Goal: Task Accomplishment & Management: Complete application form

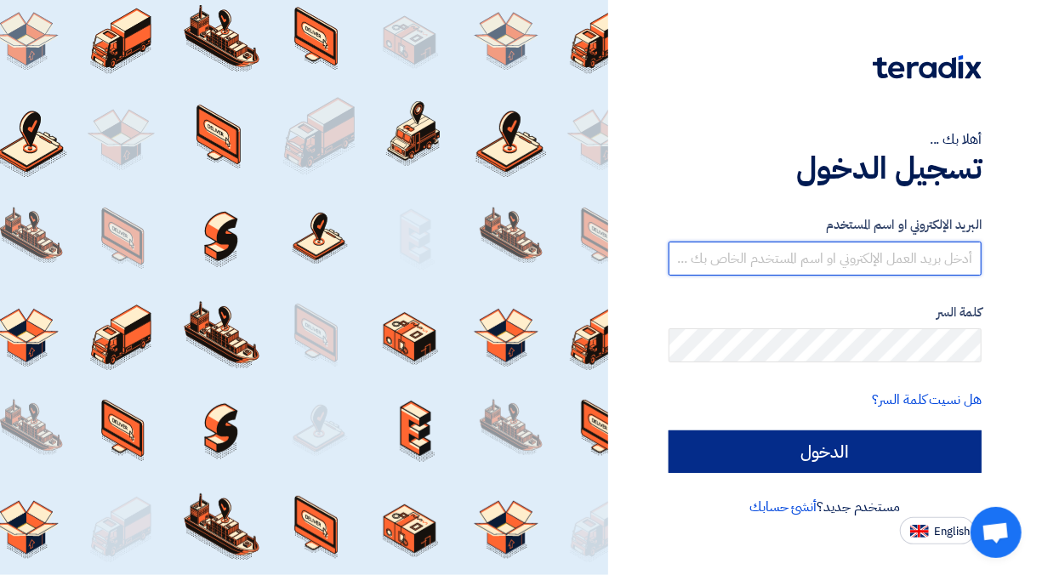
type input "fardaows.alshareef@cenomi.com"
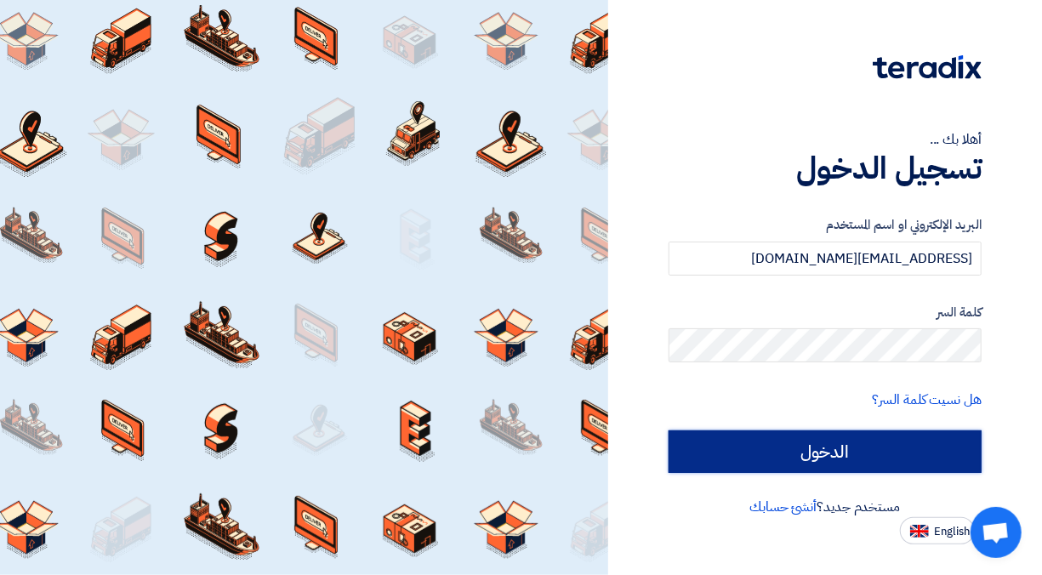
click at [780, 451] on input "الدخول" at bounding box center [825, 451] width 313 height 43
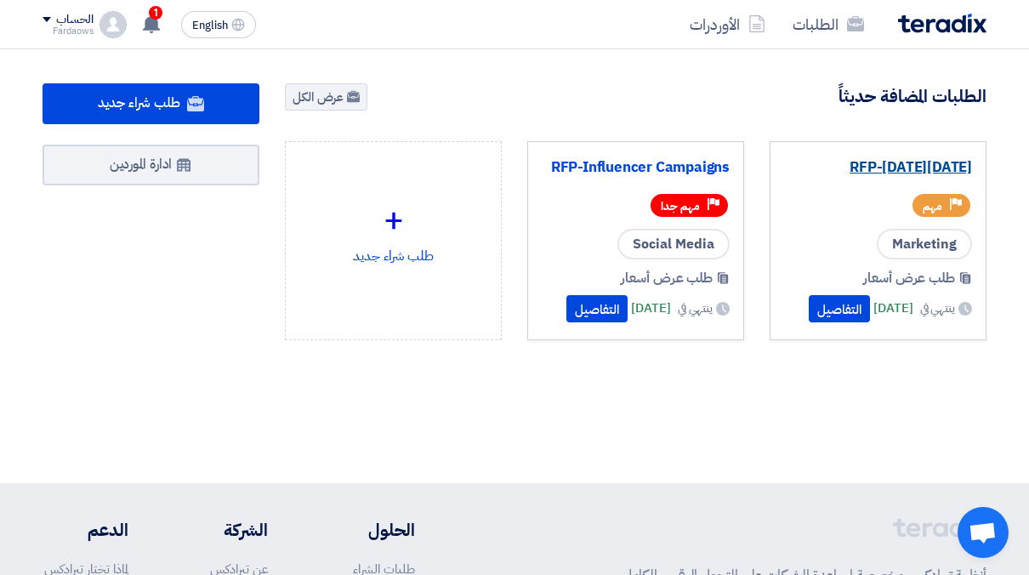
click at [911, 168] on link "RFP-[DATE][DATE]" at bounding box center [878, 167] width 188 height 17
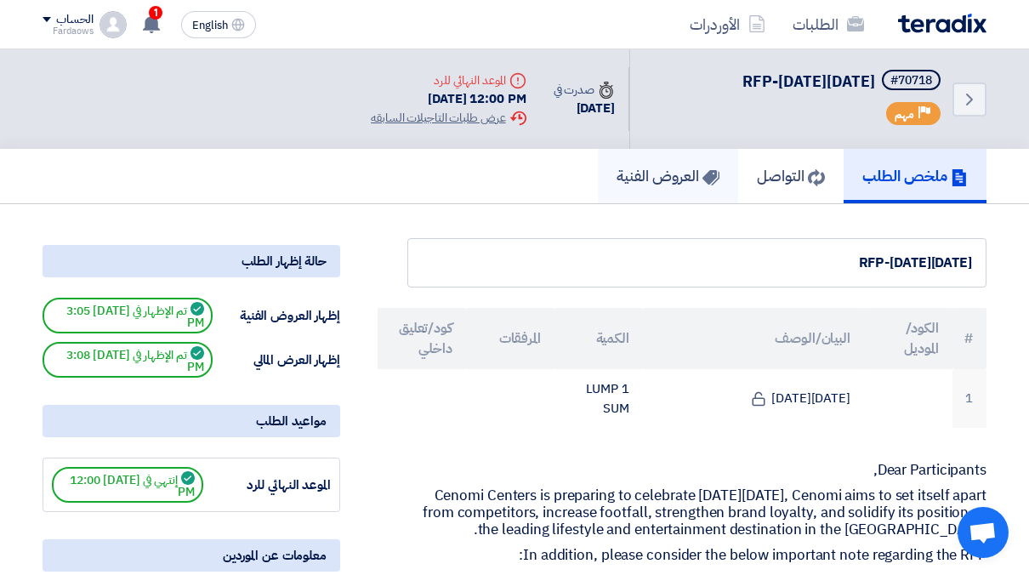
click at [633, 168] on h5 "العروض الفنية" at bounding box center [668, 176] width 103 height 20
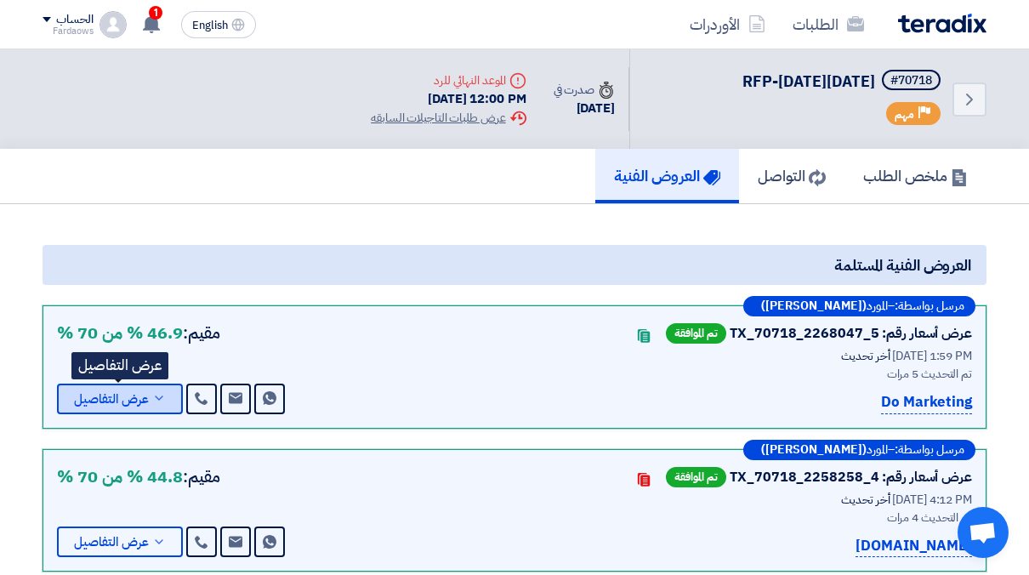
click at [161, 398] on icon at bounding box center [159, 398] width 14 height 14
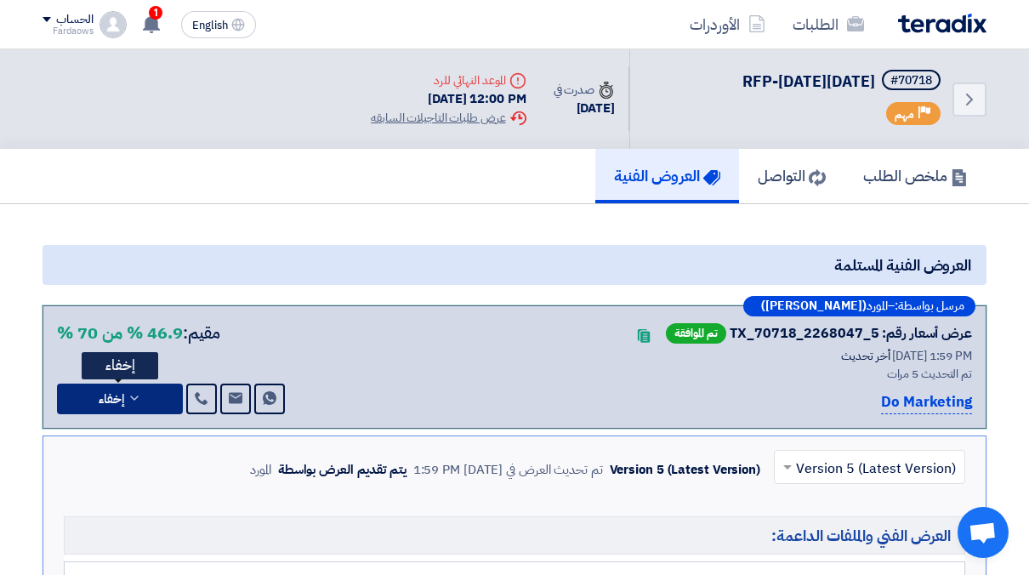
click at [161, 398] on button "إخفاء" at bounding box center [120, 399] width 126 height 31
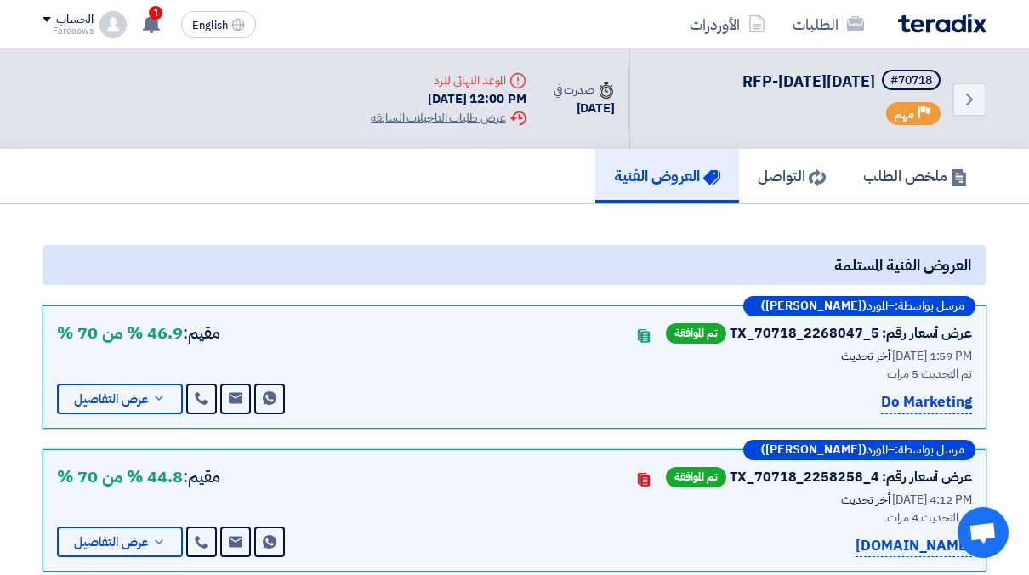
click at [548, 362] on div "أخر تحديث 26 Aug 2025, 1:59 PM" at bounding box center [759, 356] width 425 height 18
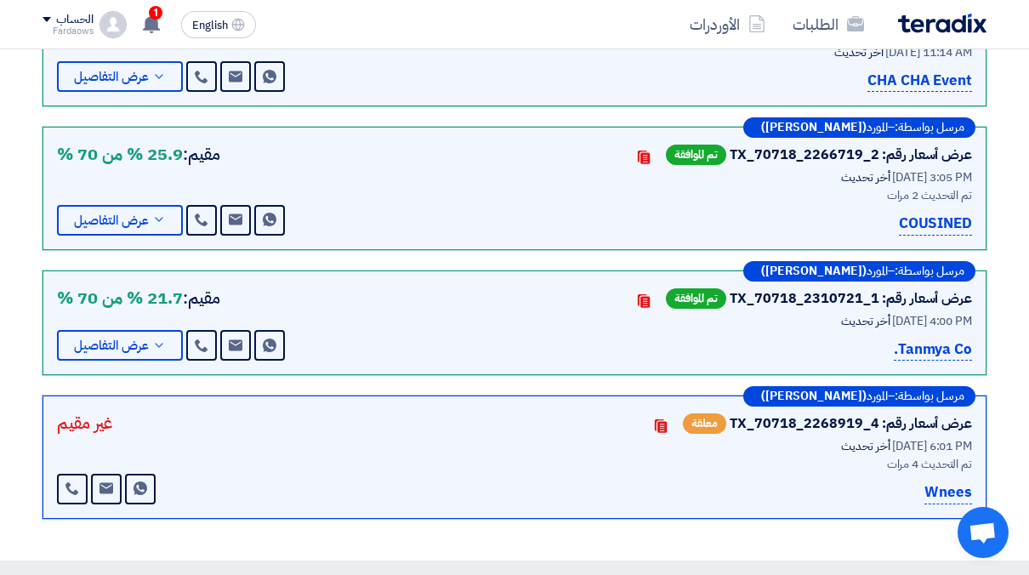
scroll to position [936, 0]
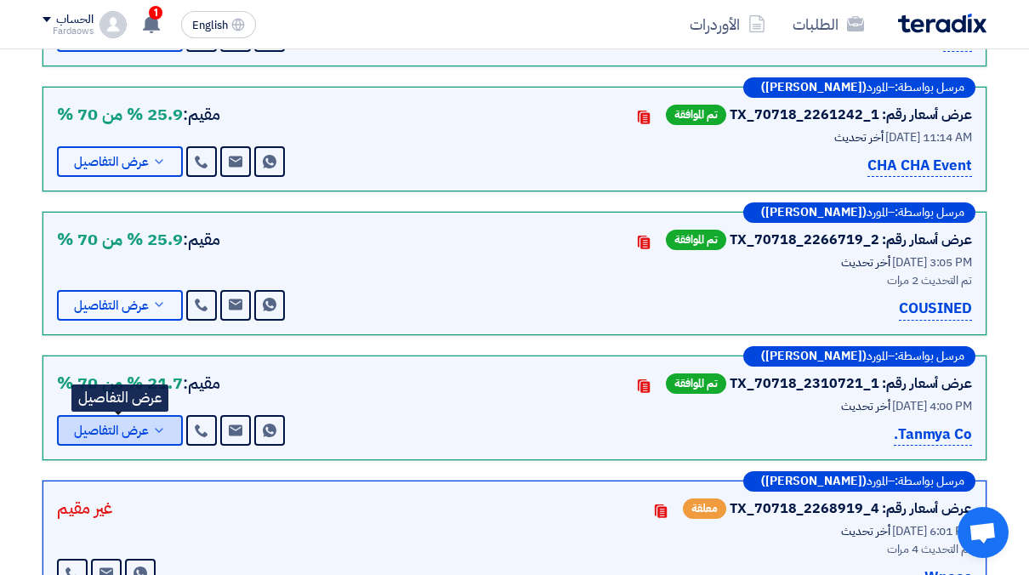
click at [157, 428] on use at bounding box center [159, 430] width 8 height 4
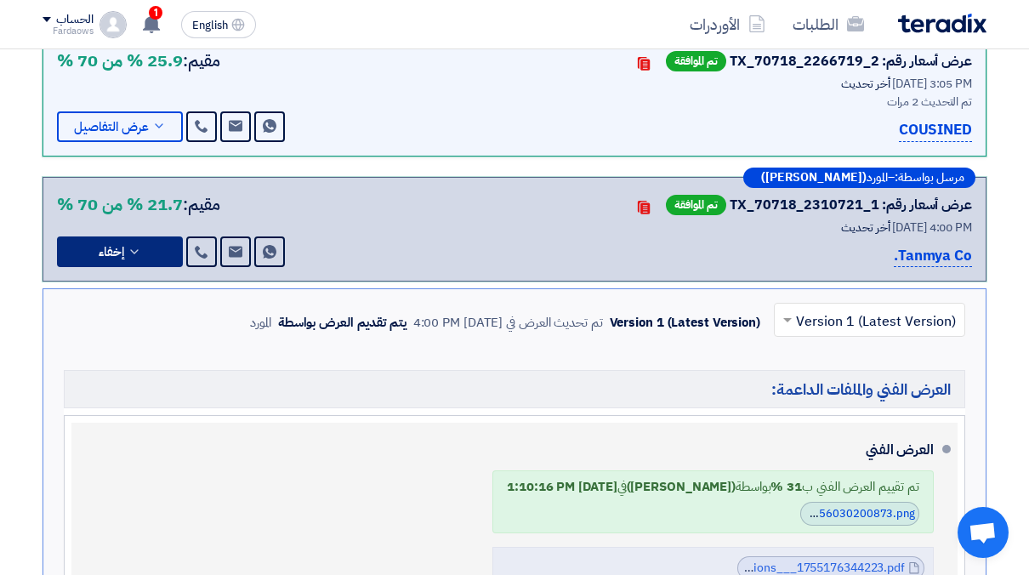
scroll to position [1191, 0]
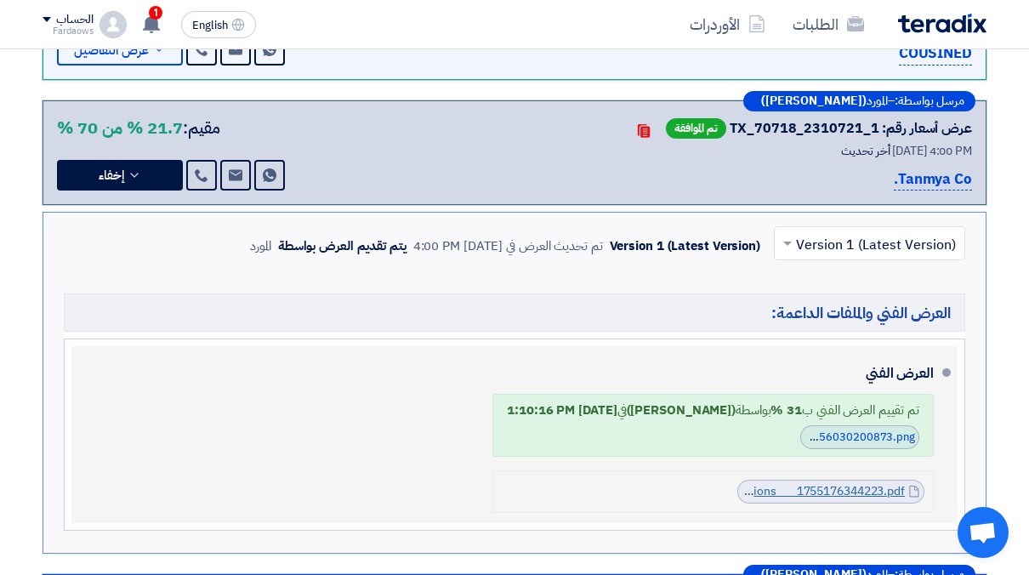
click at [854, 482] on link "TECHNICAL_PROPOSAL_[DATE][DATE]_Activations___1755176344223.pdf" at bounding box center [705, 491] width 402 height 18
click at [566, 485] on li "TECHNICAL_PROPOSAL_Saudi_National_Day_Activations___1755176344223.pdf TECHNICAL…" at bounding box center [714, 491] width 442 height 43
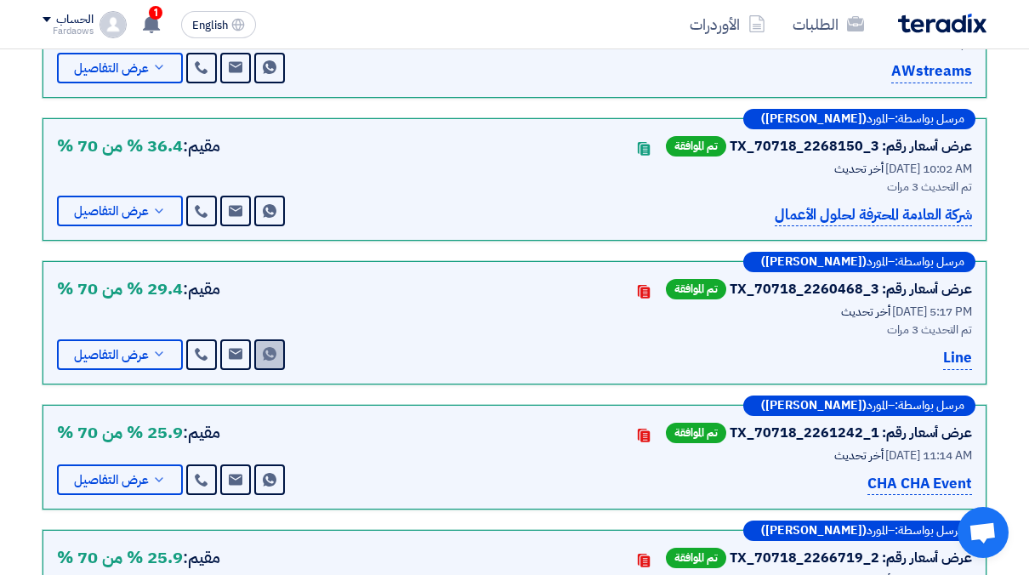
scroll to position [595, 0]
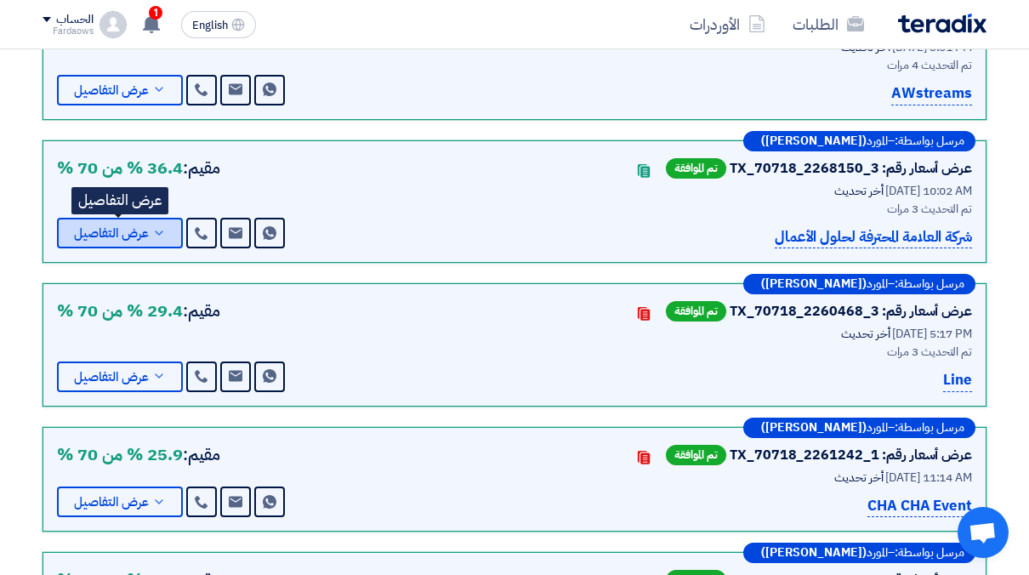
click at [156, 235] on icon at bounding box center [159, 233] width 14 height 14
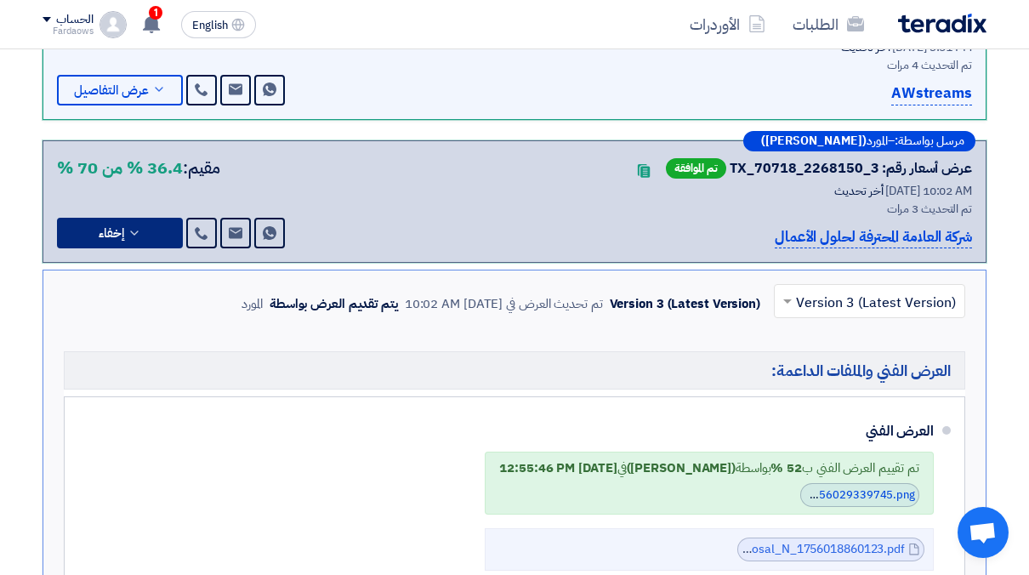
scroll to position [766, 0]
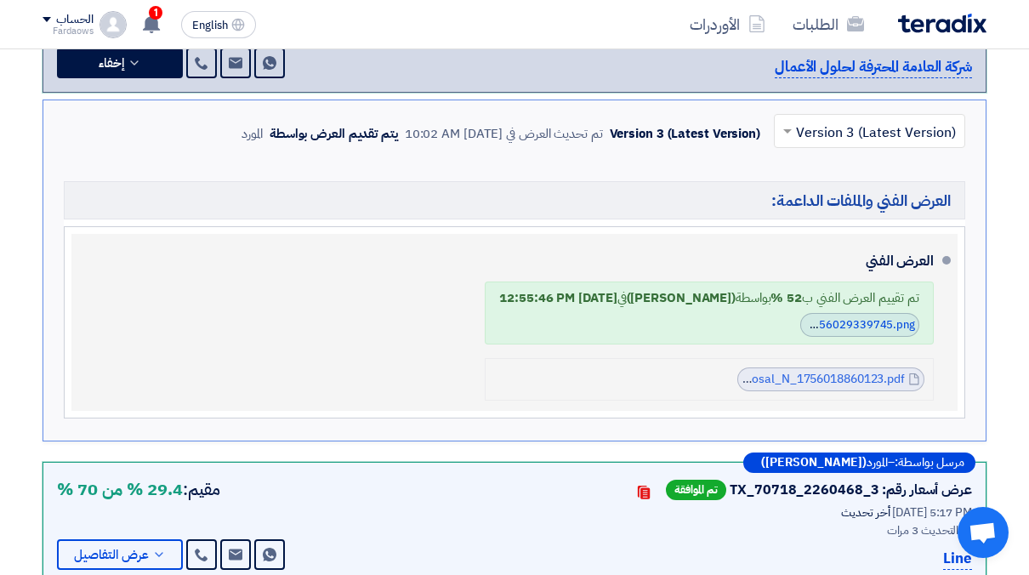
click at [485, 366] on li "Cenomi_Technical_Proposal_N_1756018860123.pdf Cenomi_Technical_Proposal_N_17560…" at bounding box center [709, 379] width 449 height 43
click at [485, 373] on li "Cenomi_Technical_Proposal_N_1756018860123.pdf Cenomi_Technical_Proposal_N_17560…" at bounding box center [709, 379] width 449 height 43
click at [524, 371] on li "Cenomi_Technical_Proposal_N_1756018860123.pdf Cenomi_Technical_Proposal_N_17560…" at bounding box center [709, 379] width 449 height 43
click at [485, 369] on li "Cenomi_Technical_Proposal_N_1756018860123.pdf Cenomi_Technical_Proposal_N_17560…" at bounding box center [709, 379] width 449 height 43
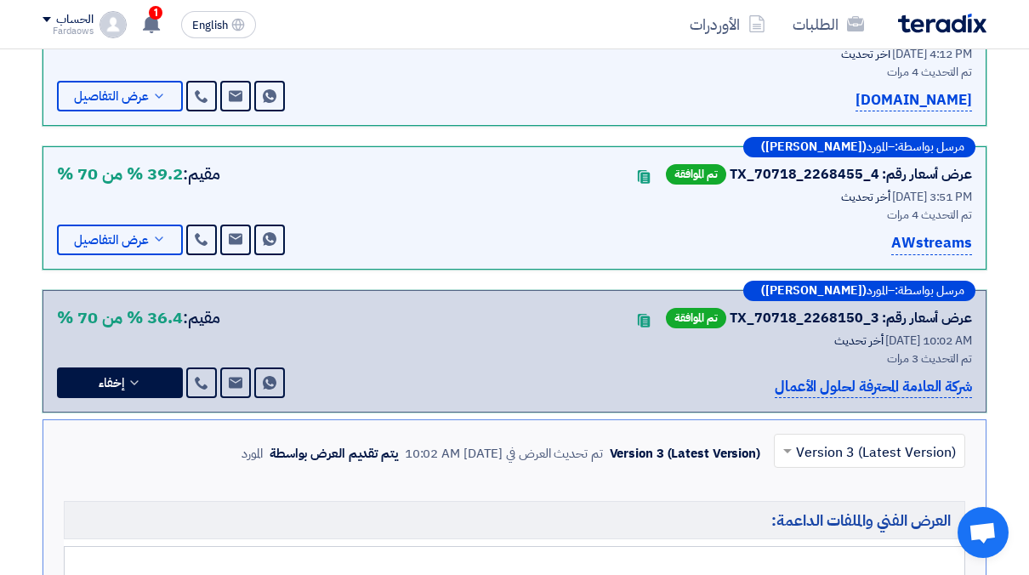
scroll to position [425, 0]
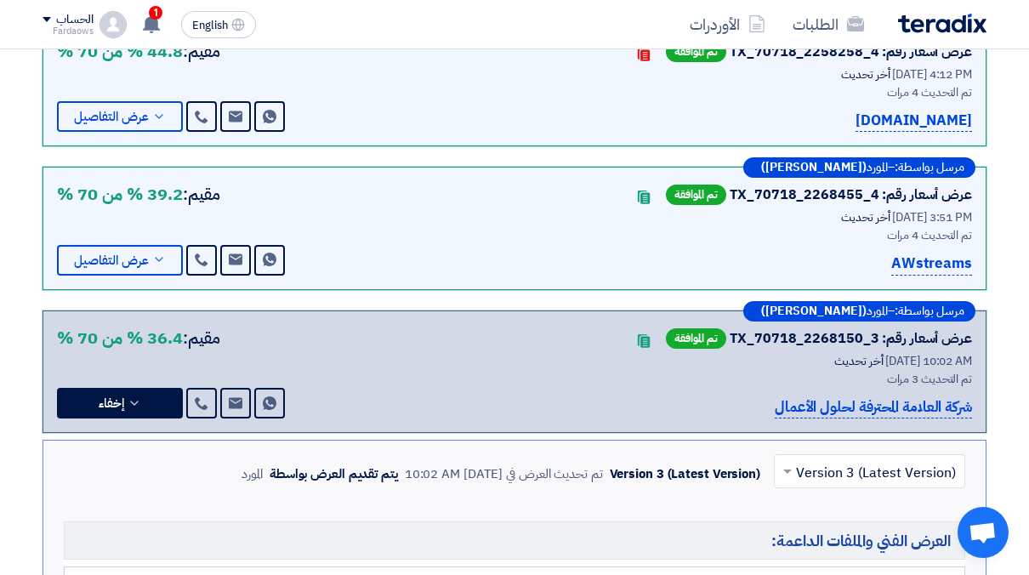
click at [173, 337] on b "36.4 % من 70 %" at bounding box center [120, 338] width 126 height 26
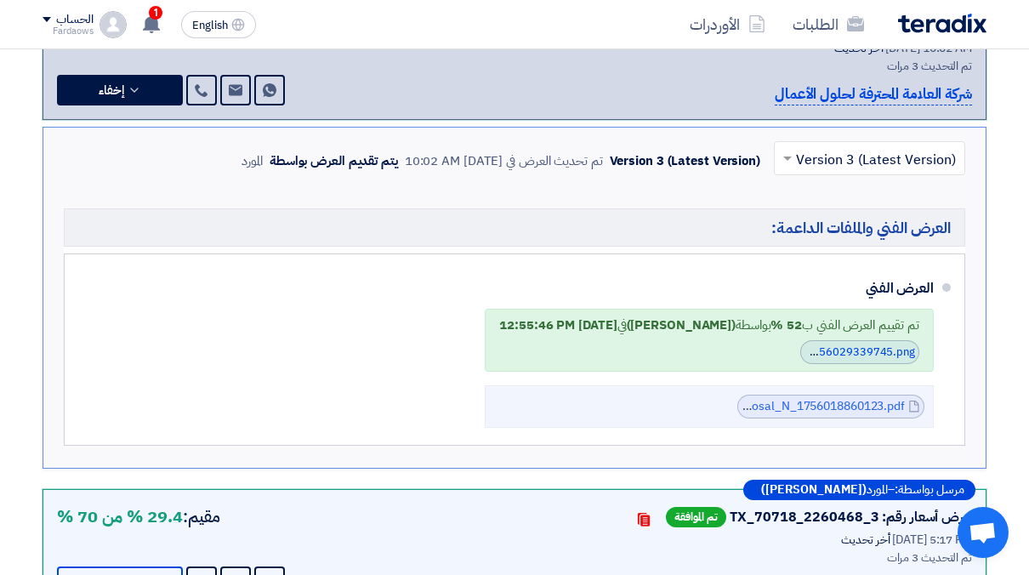
scroll to position [766, 0]
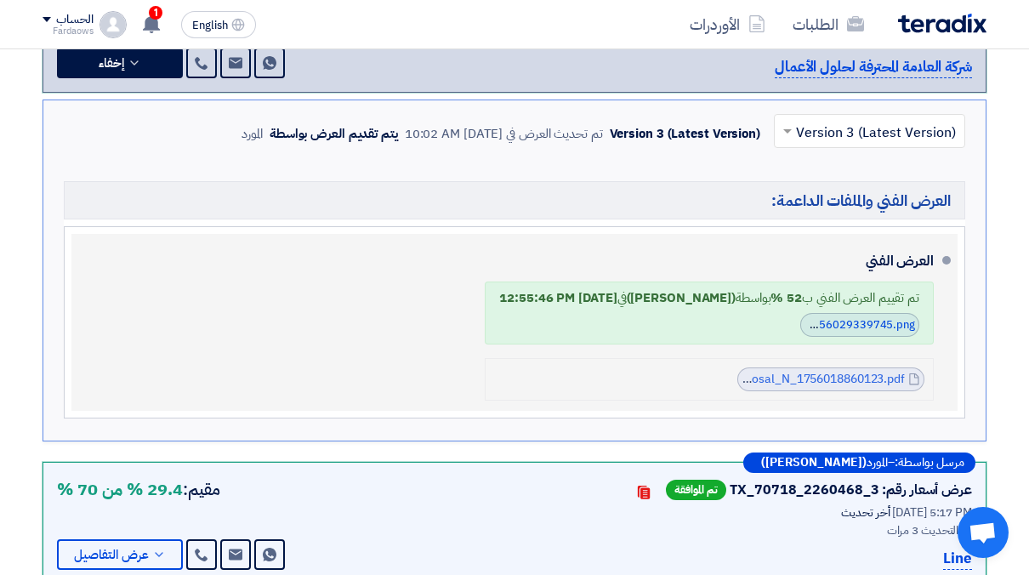
click at [567, 365] on li "Cenomi_Technical_Proposal_N_1756018860123.pdf Cenomi_Technical_Proposal_N_17560…" at bounding box center [709, 379] width 449 height 43
click at [557, 372] on li "Cenomi_Technical_Proposal_N_1756018860123.pdf Cenomi_Technical_Proposal_N_17560…" at bounding box center [709, 379] width 449 height 43
drag, startPoint x: 551, startPoint y: 369, endPoint x: 525, endPoint y: 371, distance: 26.4
click at [525, 371] on li "Cenomi_Technical_Proposal_N_1756018860123.pdf Cenomi_Technical_Proposal_N_17560…" at bounding box center [709, 379] width 449 height 43
click at [498, 377] on li "Cenomi_Technical_Proposal_N_1756018860123.pdf Cenomi_Technical_Proposal_N_17560…" at bounding box center [709, 379] width 449 height 43
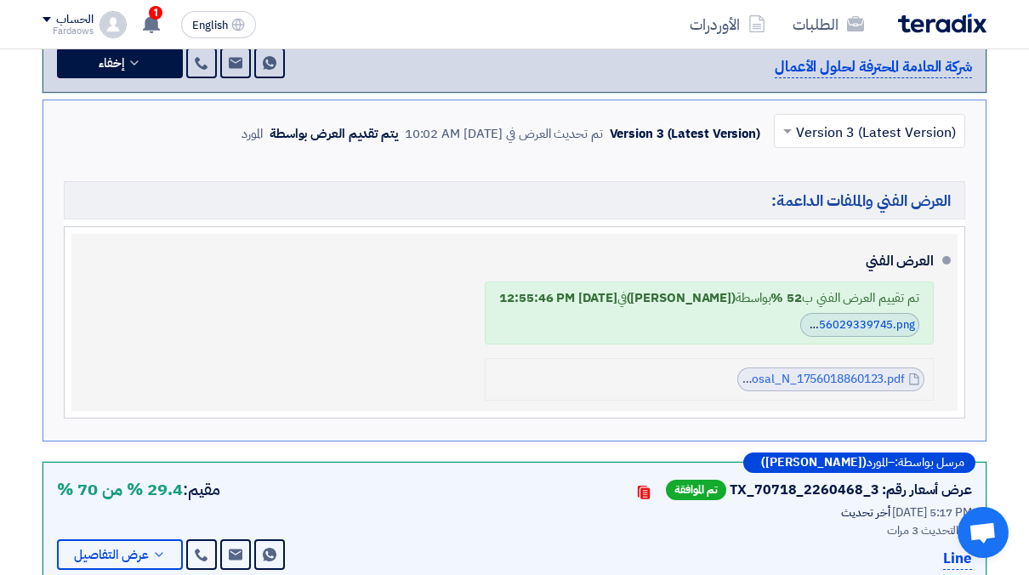
scroll to position [851, 0]
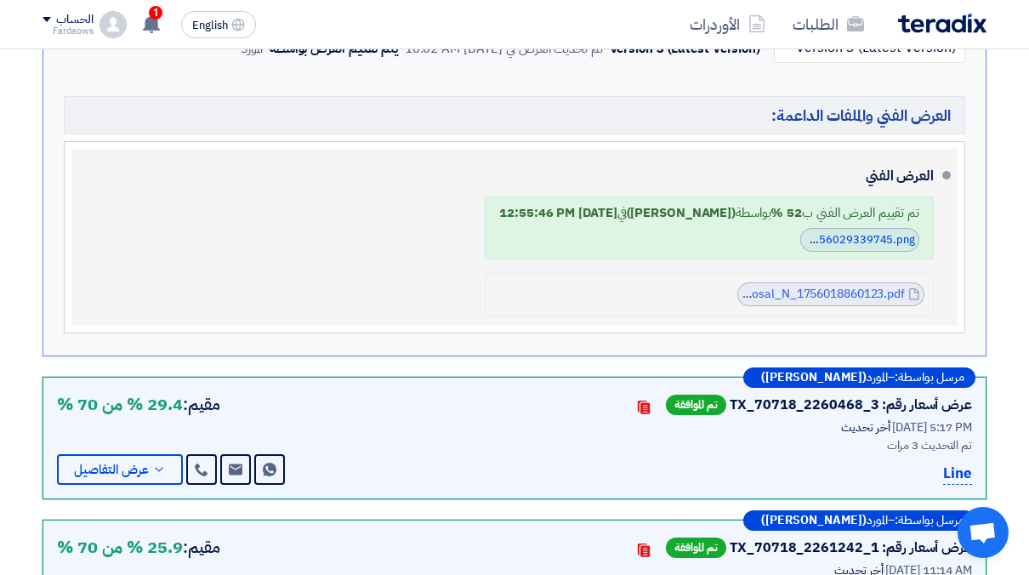
click at [521, 296] on li "Cenomi_Technical_Proposal_N_1756018860123.pdf Cenomi_Technical_Proposal_N_17560…" at bounding box center [709, 294] width 449 height 43
click at [656, 289] on li "Cenomi_Technical_Proposal_N_1756018860123.pdf Cenomi_Technical_Proposal_N_17560…" at bounding box center [709, 294] width 449 height 43
click at [590, 291] on li "Cenomi_Technical_Proposal_N_1756018860123.pdf Cenomi_Technical_Proposal_N_17560…" at bounding box center [709, 294] width 449 height 43
drag, startPoint x: 590, startPoint y: 291, endPoint x: 523, endPoint y: 291, distance: 66.4
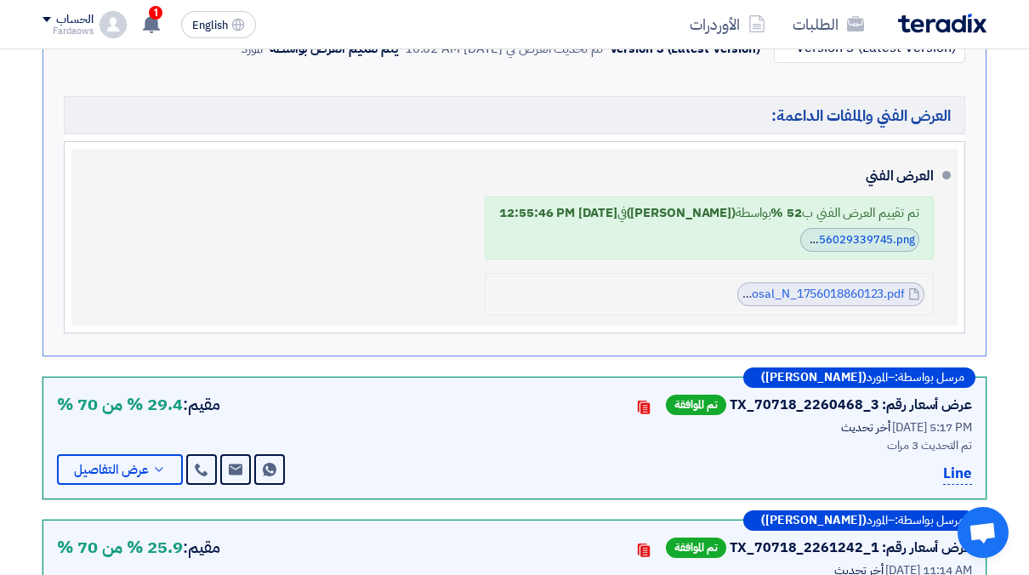
click at [523, 291] on li "Cenomi_Technical_Proposal_N_1756018860123.pdf Cenomi_Technical_Proposal_N_17560…" at bounding box center [709, 294] width 449 height 43
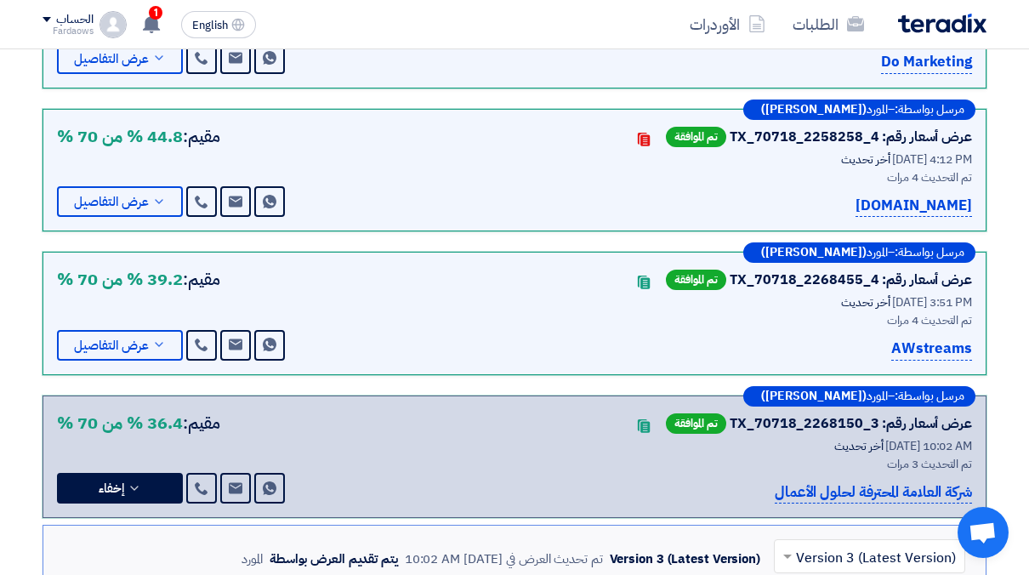
scroll to position [0, 0]
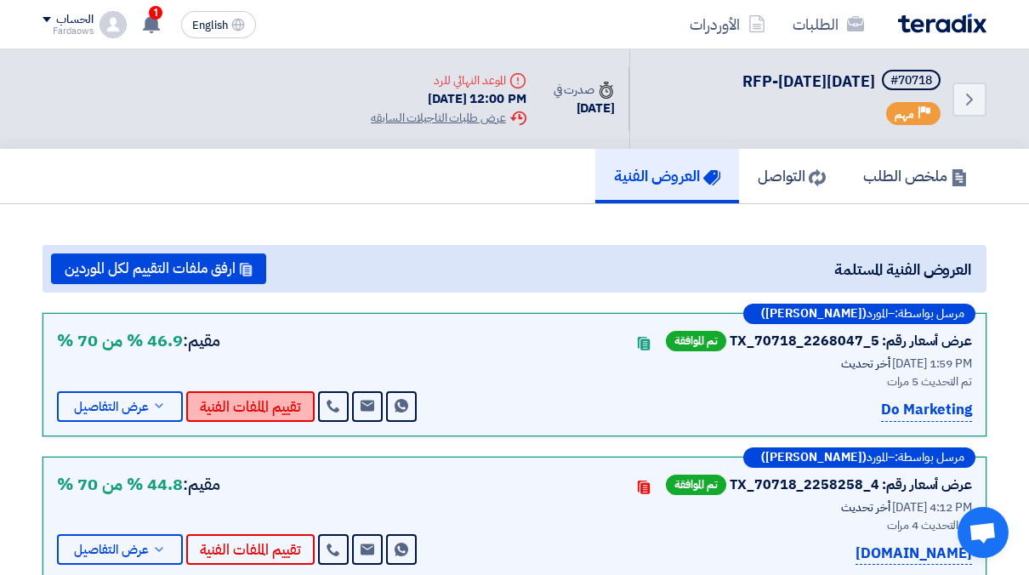
click at [244, 403] on button "تقييم الملفات الفنية" at bounding box center [250, 406] width 128 height 31
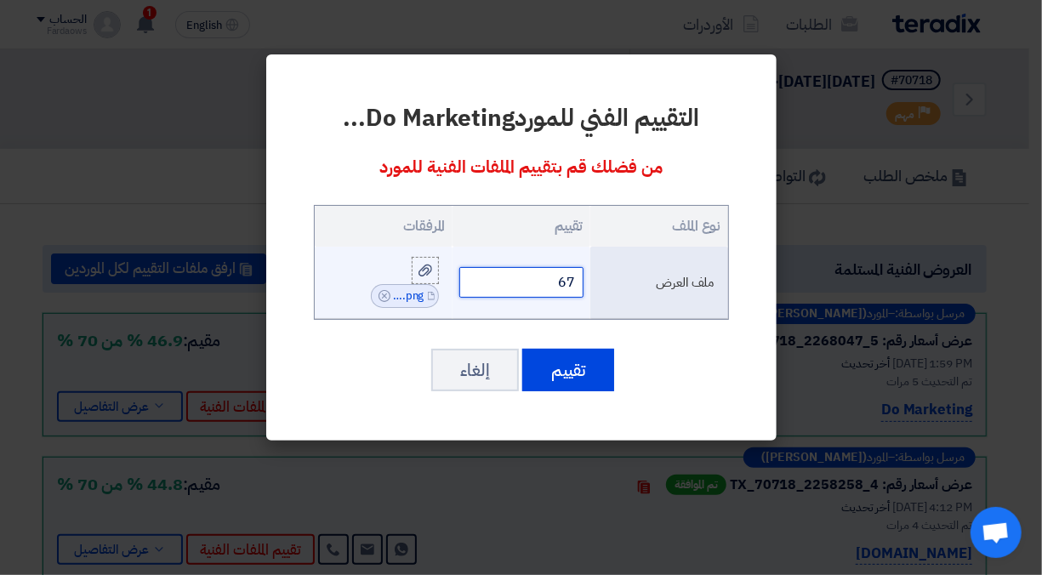
drag, startPoint x: 524, startPoint y: 284, endPoint x: 586, endPoint y: 275, distance: 62.8
click at [586, 275] on td "67" at bounding box center [522, 283] width 138 height 72
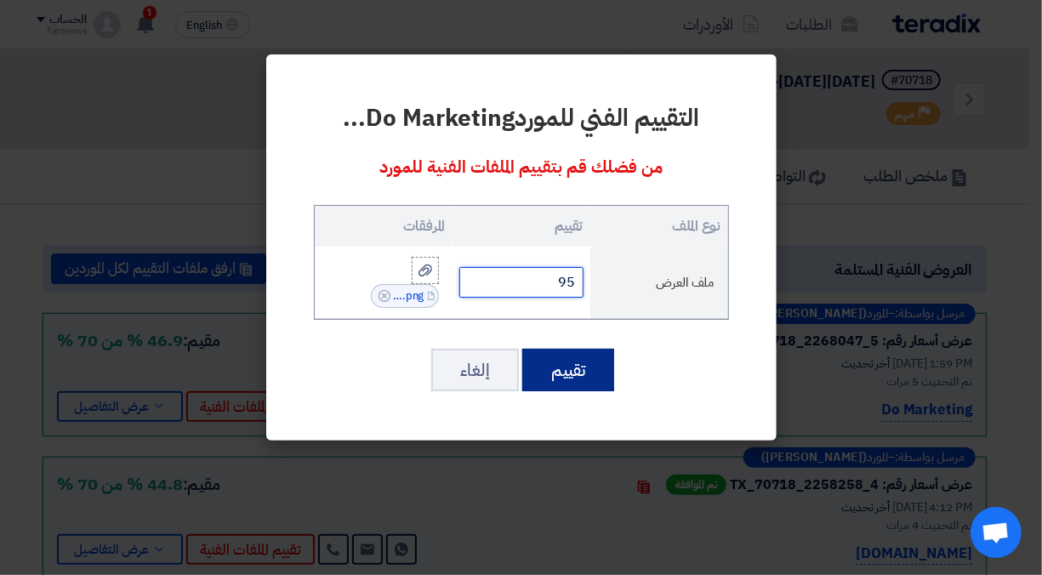
type input "95"
click at [564, 366] on button "تقييم" at bounding box center [568, 370] width 92 height 43
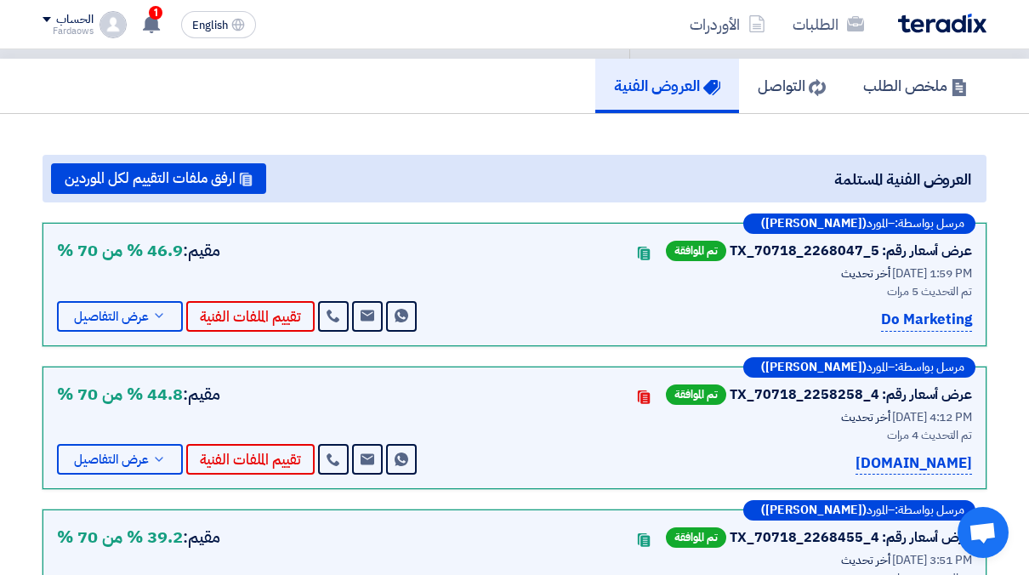
scroll to position [170, 0]
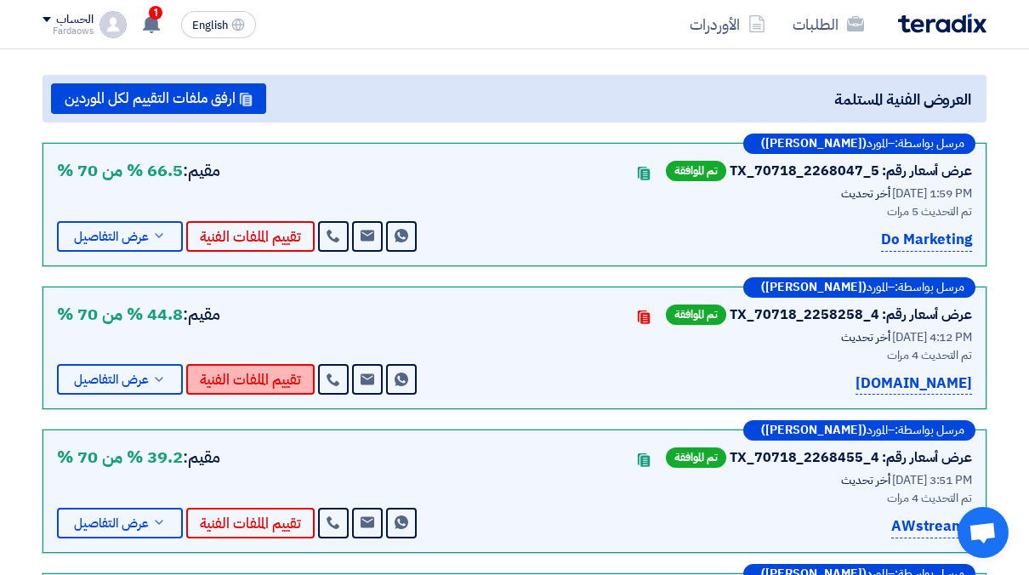
click at [246, 379] on button "تقييم الملفات الفنية" at bounding box center [250, 379] width 128 height 31
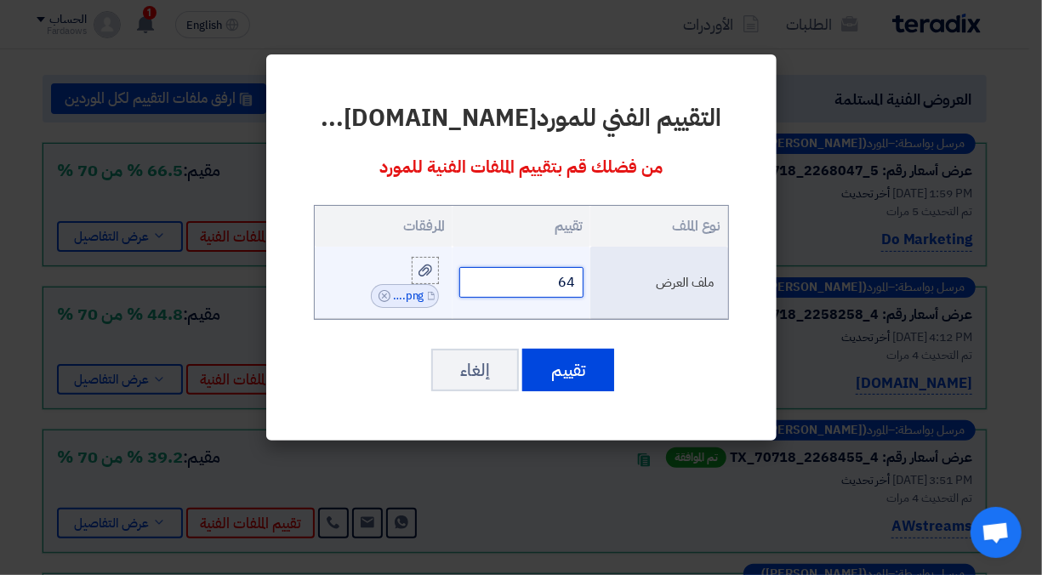
drag, startPoint x: 552, startPoint y: 284, endPoint x: 591, endPoint y: 281, distance: 39.3
click at [591, 281] on tr "ملف العرض 64 File Bee_Event__1756028868592.png Cancel" at bounding box center [521, 283] width 413 height 72
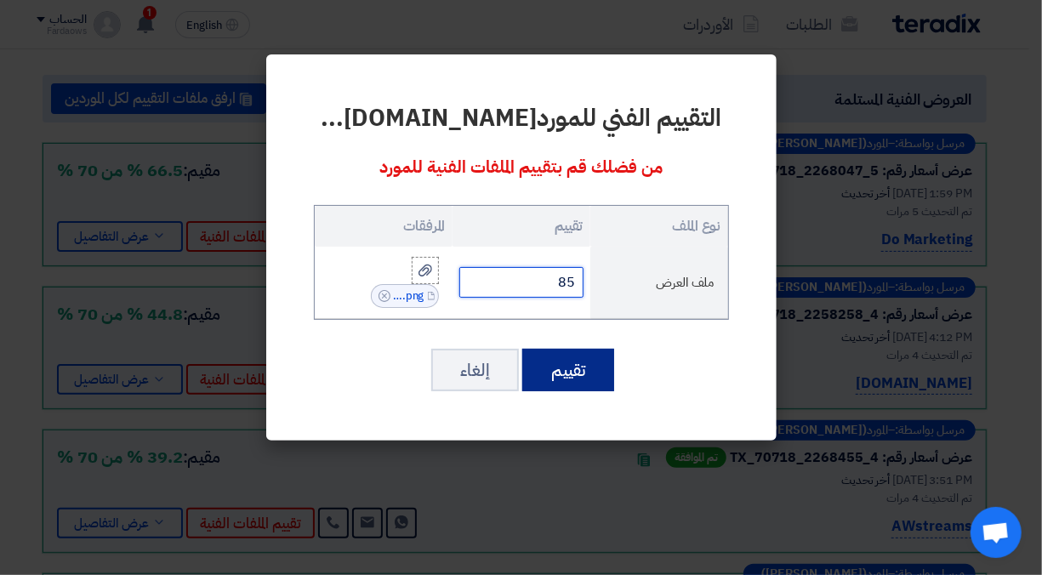
type input "85"
click at [573, 367] on button "تقييم" at bounding box center [568, 370] width 92 height 43
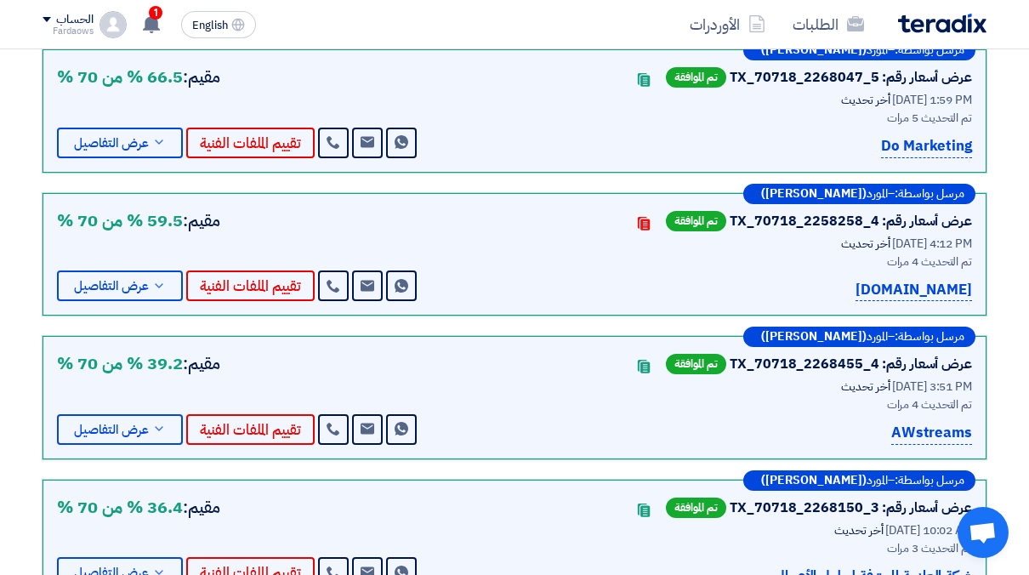
scroll to position [340, 0]
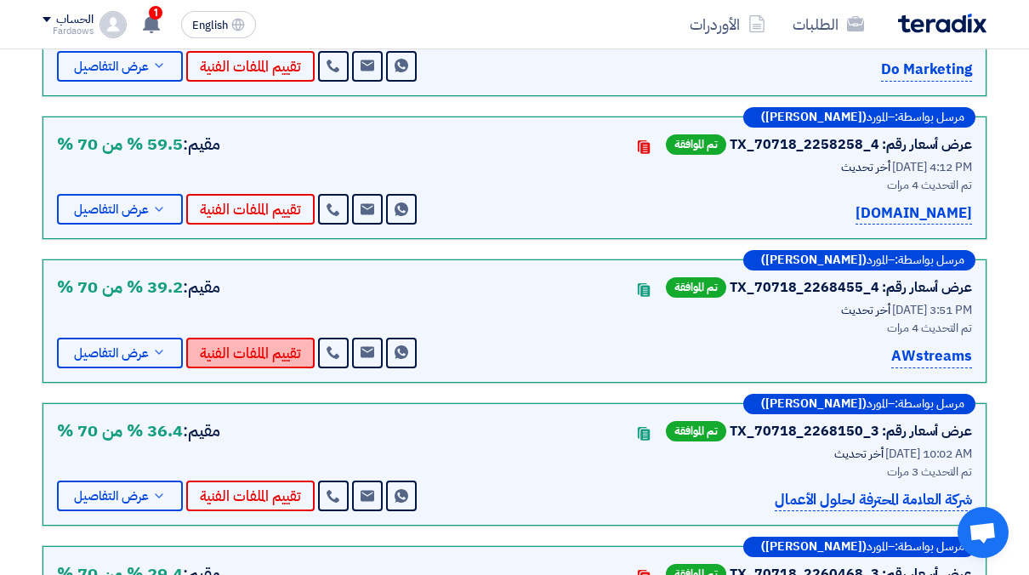
click at [260, 347] on button "تقييم الملفات الفنية" at bounding box center [250, 353] width 128 height 31
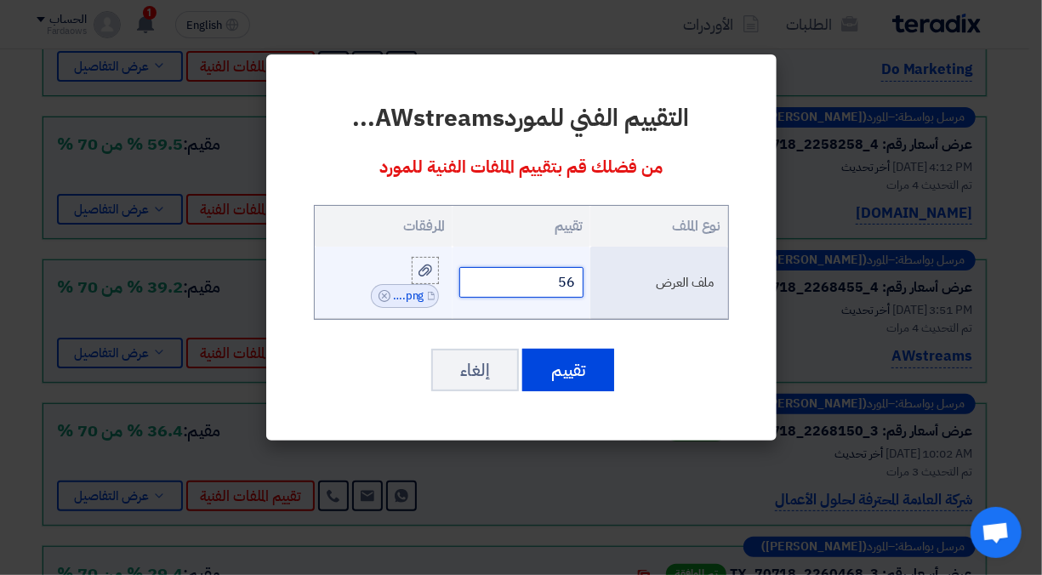
drag, startPoint x: 530, startPoint y: 282, endPoint x: 625, endPoint y: 282, distance: 95.3
click at [625, 282] on tr "ملف العرض 56 File AW_Streams_1756043276962.png Cancel" at bounding box center [521, 283] width 413 height 72
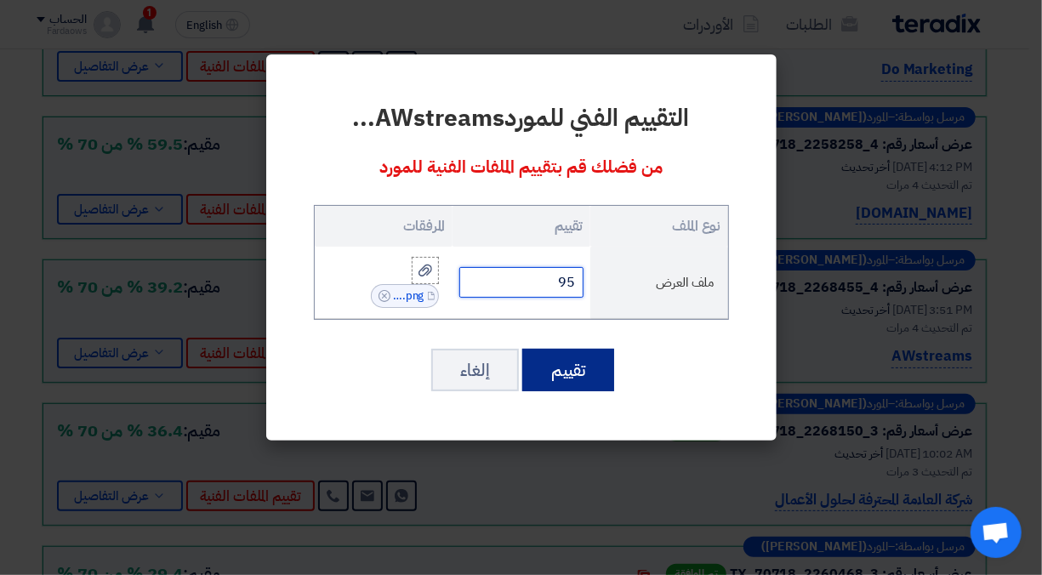
type input "95"
click at [568, 368] on button "تقييم" at bounding box center [568, 370] width 92 height 43
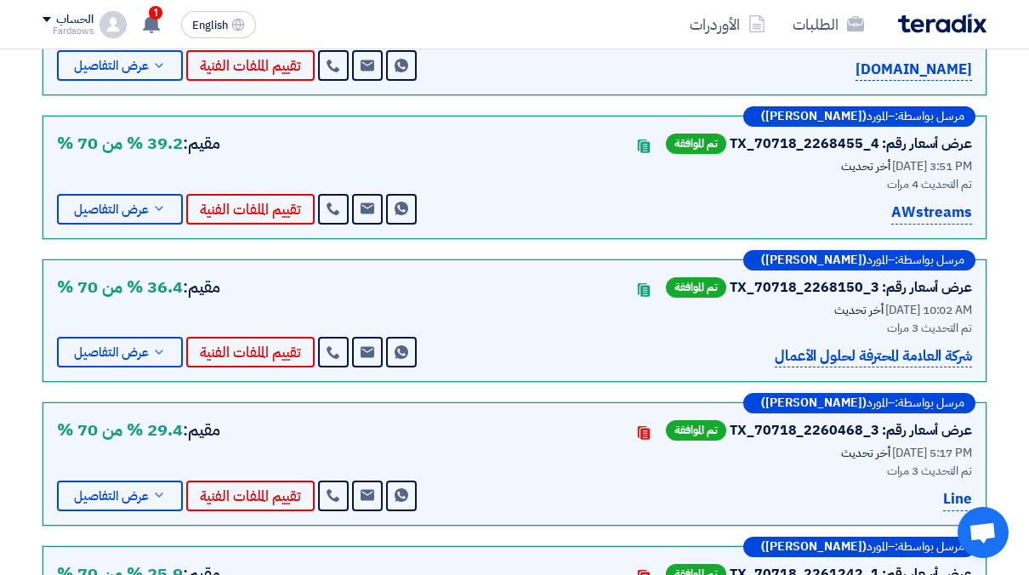
scroll to position [510, 0]
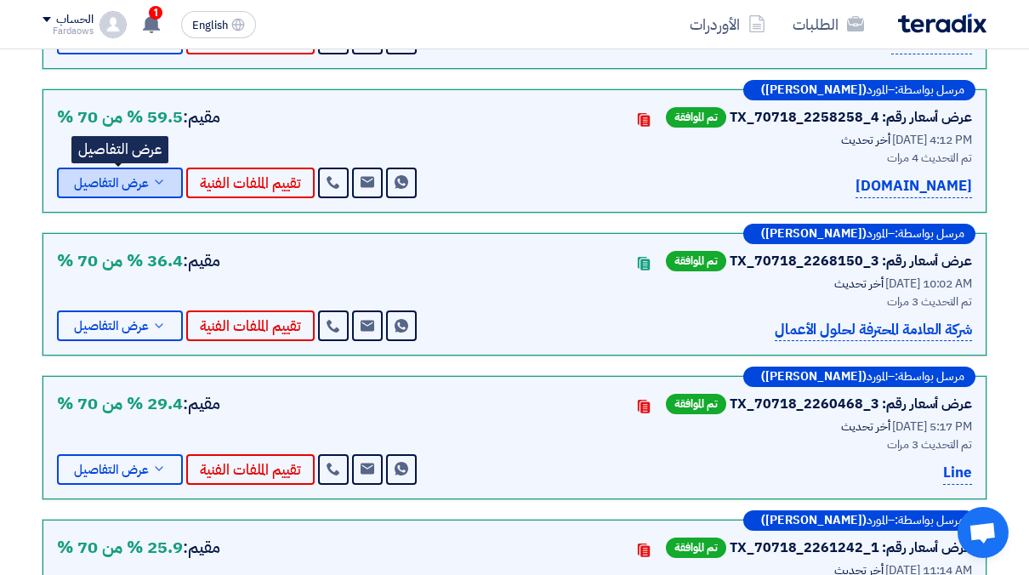
click at [147, 177] on span "عرض التفاصيل" at bounding box center [111, 183] width 75 height 13
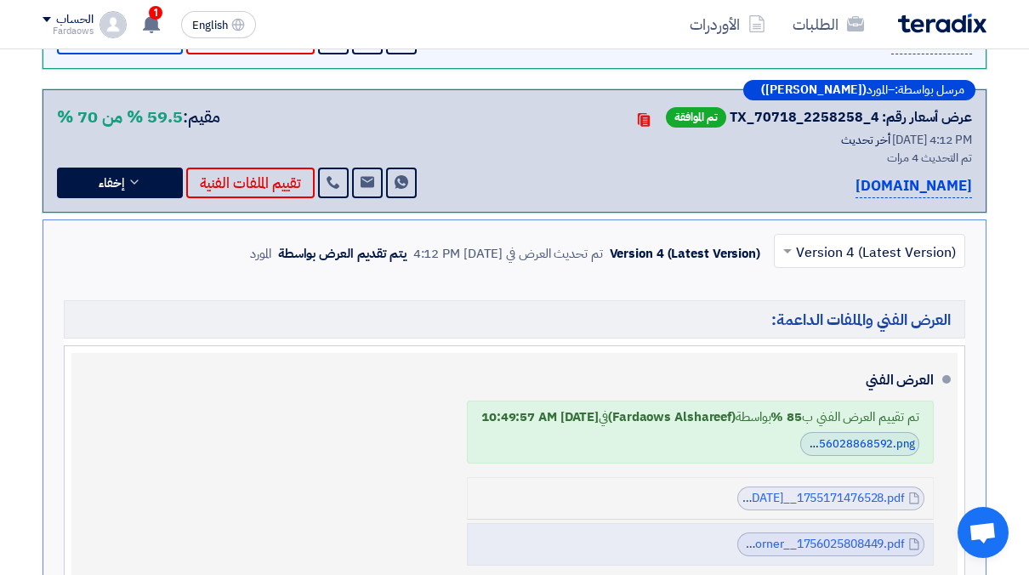
click at [540, 481] on li "Cenomi_National_Day__1755171476528.pdf Cenomi_National_Day__1755171476528.pdf" at bounding box center [700, 498] width 467 height 43
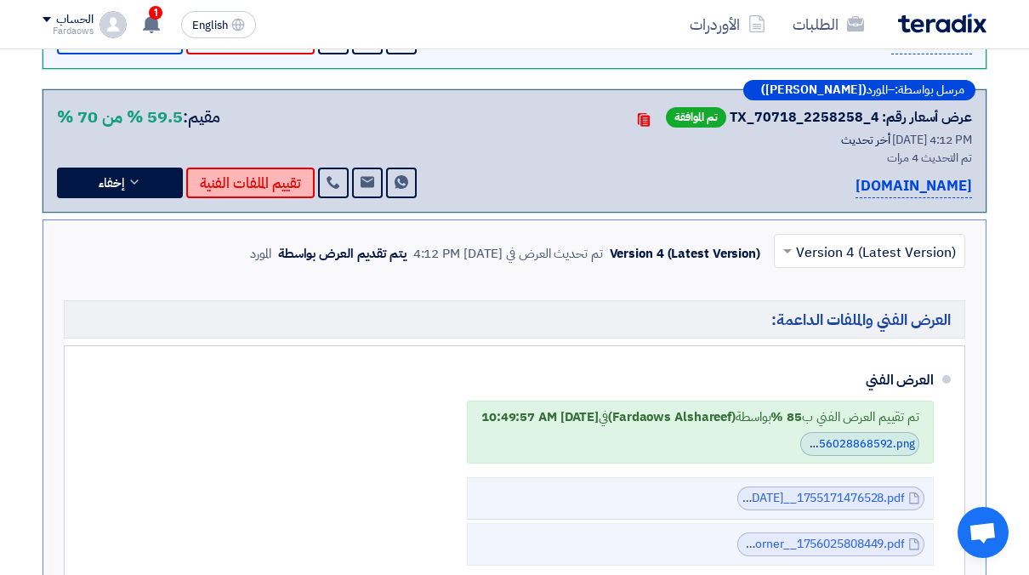
click at [273, 182] on button "تقييم الملفات الفنية" at bounding box center [250, 183] width 128 height 31
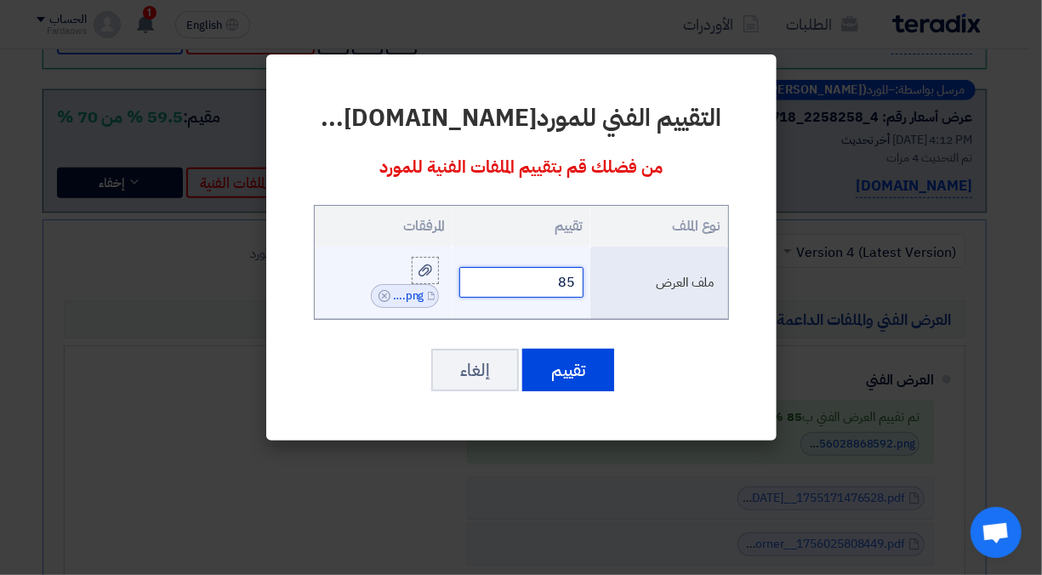
drag, startPoint x: 541, startPoint y: 284, endPoint x: 599, endPoint y: 282, distance: 57.9
click at [599, 282] on tr "ملف العرض 85 File Bee_Event__1756028868592.png Cancel" at bounding box center [521, 283] width 413 height 72
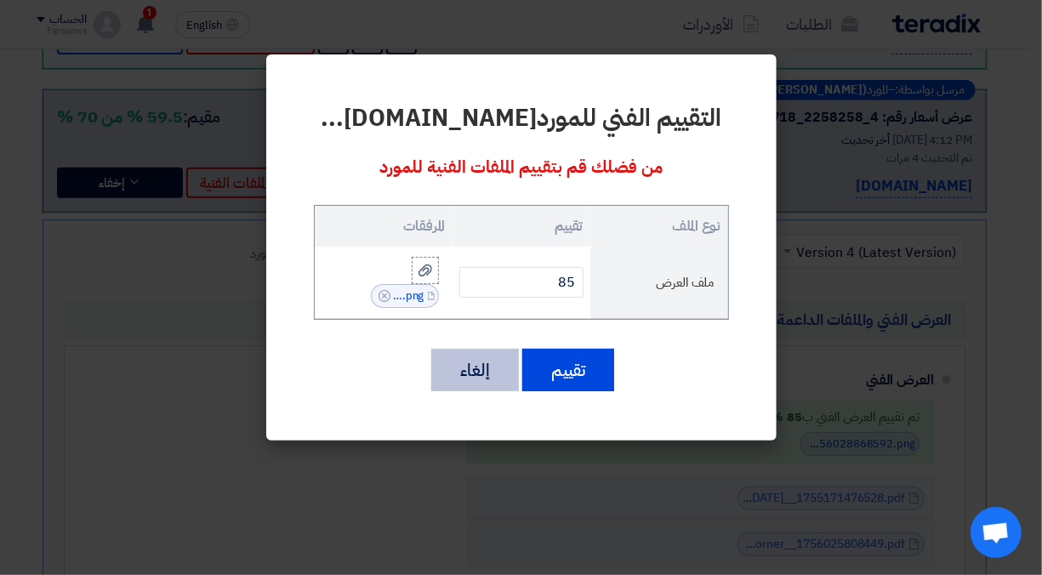
click at [462, 370] on button "إلغاء" at bounding box center [475, 370] width 88 height 43
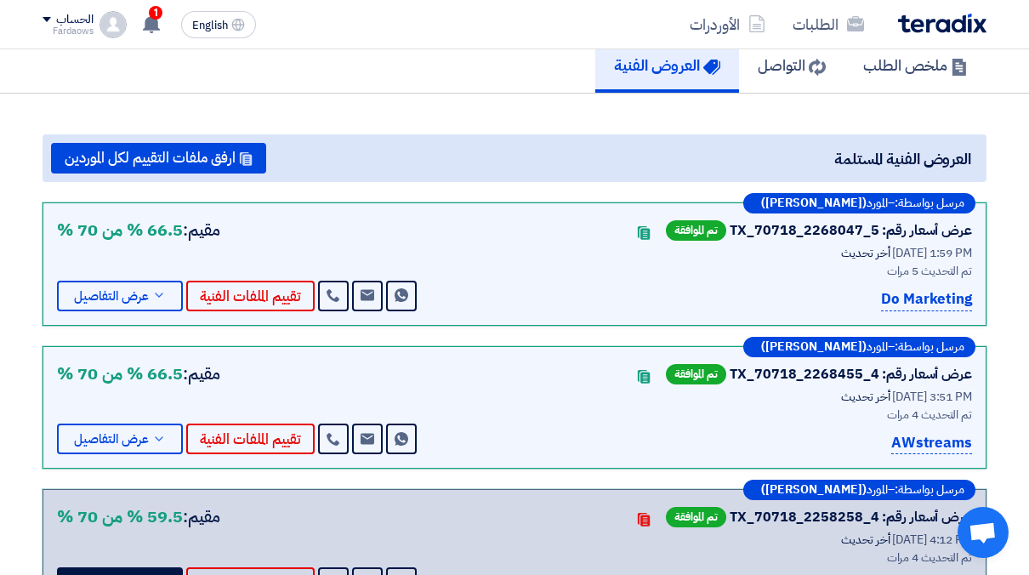
scroll to position [0, 0]
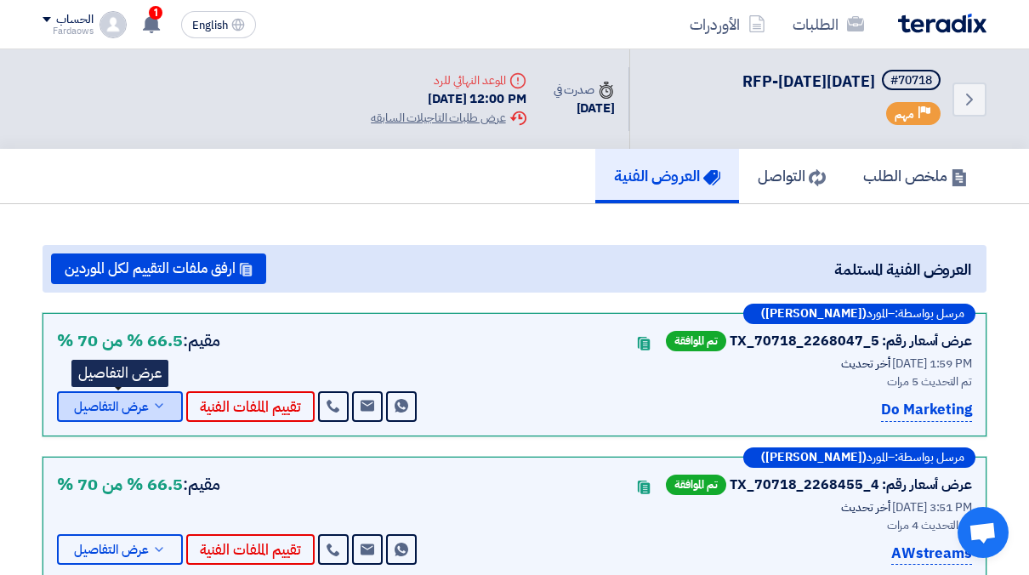
click at [111, 408] on span "عرض التفاصيل" at bounding box center [111, 407] width 75 height 13
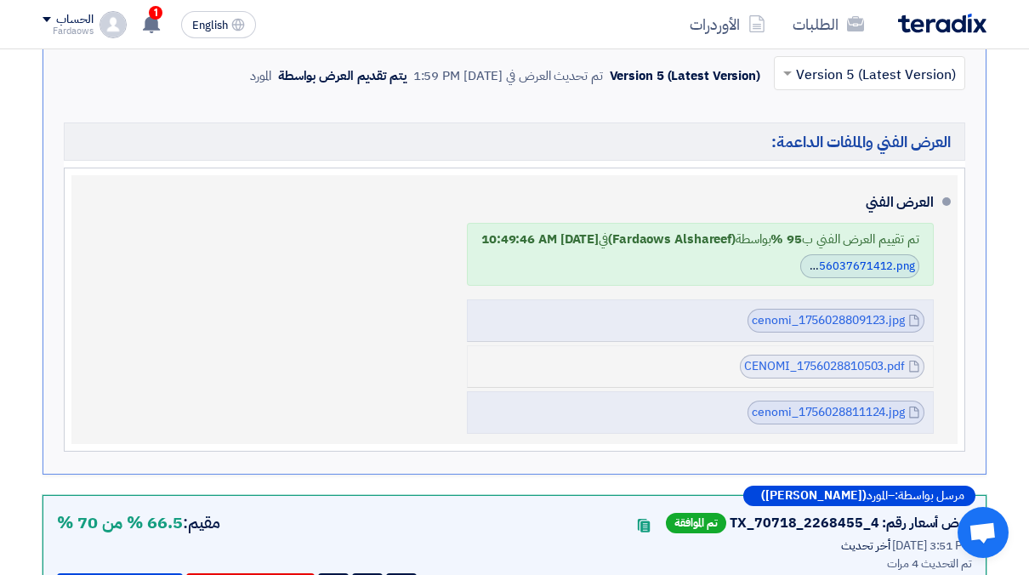
scroll to position [425, 0]
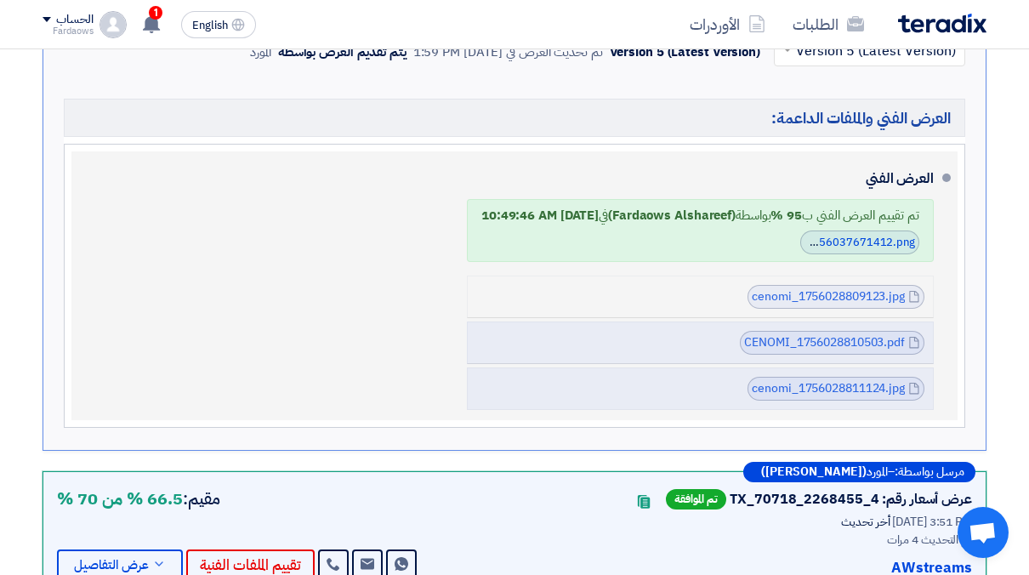
click at [518, 288] on li "cenomi_1756028809123.jpg cenomi_1756028809123.jpg" at bounding box center [700, 297] width 467 height 43
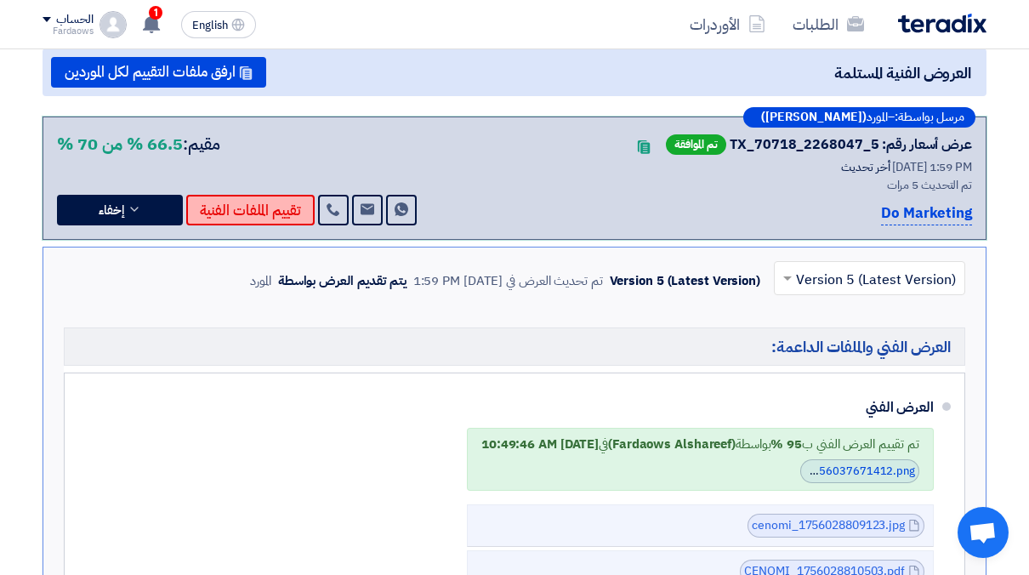
scroll to position [170, 0]
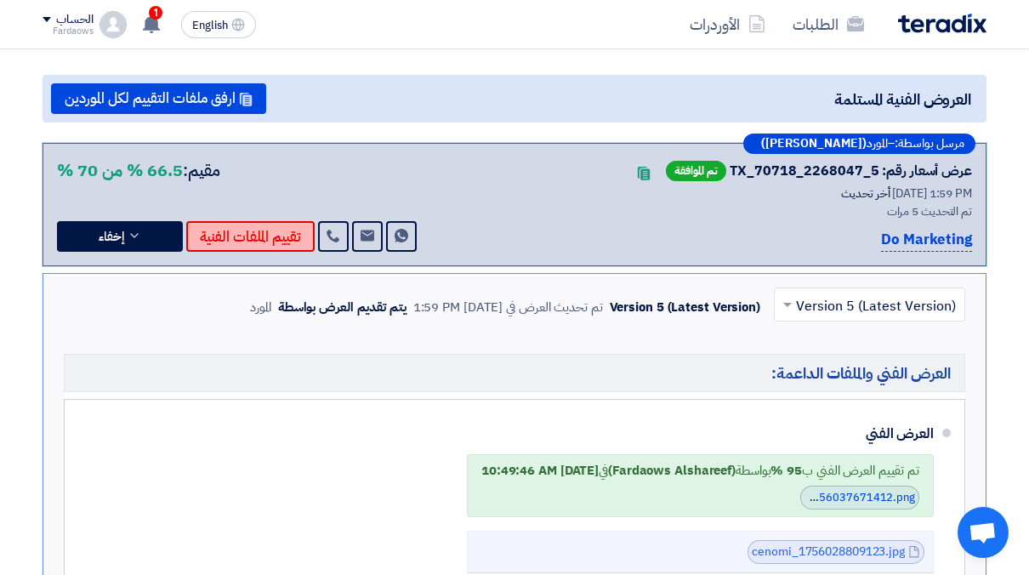
click at [251, 236] on button "تقييم الملفات الفنية" at bounding box center [250, 236] width 128 height 31
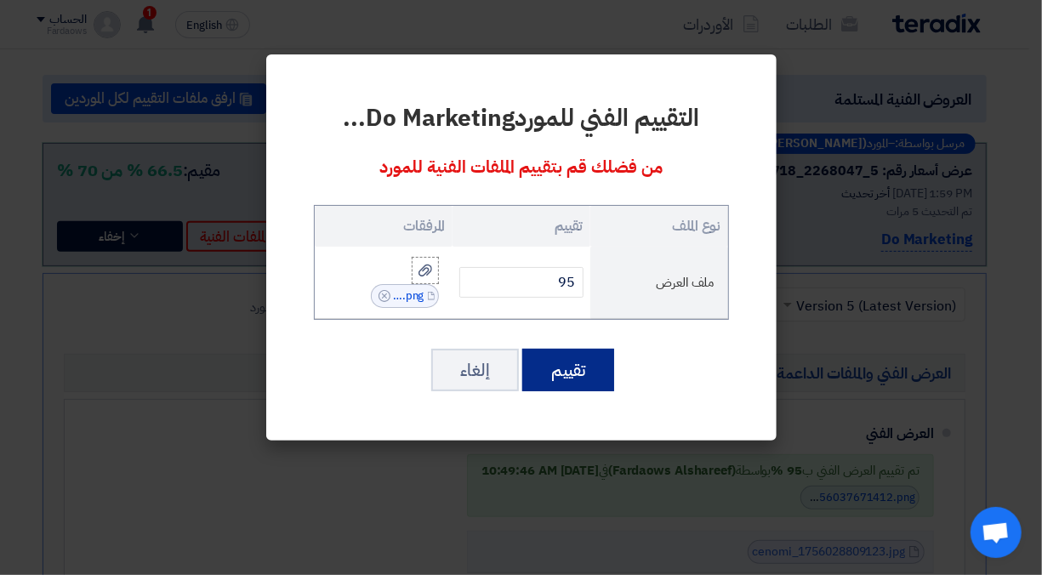
click at [567, 371] on button "تقييم" at bounding box center [568, 370] width 92 height 43
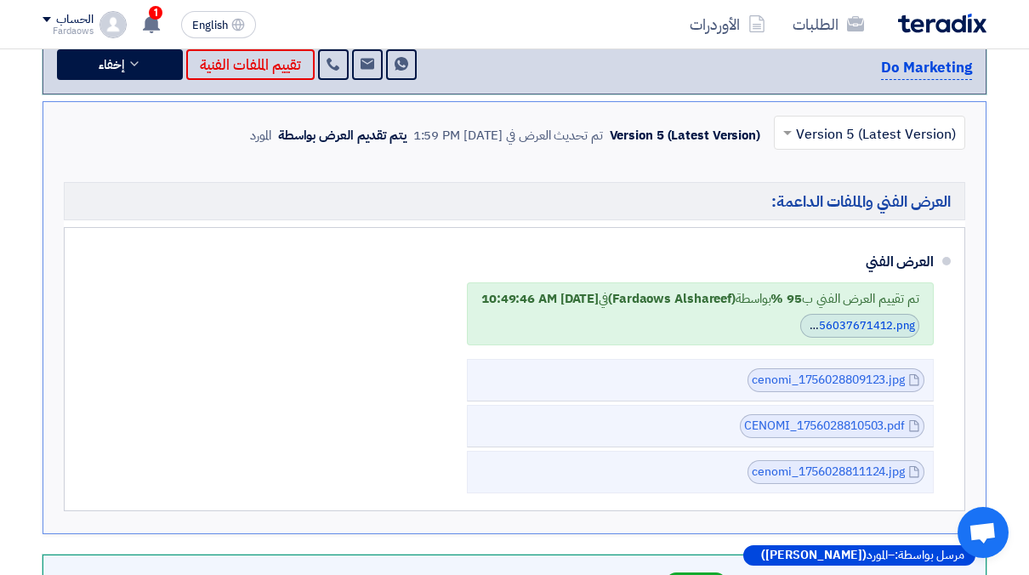
scroll to position [425, 0]
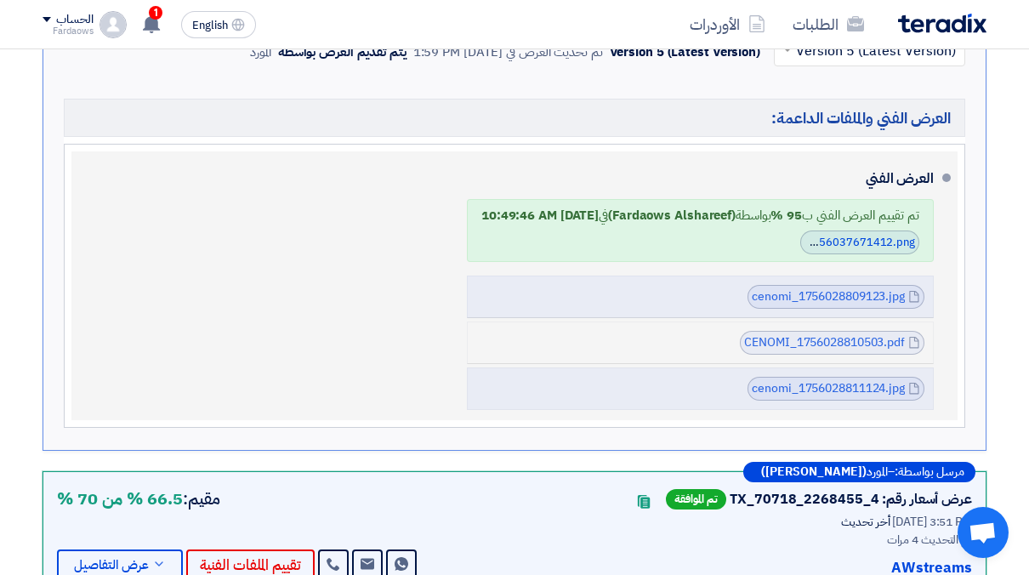
click at [529, 342] on li "CENOMI_1756028810503.pdf CENOMI_1756028810503.pdf" at bounding box center [700, 343] width 467 height 43
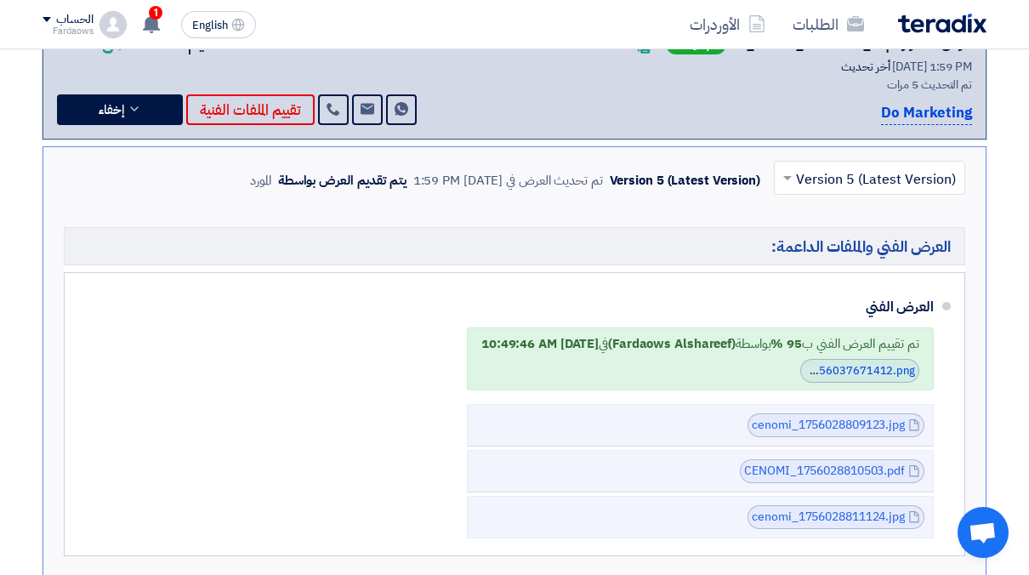
scroll to position [255, 0]
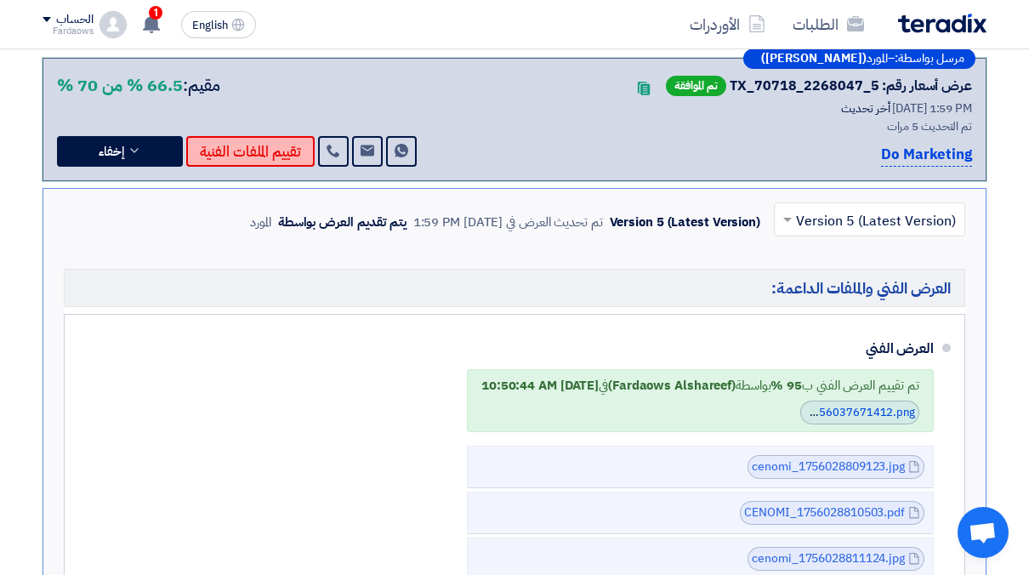
click at [260, 142] on button "تقييم الملفات الفنية" at bounding box center [250, 151] width 128 height 31
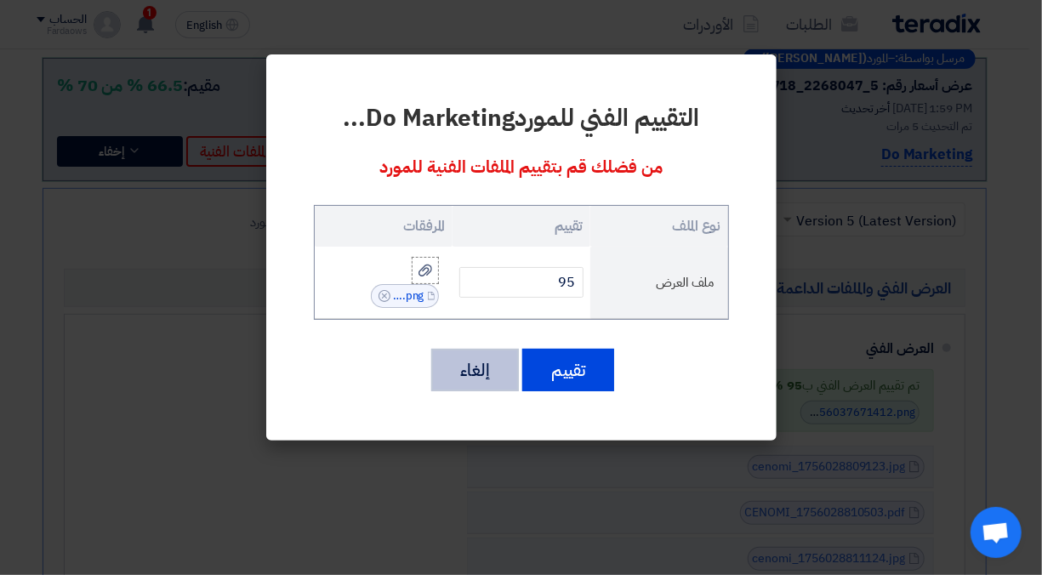
click at [470, 373] on button "إلغاء" at bounding box center [475, 370] width 88 height 43
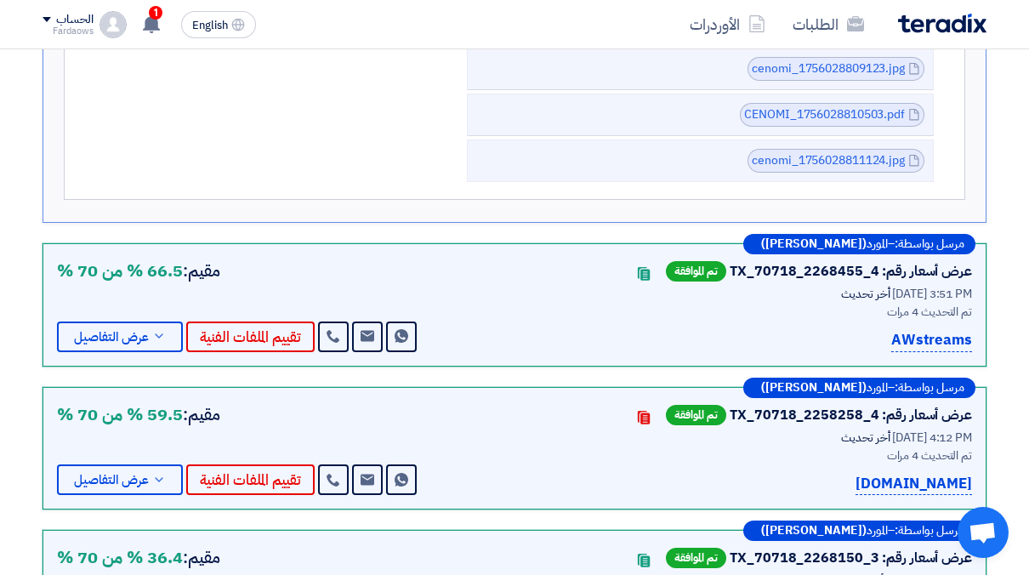
scroll to position [681, 0]
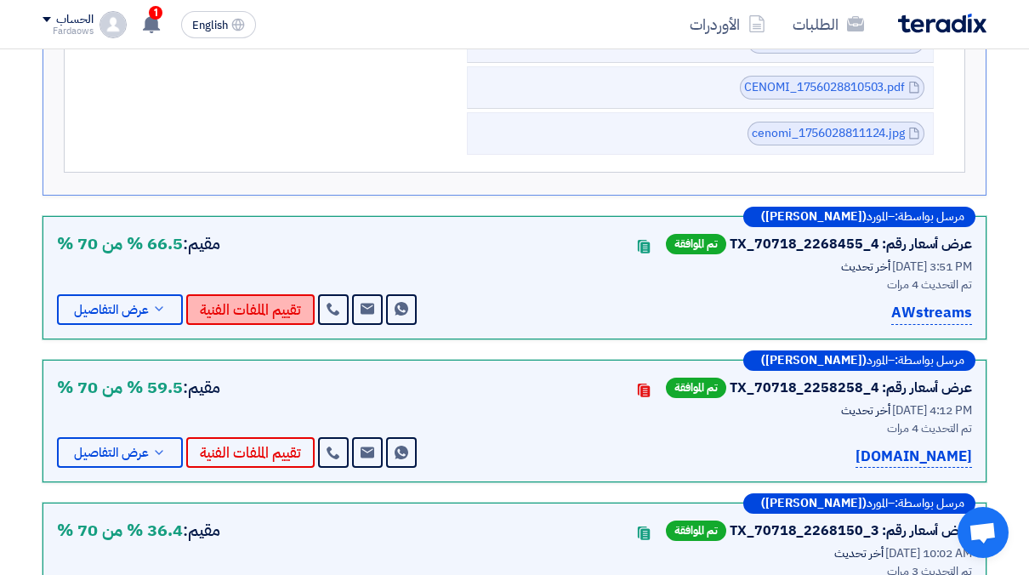
click at [242, 308] on button "تقييم الملفات الفنية" at bounding box center [250, 309] width 128 height 31
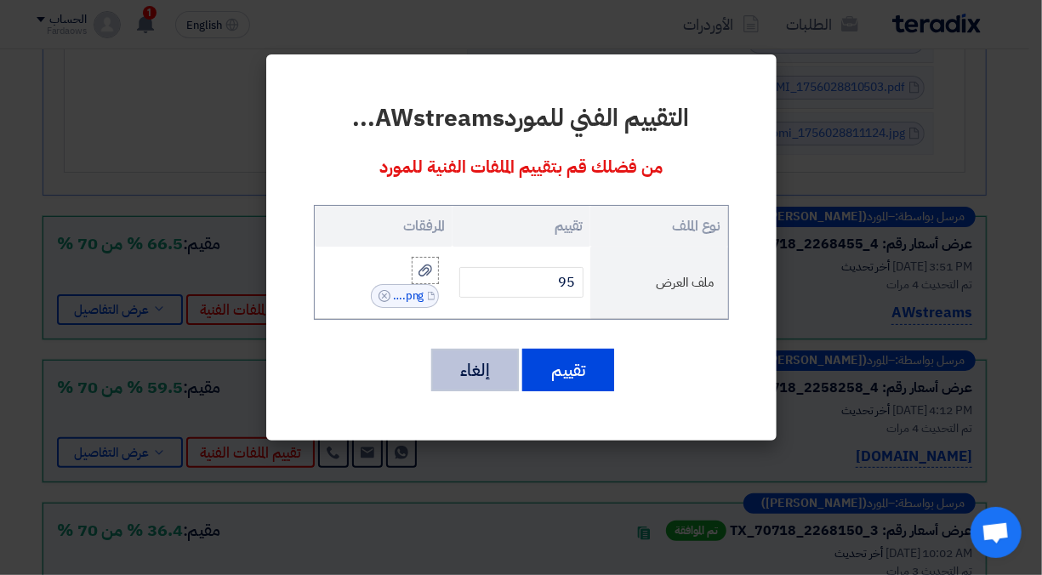
click at [481, 368] on button "إلغاء" at bounding box center [475, 370] width 88 height 43
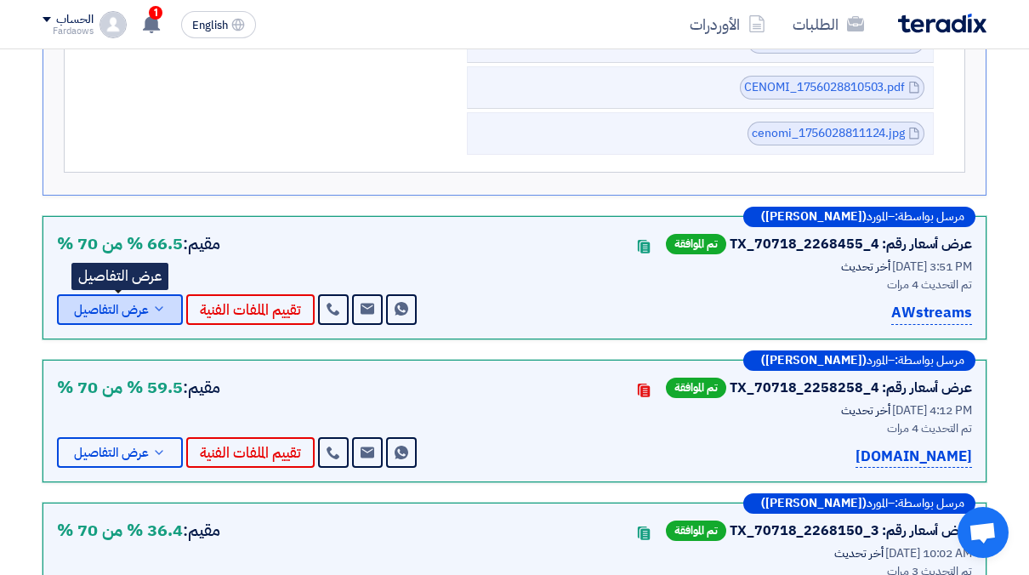
click at [135, 308] on span "عرض التفاصيل" at bounding box center [111, 310] width 75 height 13
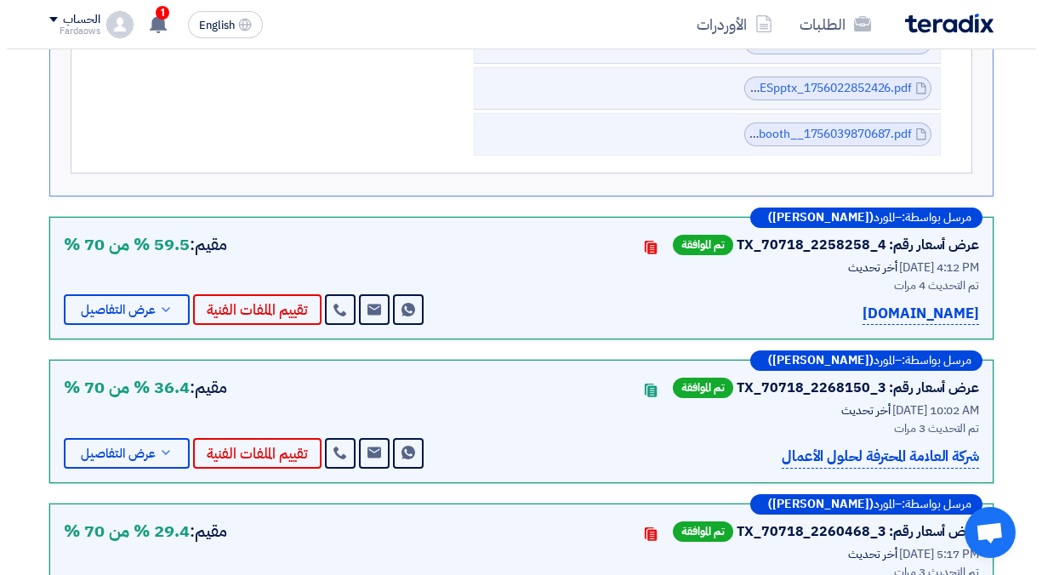
scroll to position [851, 0]
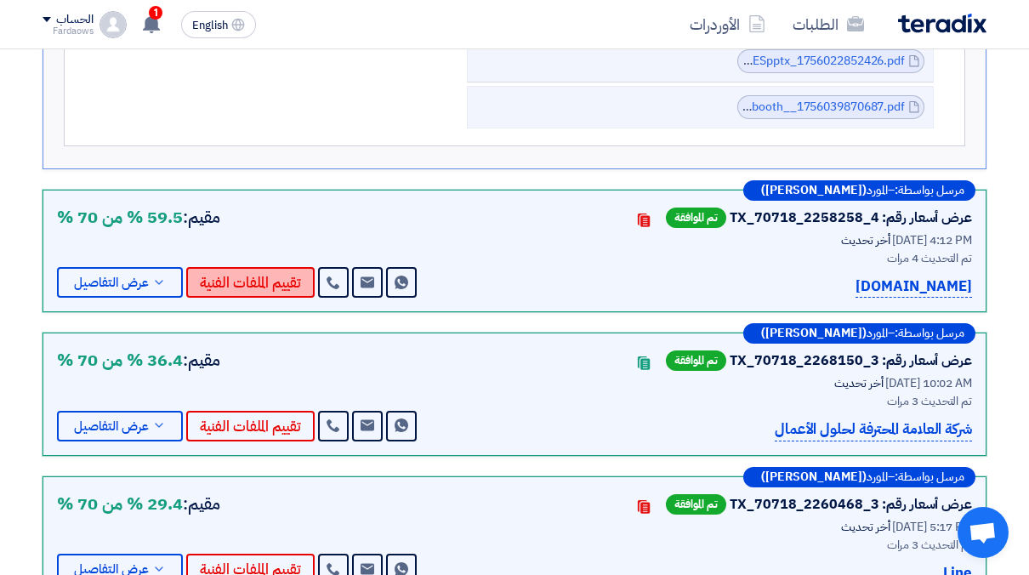
click at [246, 274] on button "تقييم الملفات الفنية" at bounding box center [250, 282] width 128 height 31
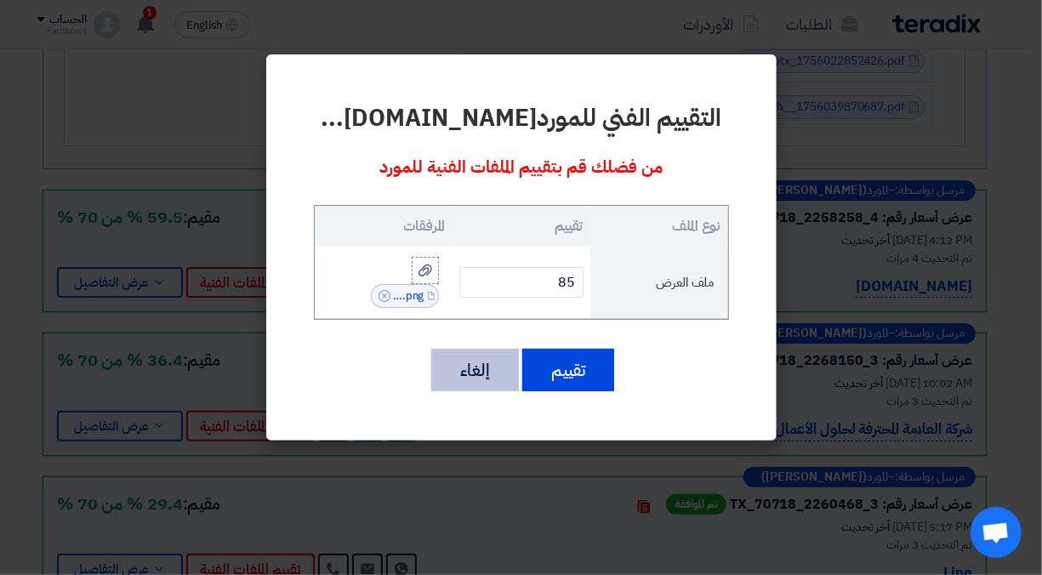
click at [460, 368] on button "إلغاء" at bounding box center [475, 370] width 88 height 43
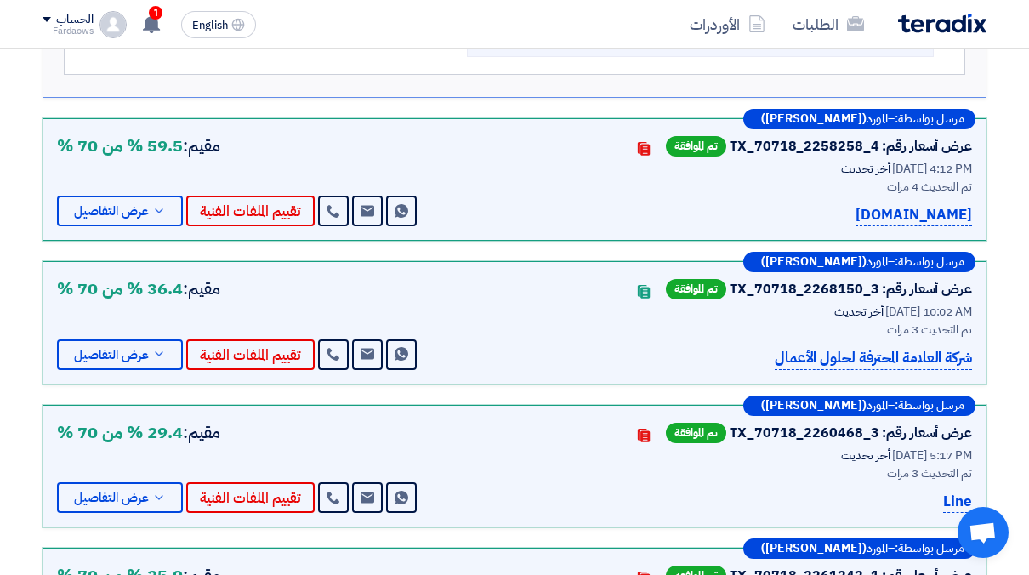
scroll to position [1021, 0]
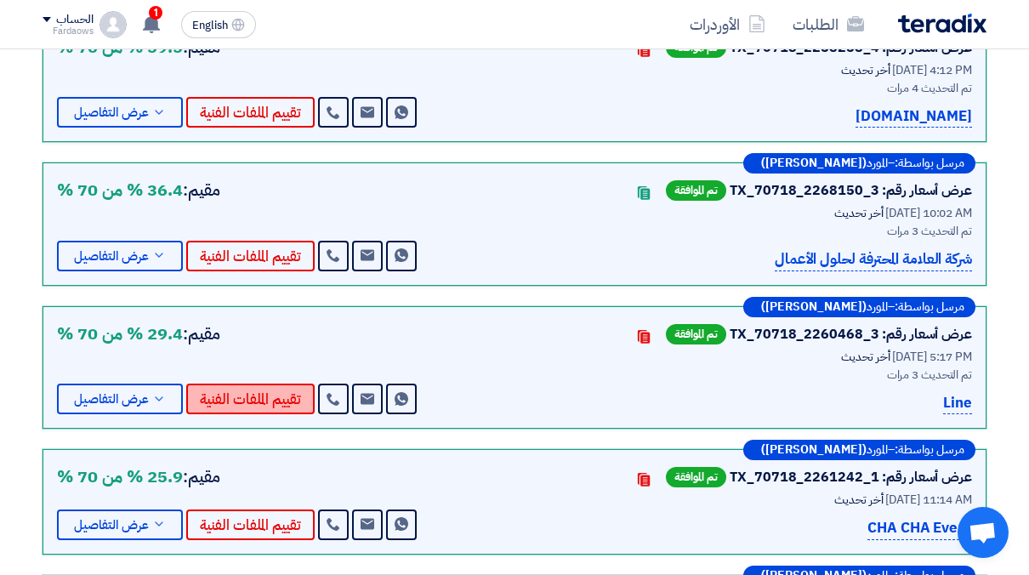
click at [260, 392] on button "تقييم الملفات الفنية" at bounding box center [250, 399] width 128 height 31
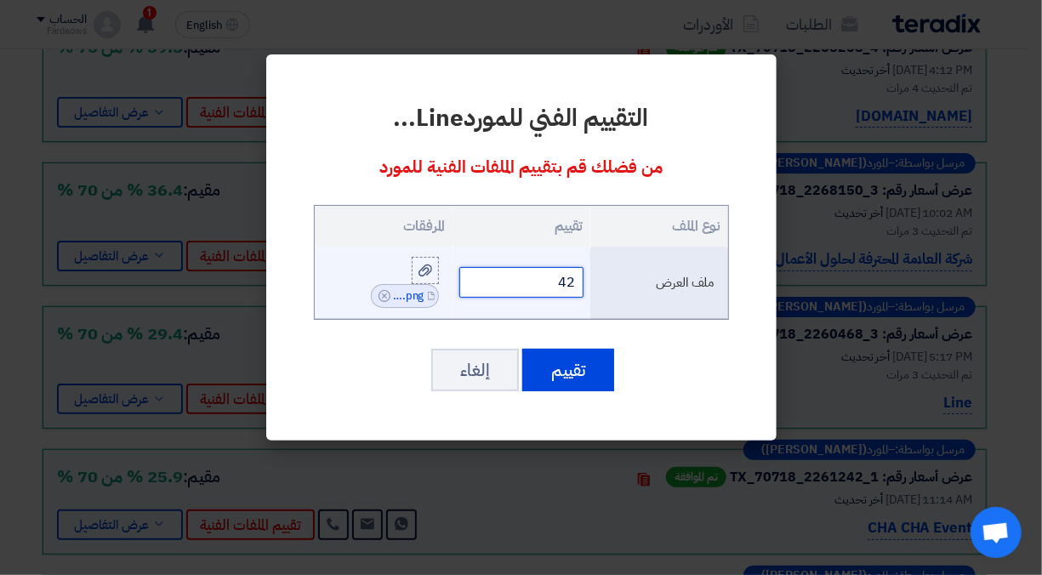
drag, startPoint x: 549, startPoint y: 280, endPoint x: 614, endPoint y: 279, distance: 65.5
click at [614, 279] on tr "ملف العرض 42 File Line_1756029774967.png Cancel" at bounding box center [521, 283] width 413 height 72
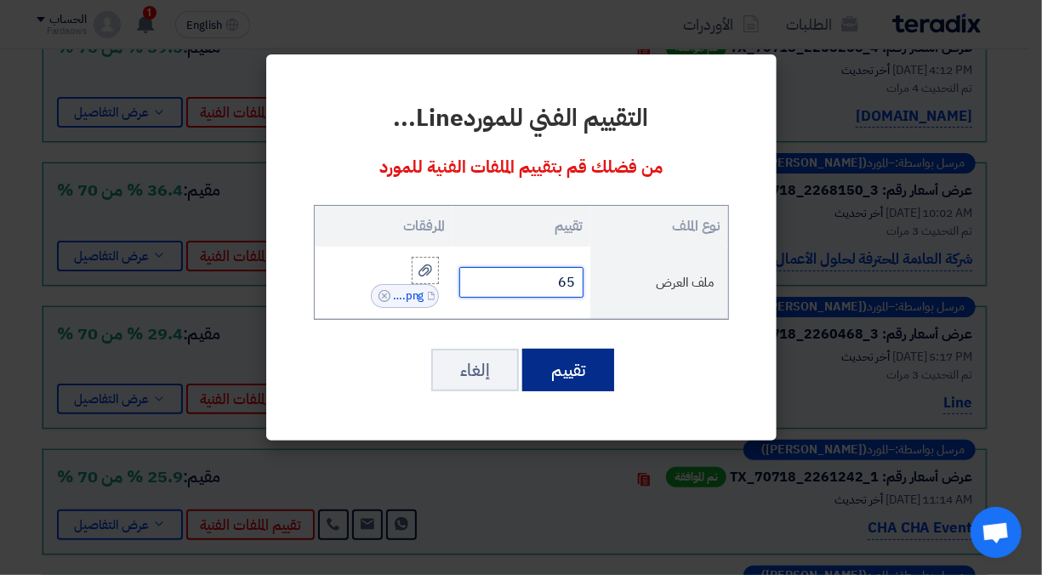
type input "65"
click at [581, 379] on button "تقييم" at bounding box center [568, 370] width 92 height 43
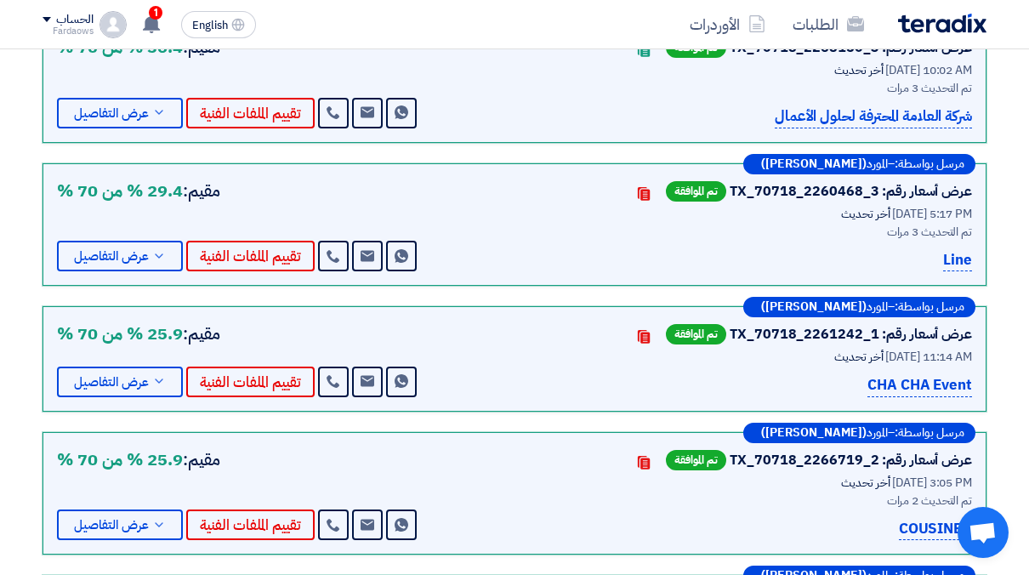
scroll to position [1191, 0]
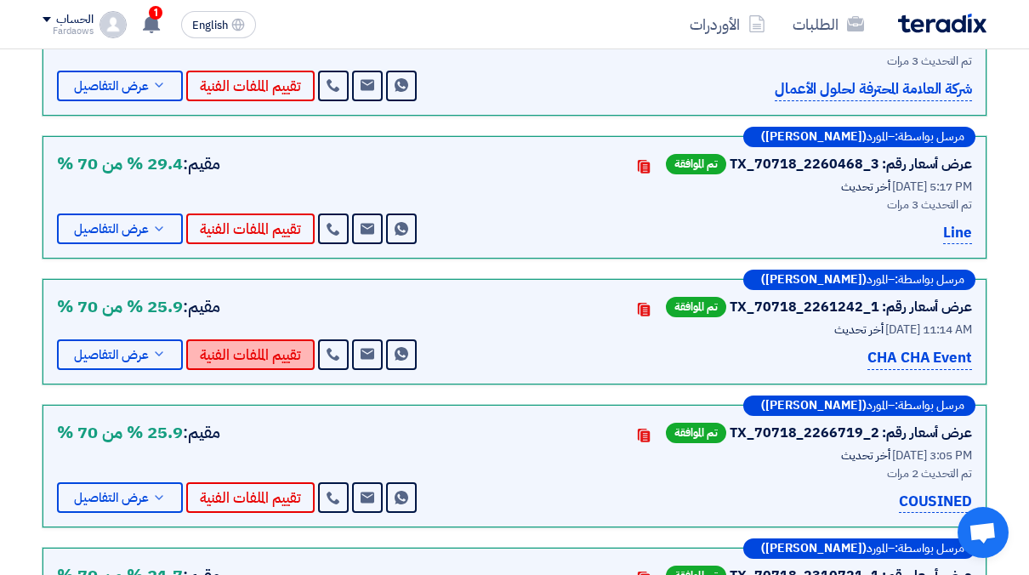
click at [276, 339] on button "تقييم الملفات الفنية" at bounding box center [250, 354] width 128 height 31
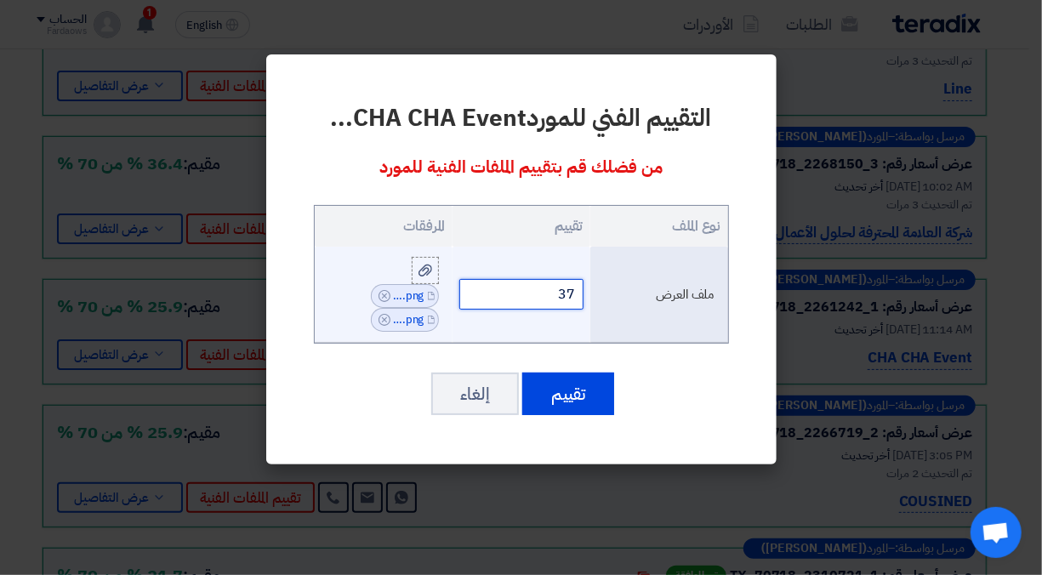
drag, startPoint x: 600, startPoint y: 301, endPoint x: 612, endPoint y: 303, distance: 12.0
click at [612, 303] on tr "ملف العرض 37 File Cha_Cha_event__1756029649209.png Cancel File Screenshot__at_P…" at bounding box center [521, 295] width 413 height 96
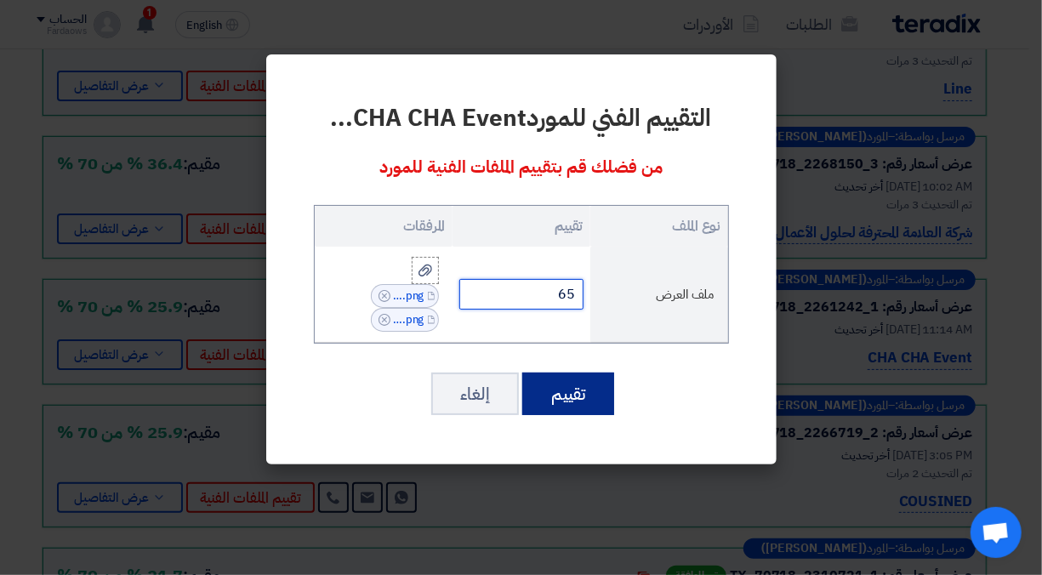
type input "65"
click at [575, 393] on button "تقييم" at bounding box center [568, 394] width 92 height 43
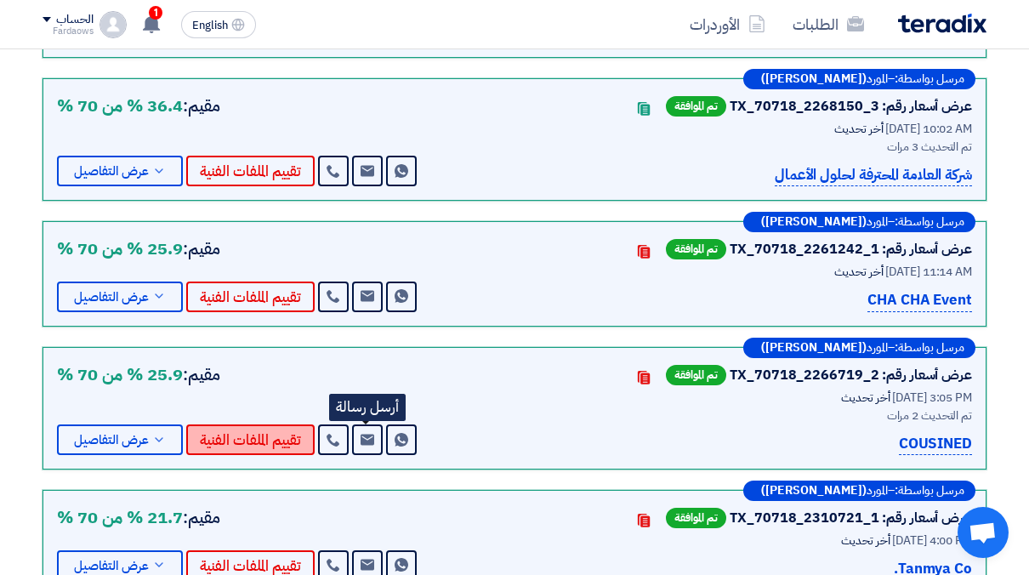
scroll to position [1276, 0]
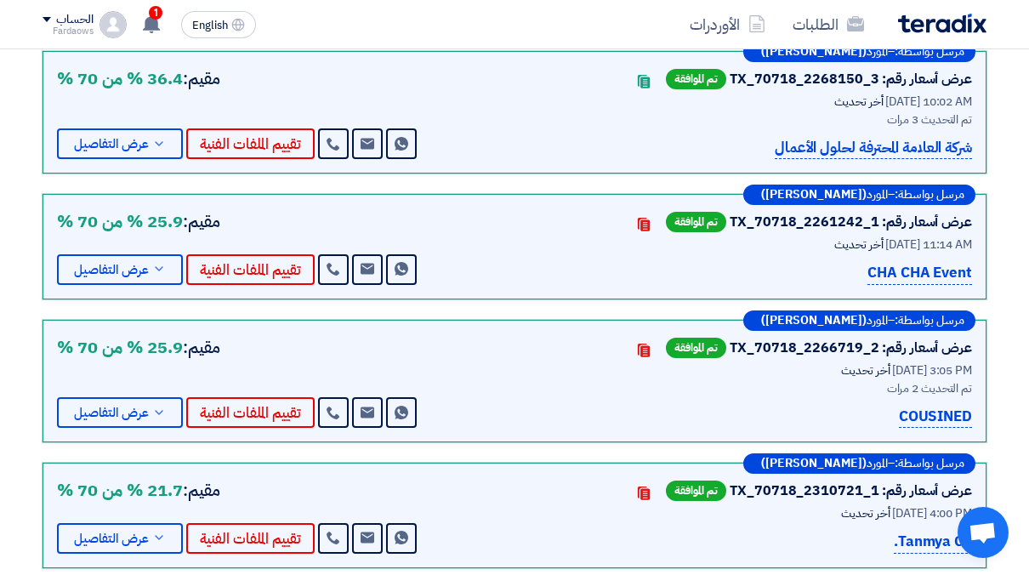
click at [249, 386] on div "مقيم: 25.9 % من 70 % Send Message Send Message تقييم الملفات الفنية عرض التفاصيل" at bounding box center [238, 381] width 363 height 94
click at [249, 397] on button "تقييم الملفات الفنية" at bounding box center [250, 412] width 128 height 31
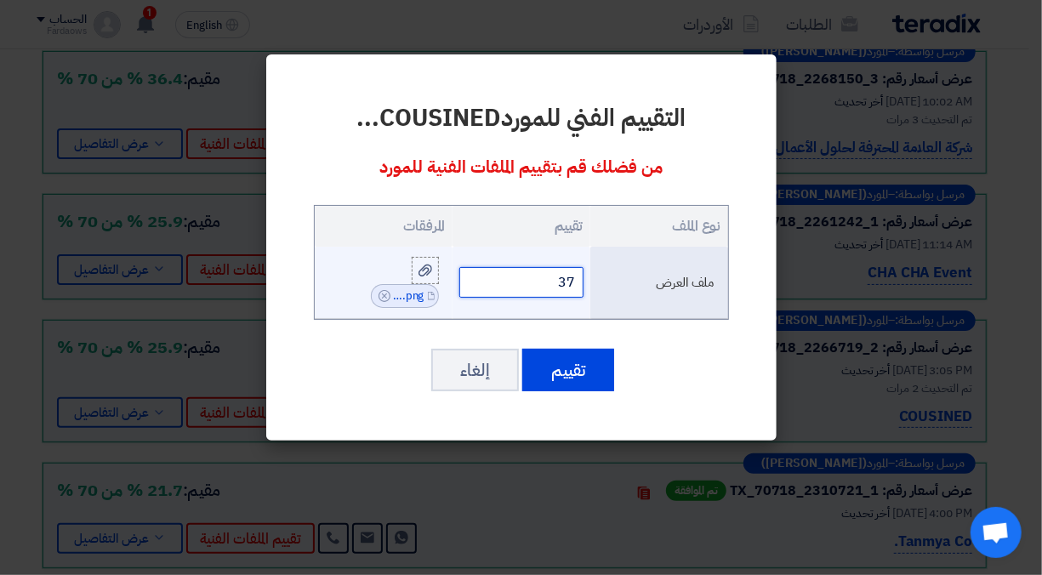
drag, startPoint x: 538, startPoint y: 279, endPoint x: 599, endPoint y: 289, distance: 61.3
click at [599, 289] on tr "ملف العرض 37 File COUSINED_1756030127812.png Cancel" at bounding box center [521, 283] width 413 height 72
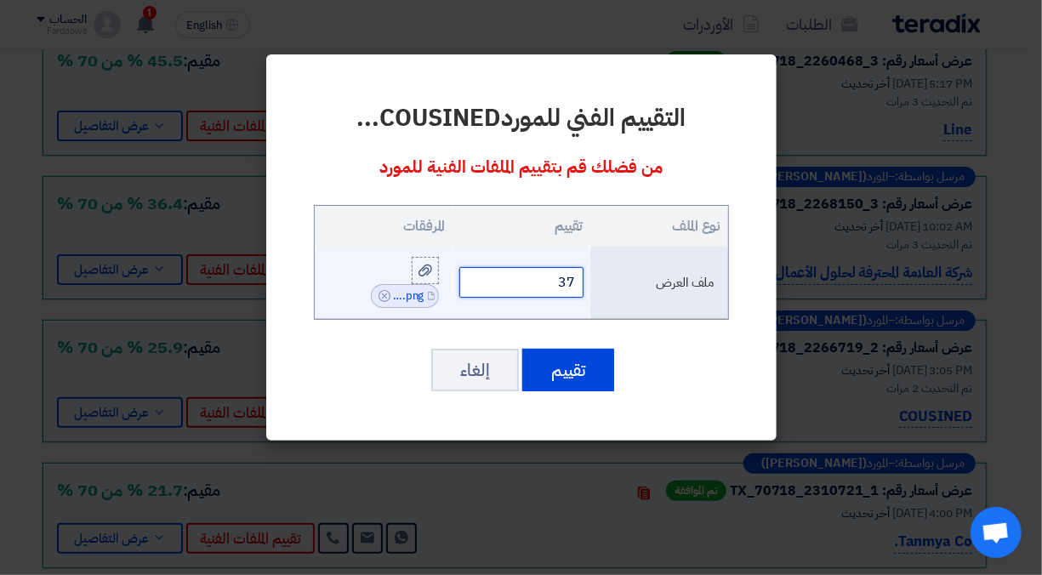
type input "7"
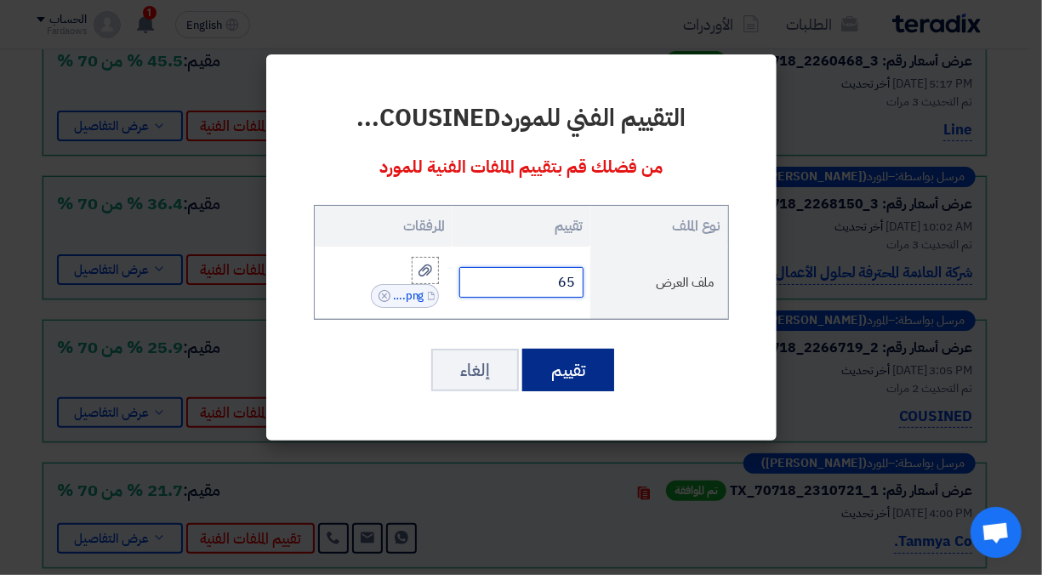
type input "65"
click at [572, 381] on button "تقييم" at bounding box center [568, 370] width 92 height 43
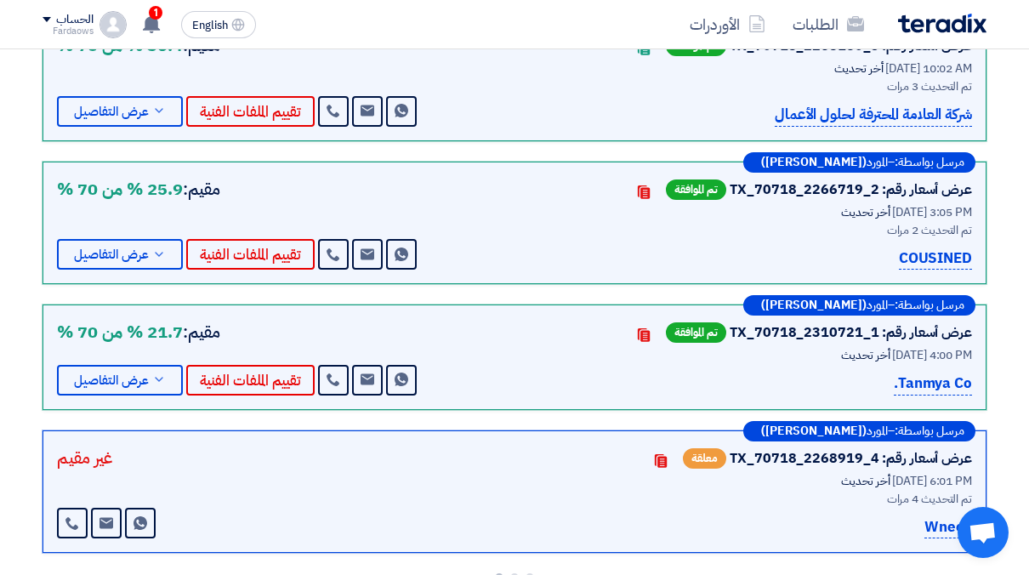
scroll to position [1446, 0]
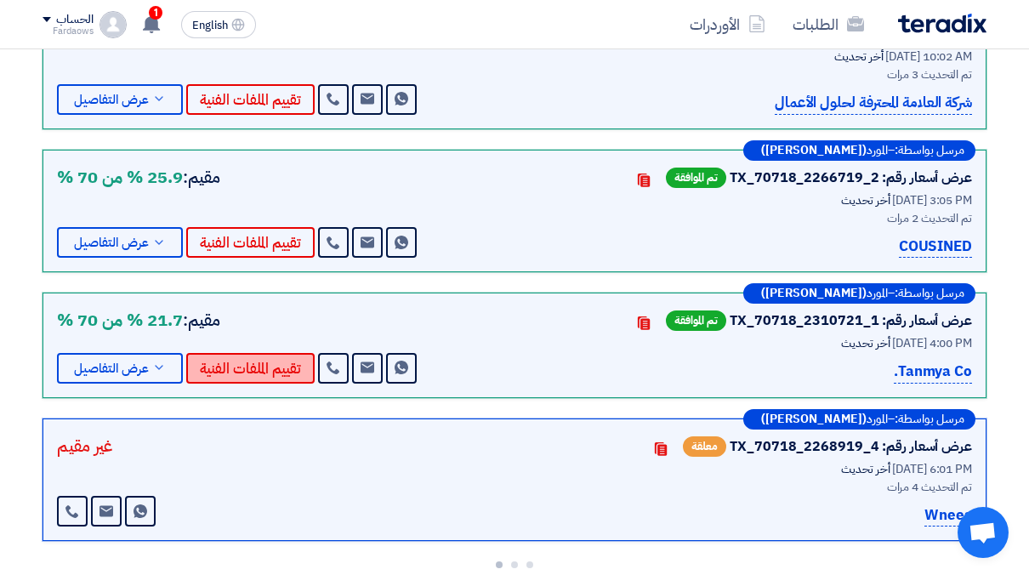
click at [259, 353] on button "تقييم الملفات الفنية" at bounding box center [250, 368] width 128 height 31
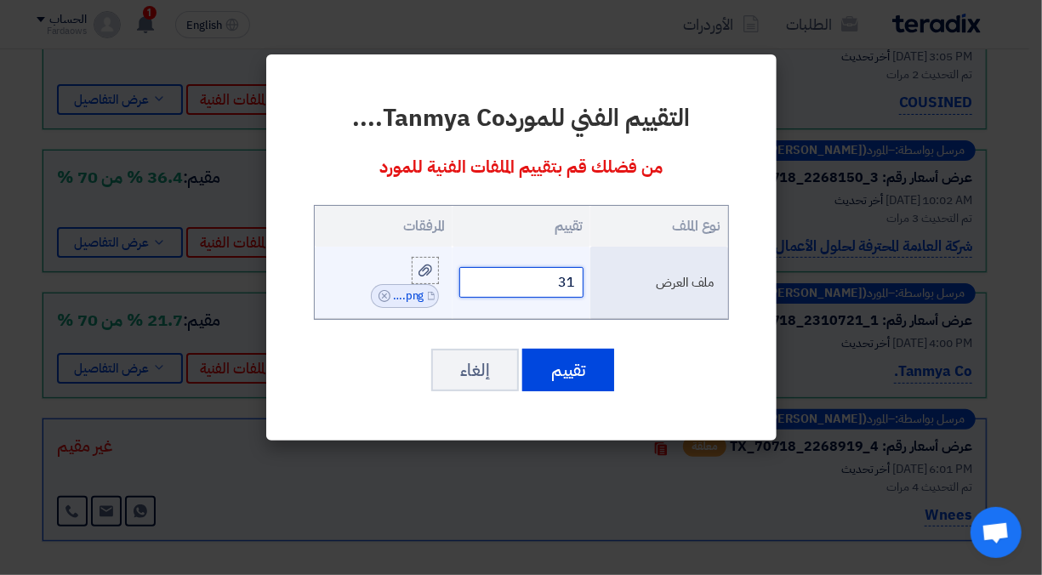
drag, startPoint x: 555, startPoint y: 281, endPoint x: 607, endPoint y: 286, distance: 53.0
click at [607, 286] on tr "ملف العرض 31 File Tanmya_Co_1756030200873.png Cancel" at bounding box center [521, 283] width 413 height 72
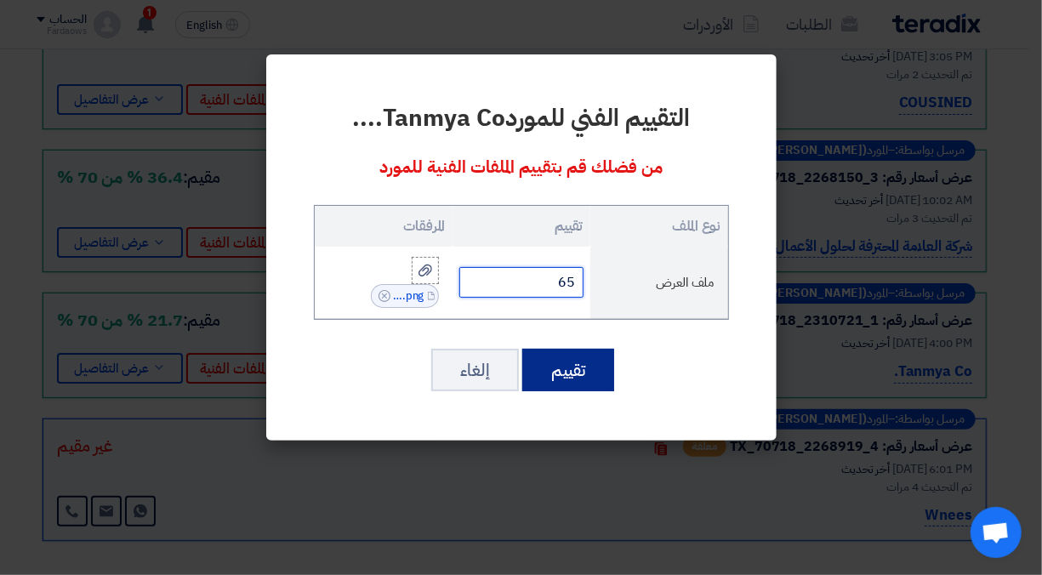
type input "65"
click at [572, 375] on button "تقييم" at bounding box center [568, 370] width 92 height 43
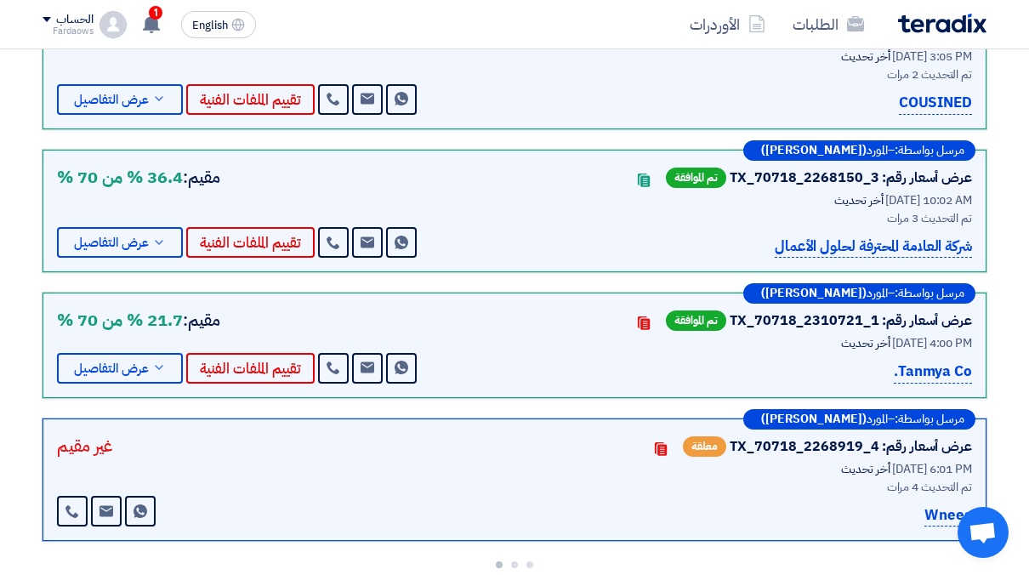
click at [240, 474] on div "عرض أسعار رقم: TX_70718_2268919_4 معلقة Contacts أخر تحديث 26 Aug 2025, 6:01 PM…" at bounding box center [514, 480] width 915 height 94
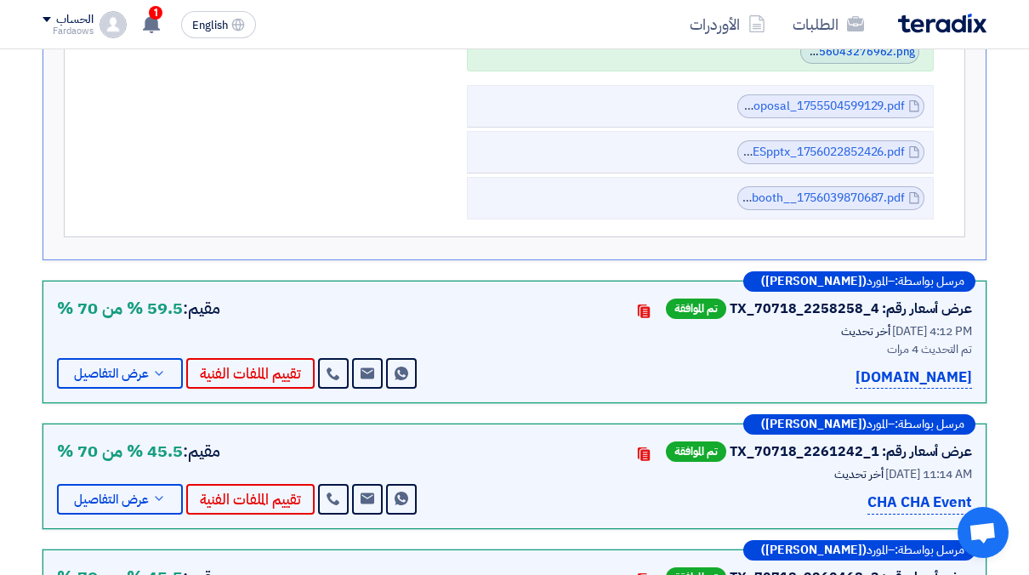
scroll to position [510, 0]
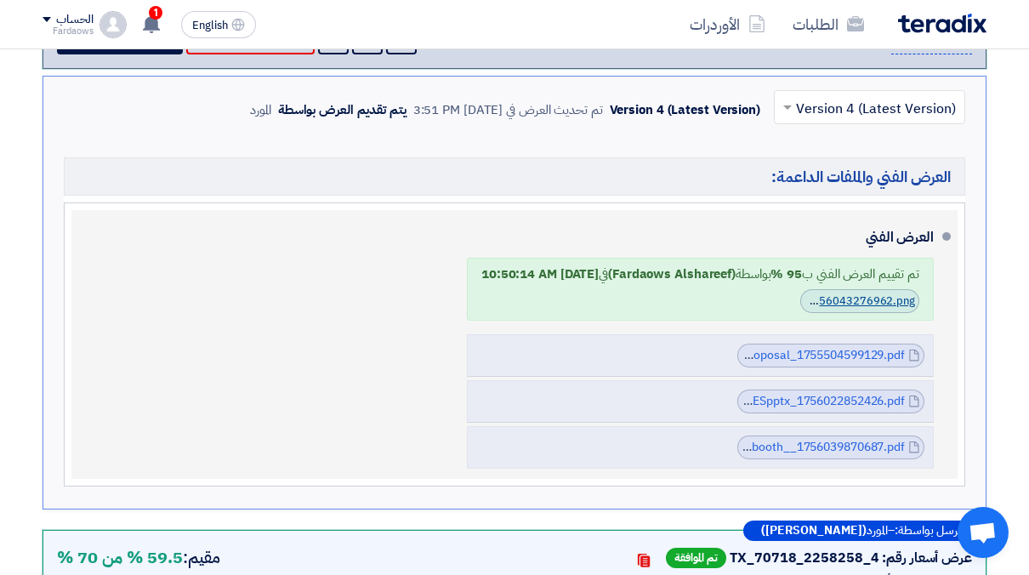
click at [829, 296] on link "AW_Streams_1756043276962.png" at bounding box center [826, 301] width 177 height 16
click at [339, 242] on div "العرض الفني" at bounding box center [516, 237] width 835 height 41
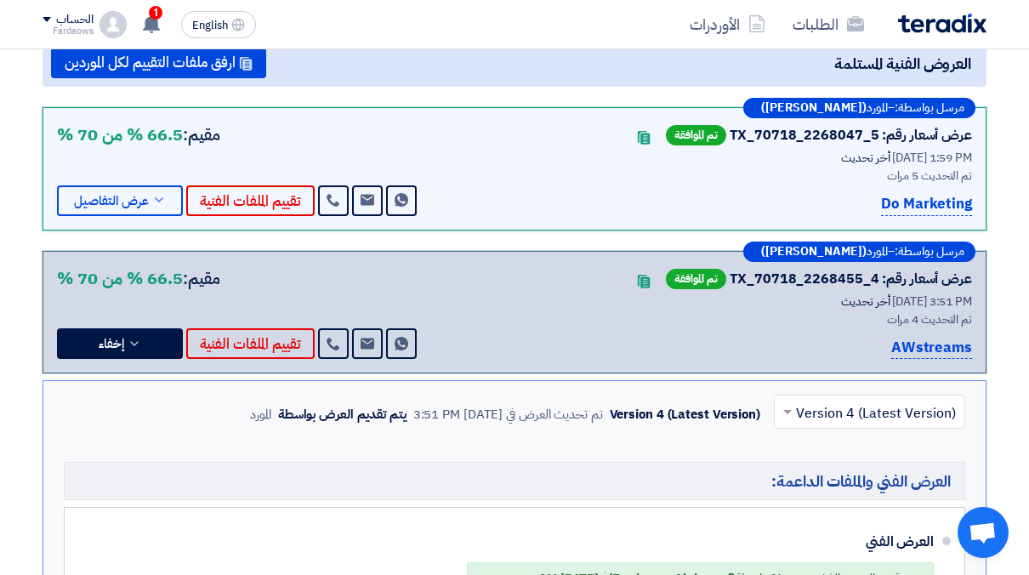
scroll to position [0, 0]
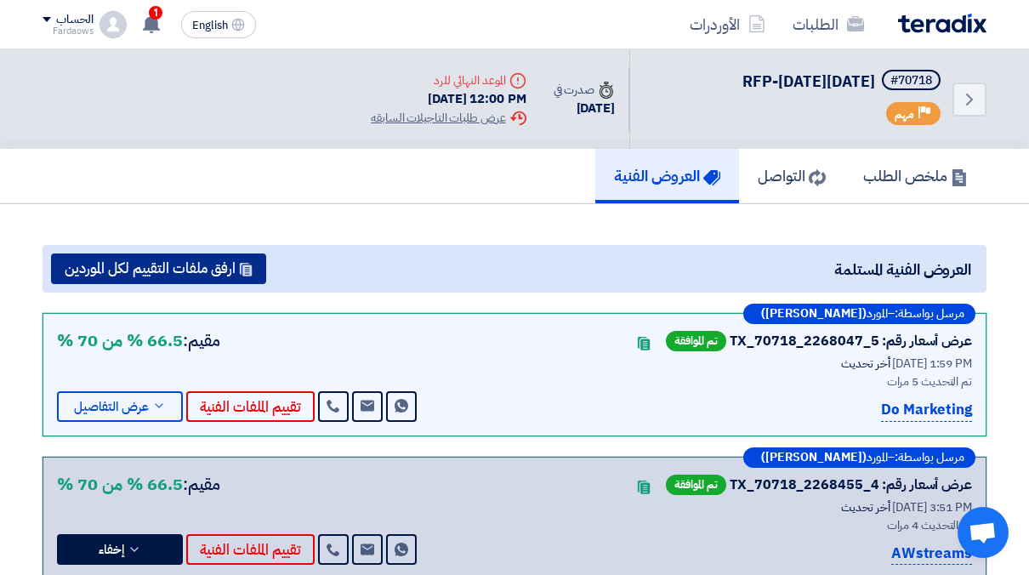
click at [183, 271] on button "ارفق ملفات التقييم لكل الموردين" at bounding box center [158, 269] width 215 height 31
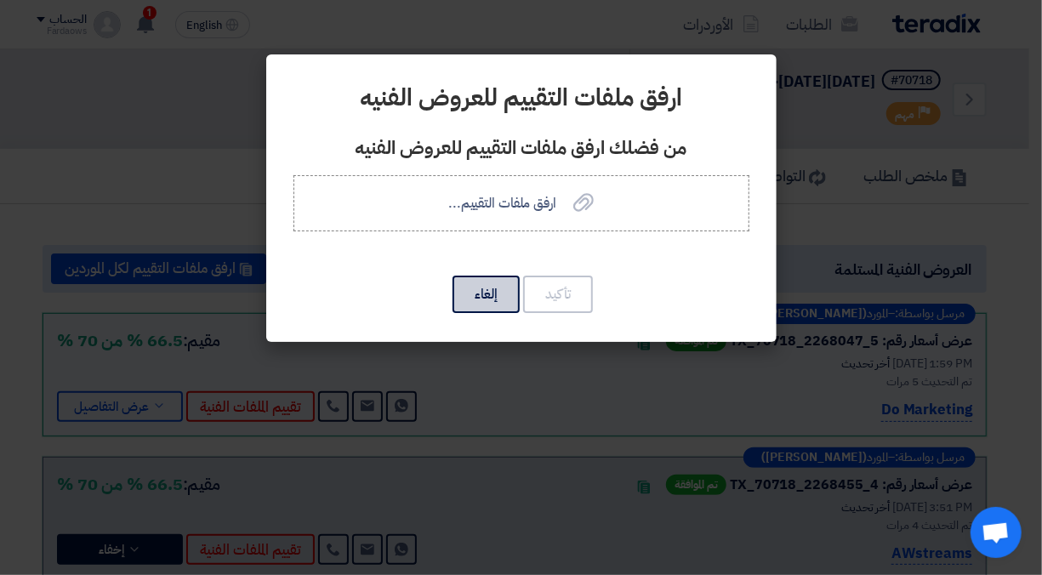
click at [481, 296] on button "إلغاء" at bounding box center [486, 294] width 67 height 37
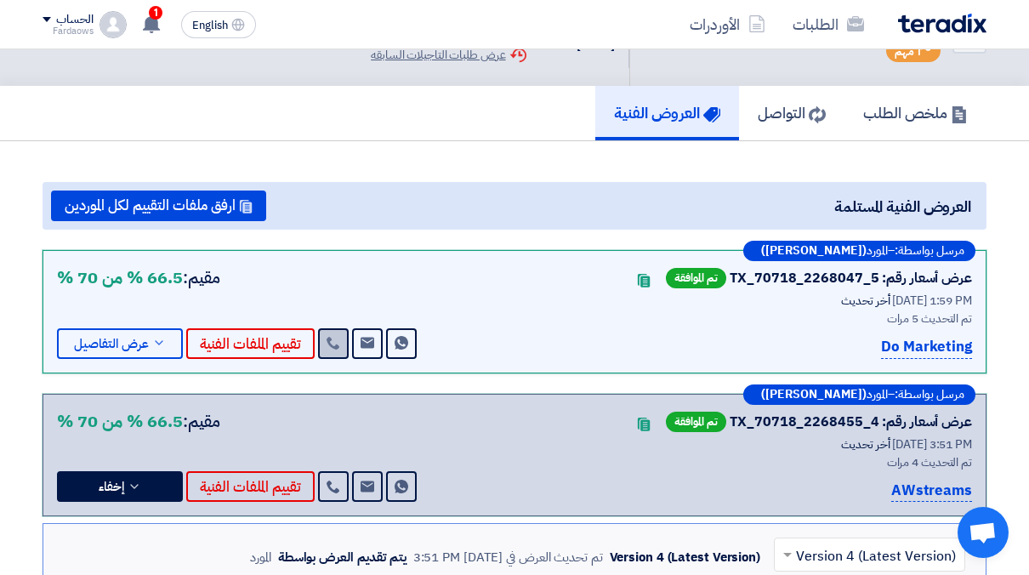
scroll to position [85, 0]
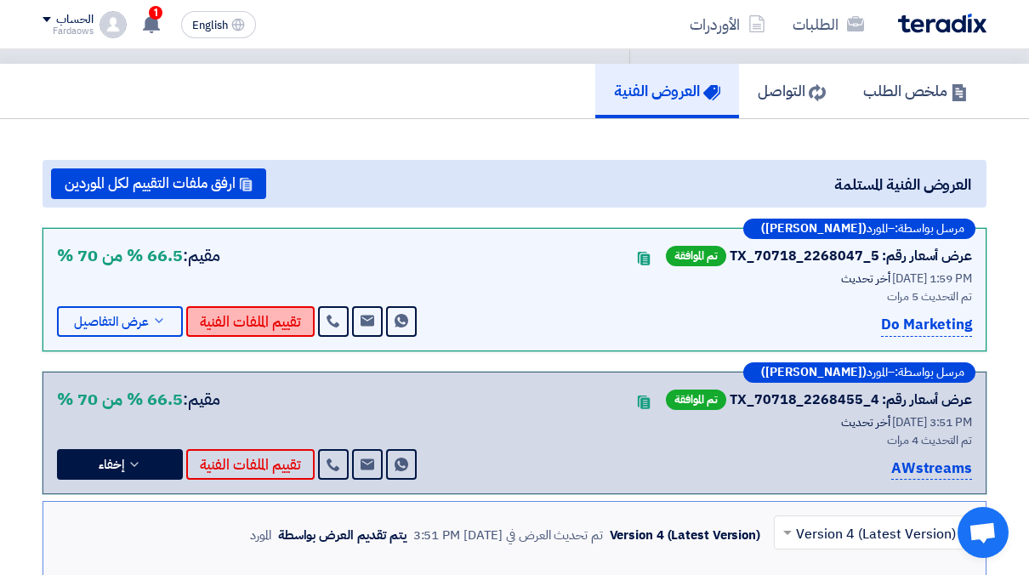
click at [220, 321] on button "تقييم الملفات الفنية" at bounding box center [250, 321] width 128 height 31
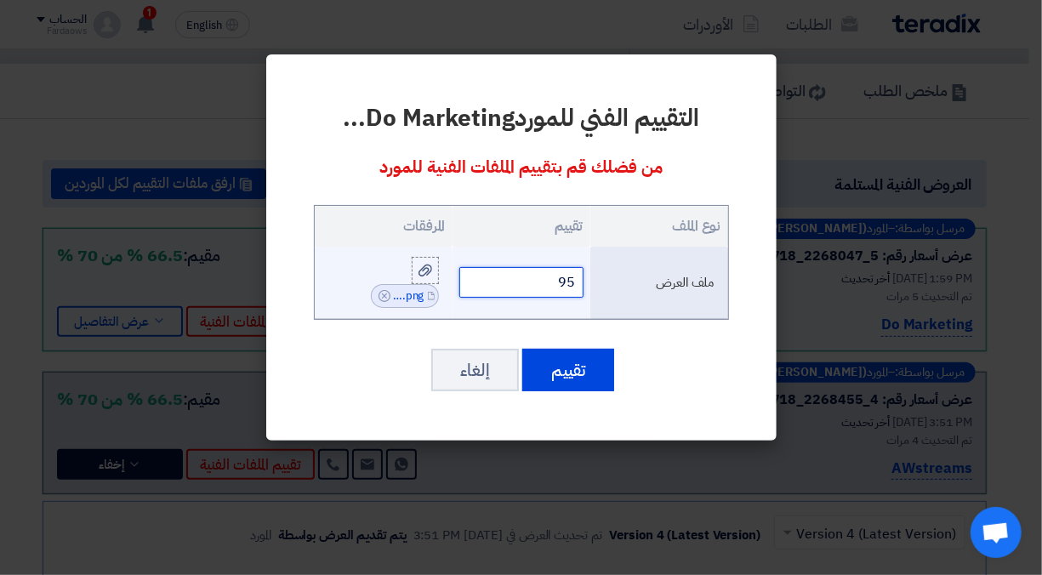
drag, startPoint x: 559, startPoint y: 281, endPoint x: 707, endPoint y: 283, distance: 148.0
click at [705, 283] on tr "ملف العرض 95 File Do_Marketing_Evaluation__1756037671412.png Cancel" at bounding box center [521, 283] width 413 height 72
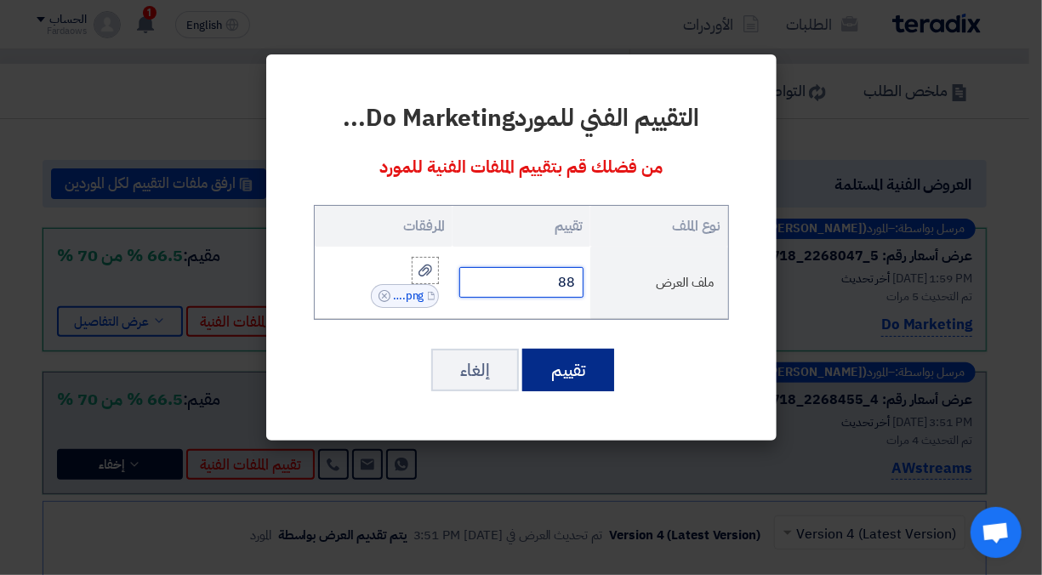
type input "88"
click at [576, 385] on button "تقييم" at bounding box center [568, 370] width 92 height 43
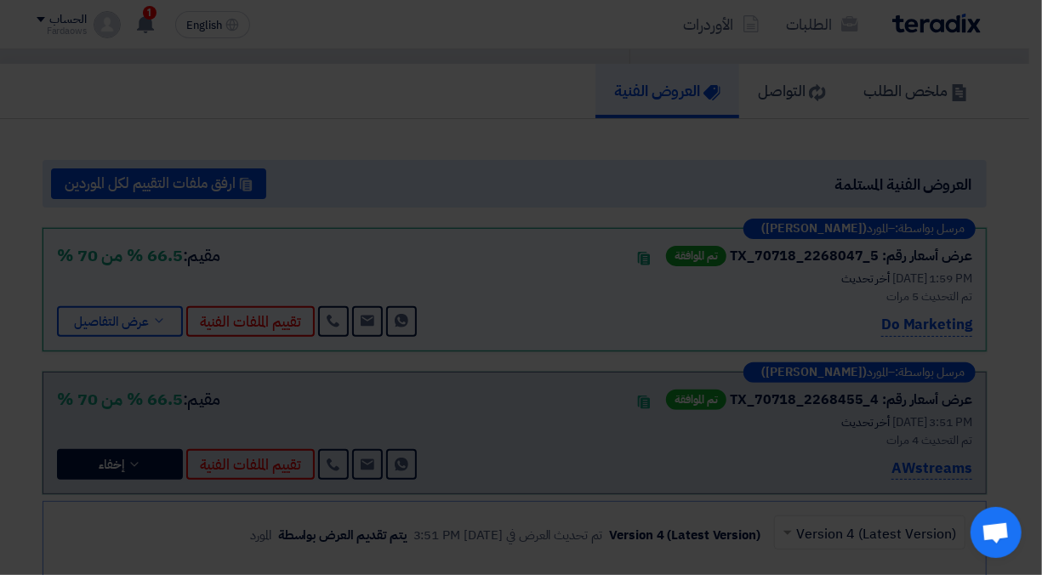
click at [576, 366] on div "التقييم الفني للمورد Do Marketing ... من فضلك قم بتقييم الملفات الفنية للمورد ن…" at bounding box center [522, 204] width 470 height 345
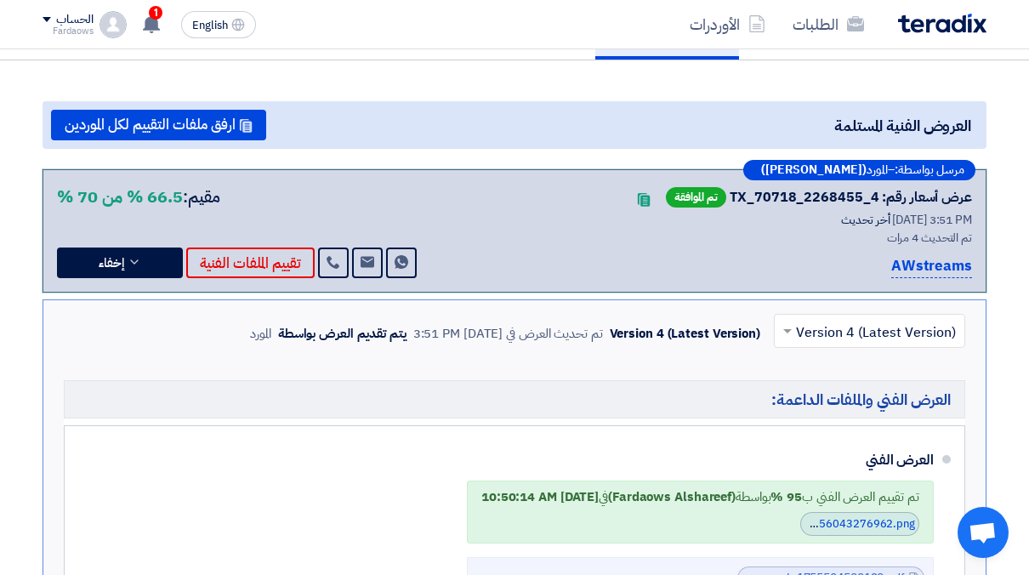
scroll to position [170, 0]
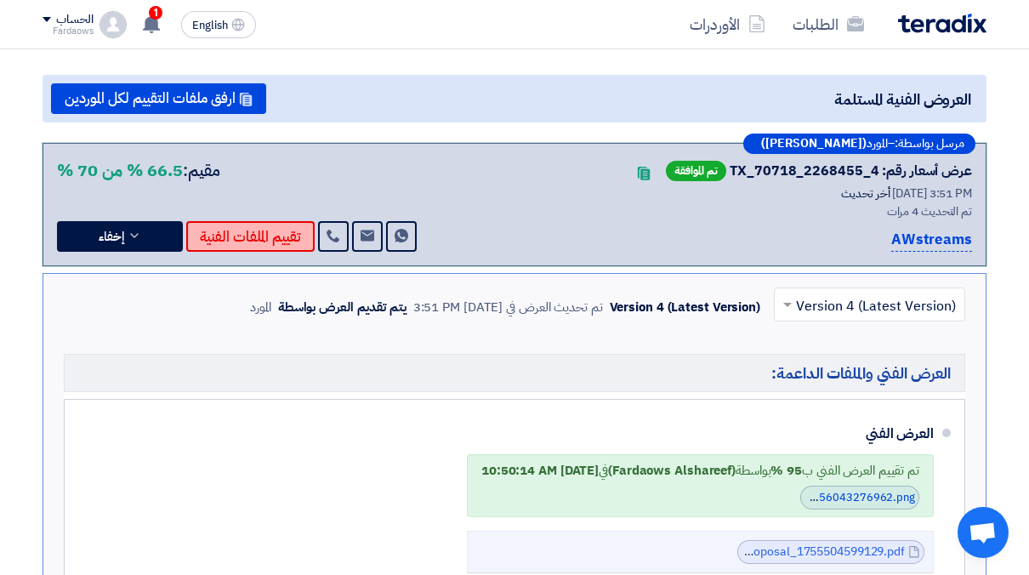
click at [254, 231] on button "تقييم الملفات الفنية" at bounding box center [250, 236] width 128 height 31
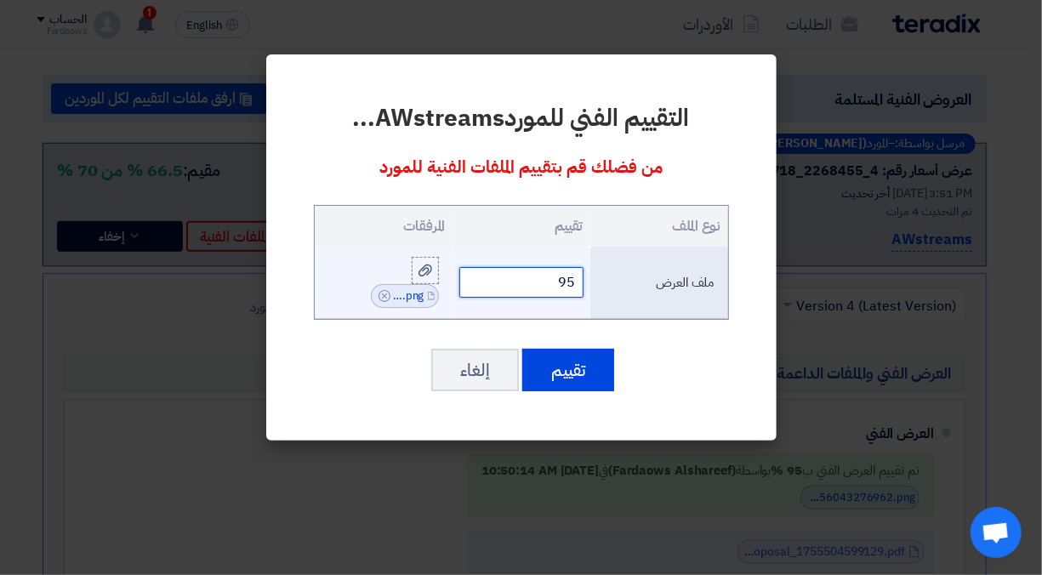
drag, startPoint x: 549, startPoint y: 284, endPoint x: 610, endPoint y: 288, distance: 61.3
click at [610, 288] on tr "ملف العرض 95 File AW_Streams_1756043276962.png Cancel" at bounding box center [521, 283] width 413 height 72
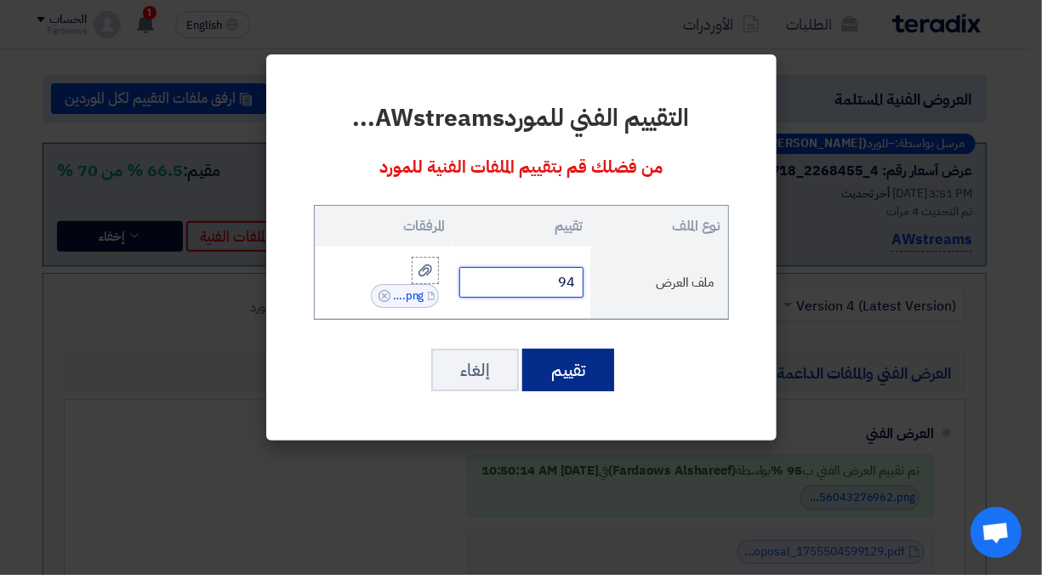
type input "94"
click at [574, 385] on button "تقييم" at bounding box center [568, 370] width 92 height 43
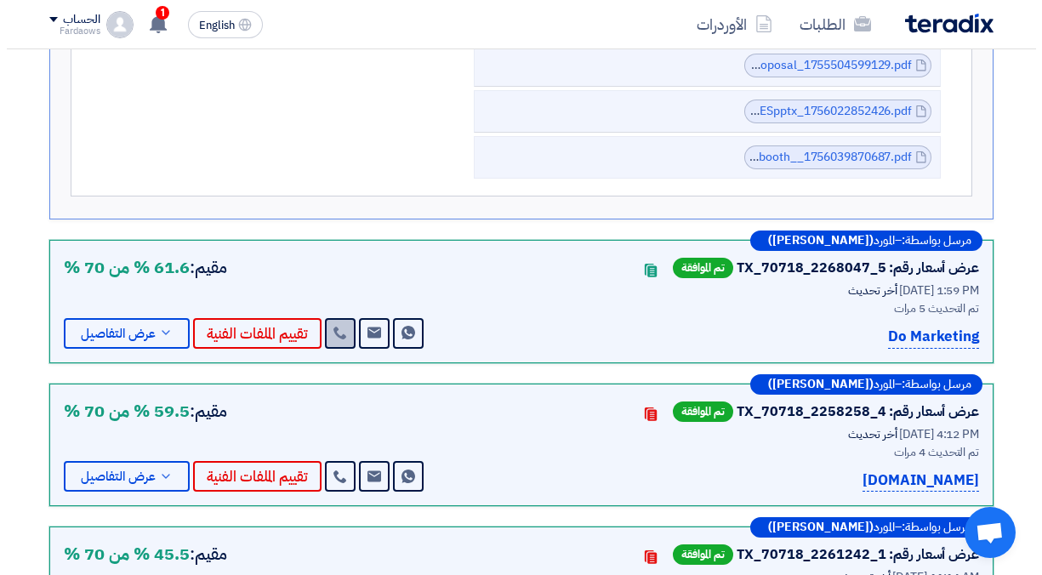
scroll to position [681, 0]
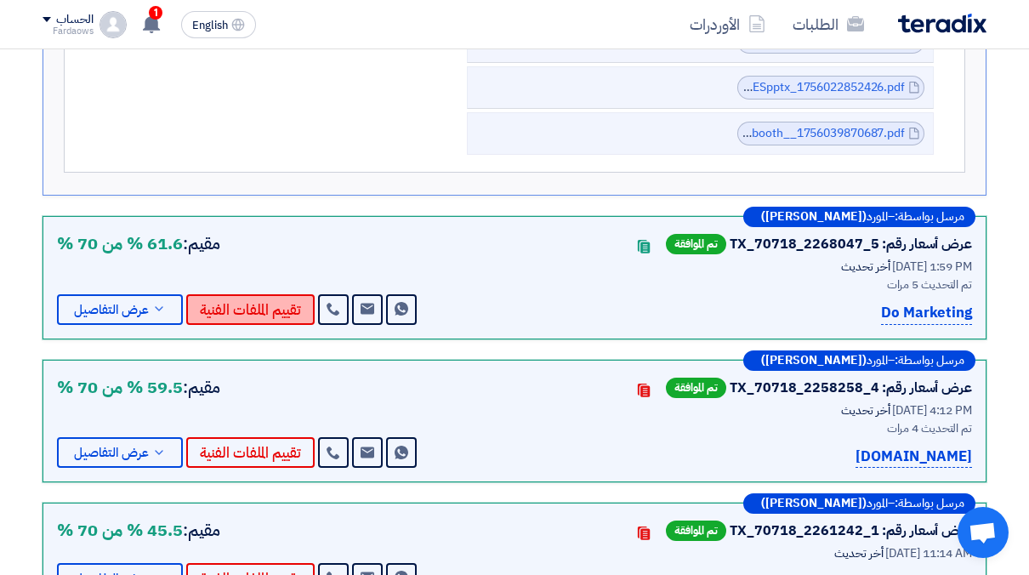
click at [259, 299] on button "تقييم الملفات الفنية" at bounding box center [250, 309] width 128 height 31
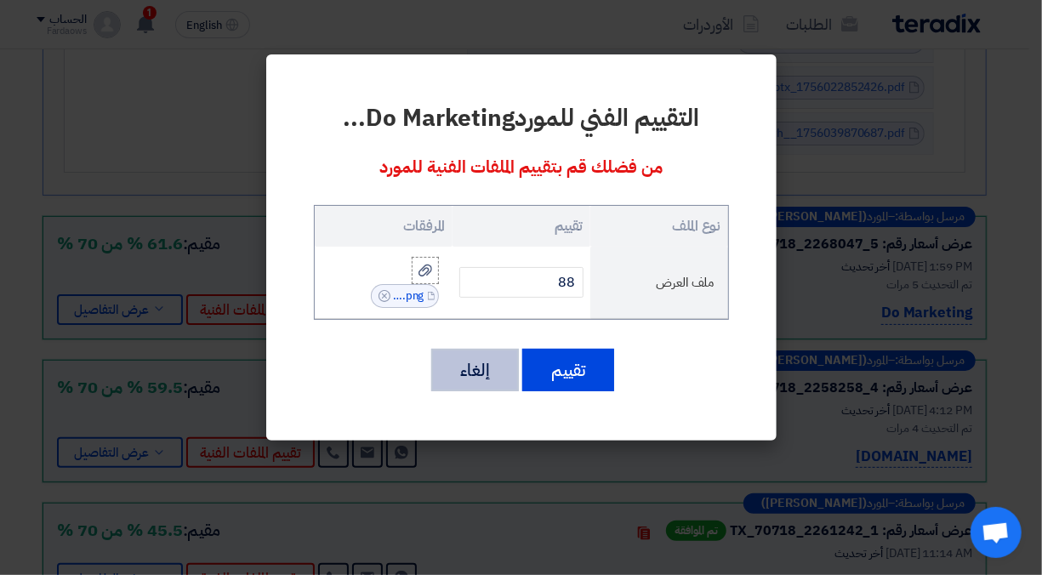
click at [461, 374] on button "إلغاء" at bounding box center [475, 370] width 88 height 43
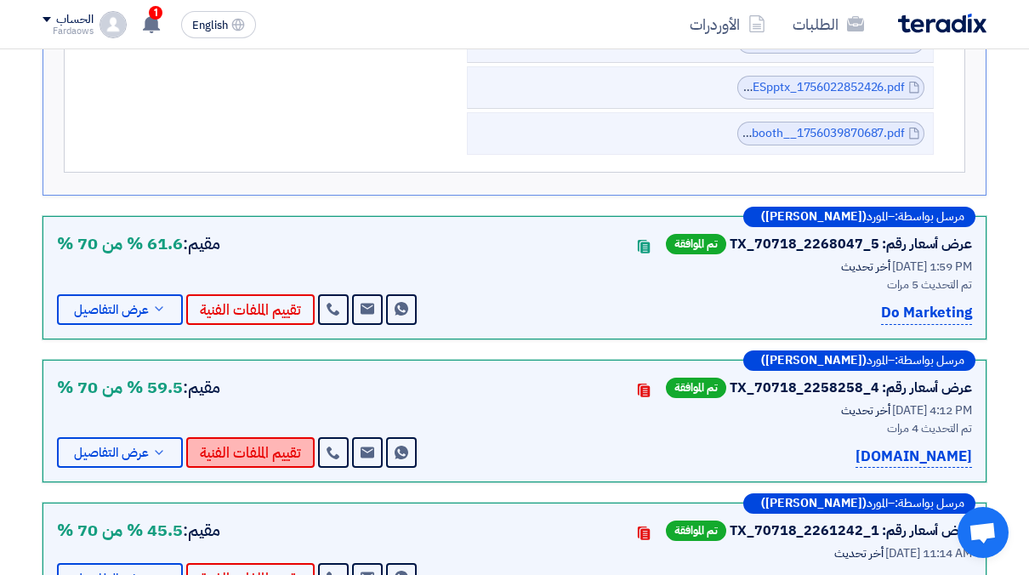
click at [261, 441] on button "تقييم الملفات الفنية" at bounding box center [250, 452] width 128 height 31
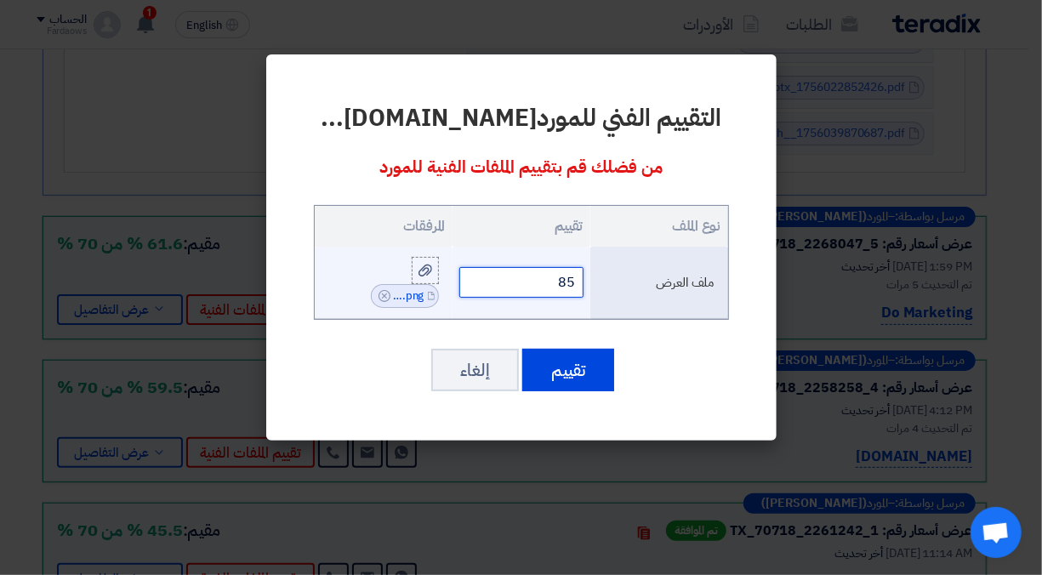
drag, startPoint x: 654, startPoint y: 285, endPoint x: 670, endPoint y: 285, distance: 15.3
click at [670, 285] on tr "ملف العرض 85 File Bee_Event__1756028868592.png Cancel" at bounding box center [521, 283] width 413 height 72
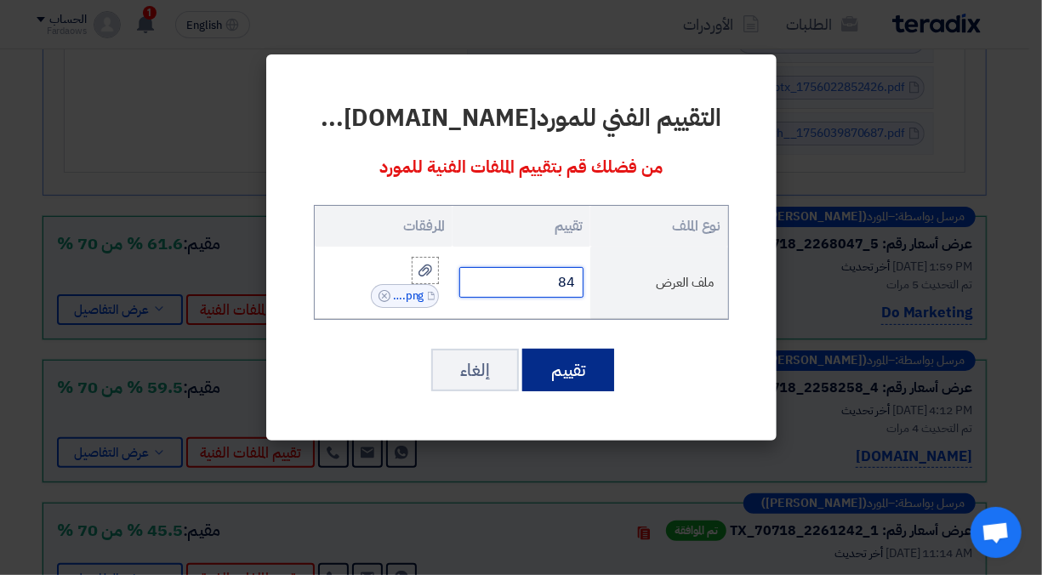
type input "84"
click at [564, 360] on button "تقييم" at bounding box center [568, 370] width 92 height 43
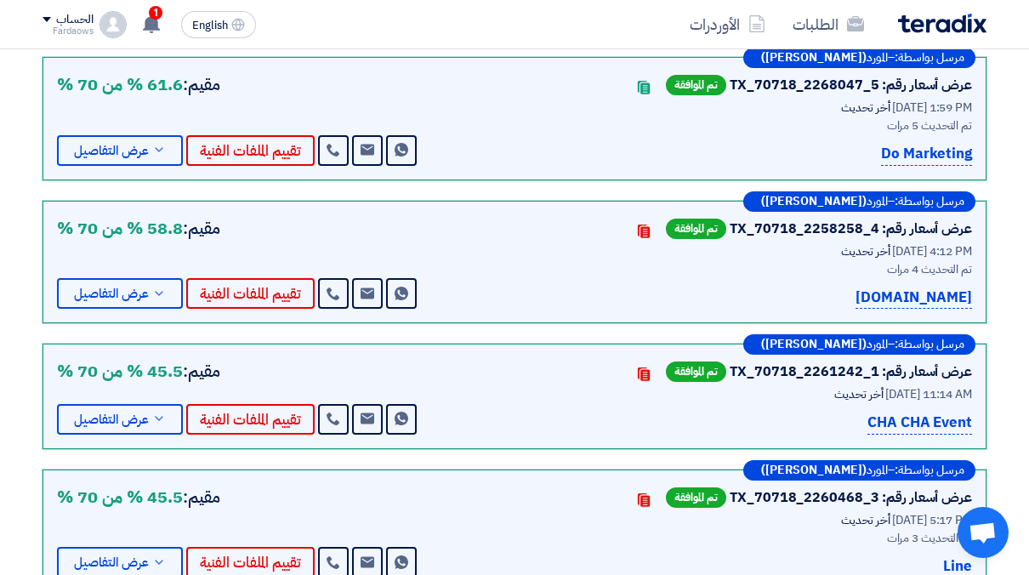
scroll to position [851, 0]
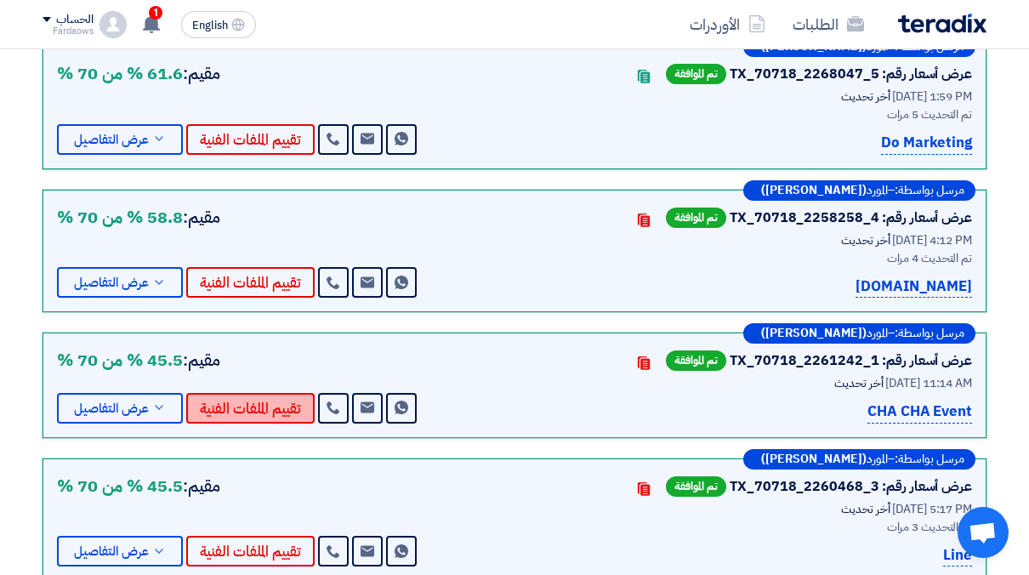
click at [260, 407] on button "تقييم الملفات الفنية" at bounding box center [250, 408] width 128 height 31
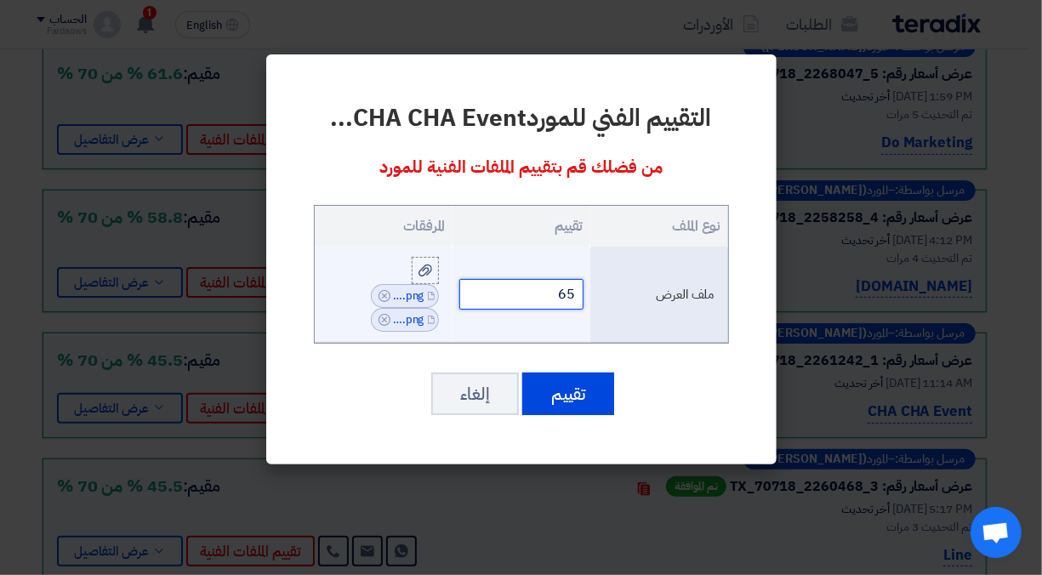
drag, startPoint x: 609, startPoint y: 306, endPoint x: 634, endPoint y: 306, distance: 24.7
click at [634, 306] on tr "ملف العرض 65 File Cha_Cha_event__1756029649209.png Cancel File Screenshot__at_P…" at bounding box center [521, 295] width 413 height 96
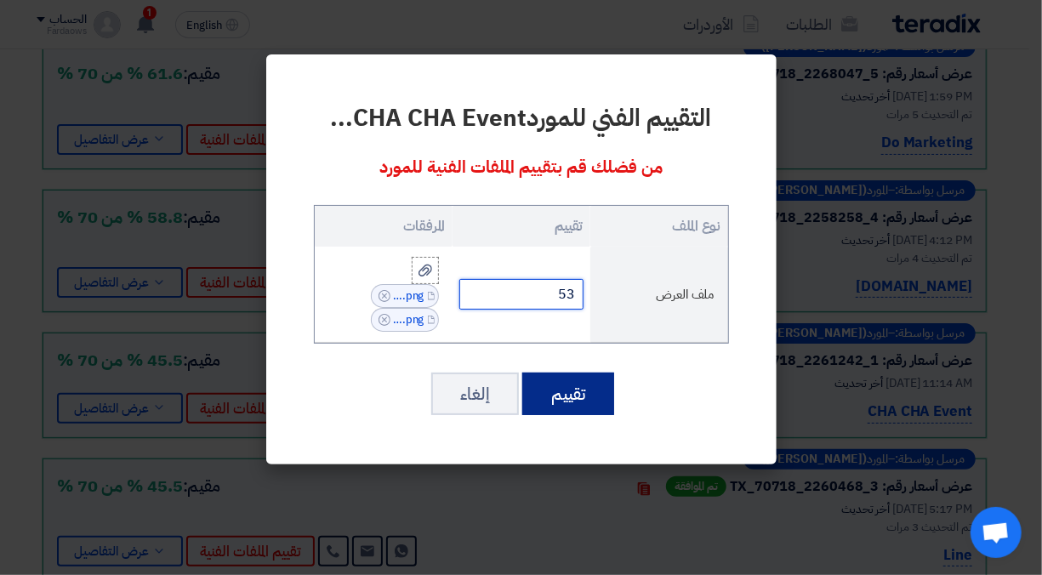
type input "53"
click at [587, 385] on button "تقييم" at bounding box center [568, 394] width 92 height 43
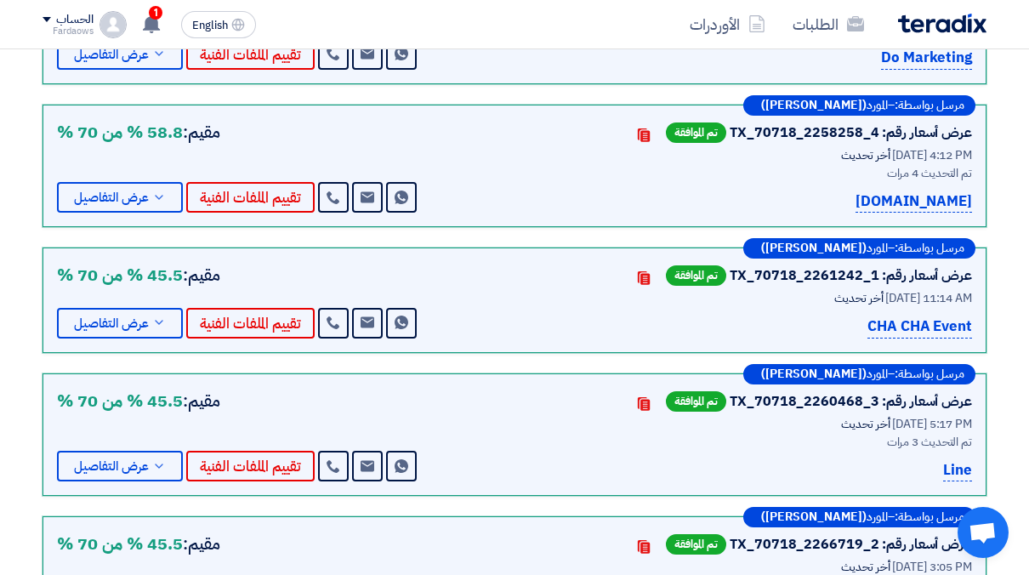
scroll to position [1021, 0]
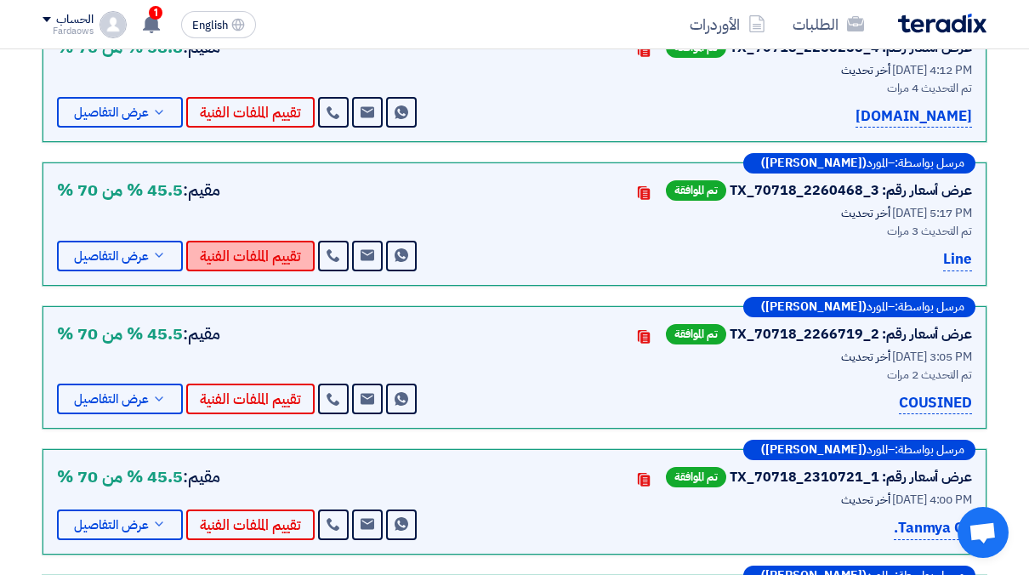
click at [265, 248] on button "تقييم الملفات الفنية" at bounding box center [250, 256] width 128 height 31
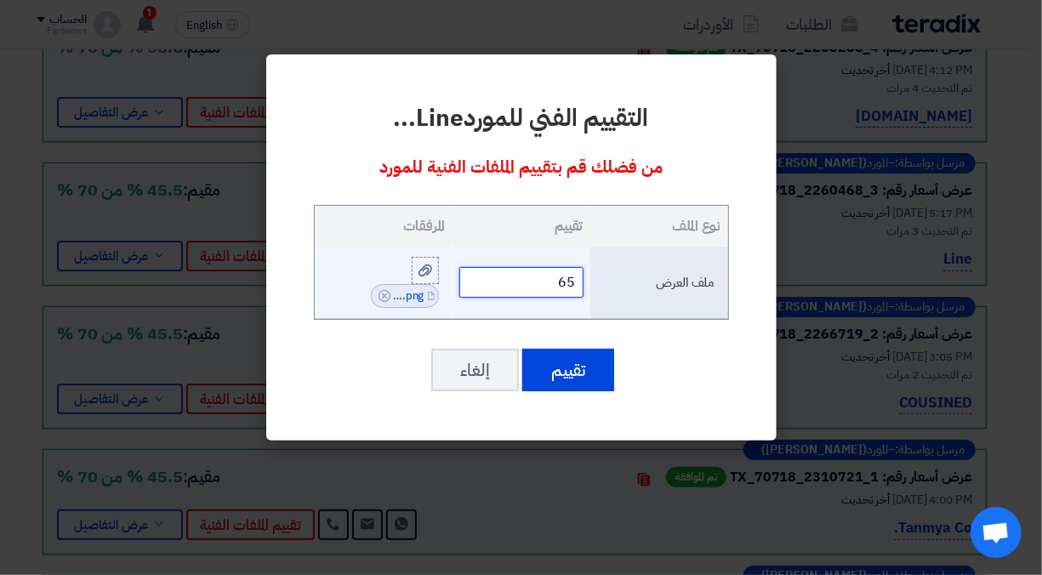
drag, startPoint x: 537, startPoint y: 286, endPoint x: 651, endPoint y: 282, distance: 114.1
click at [651, 282] on tr "ملف العرض 65 File Line_1756029774967.png Cancel" at bounding box center [521, 283] width 413 height 72
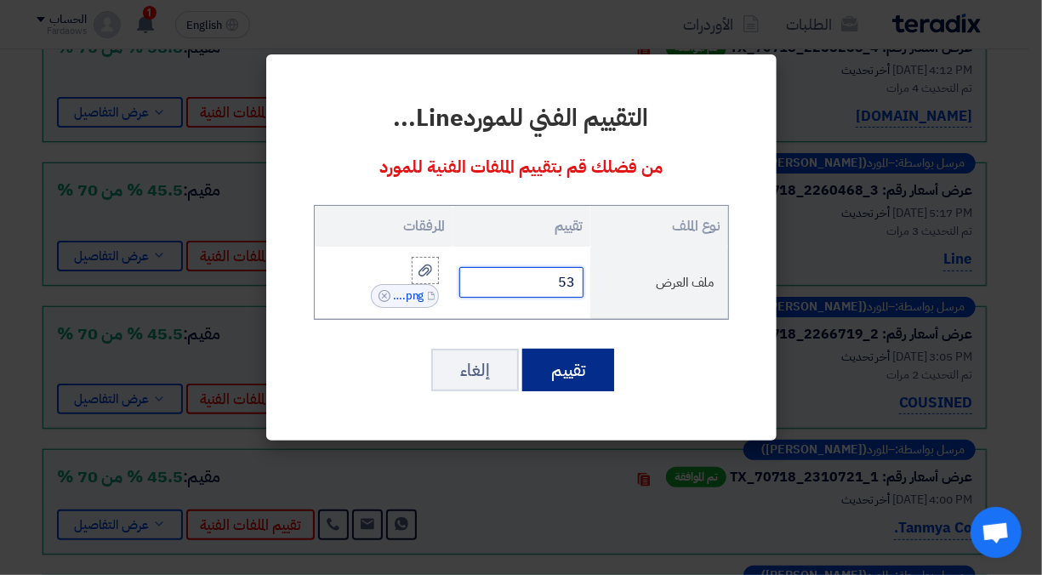
type input "53"
click at [573, 379] on button "تقييم" at bounding box center [568, 370] width 92 height 43
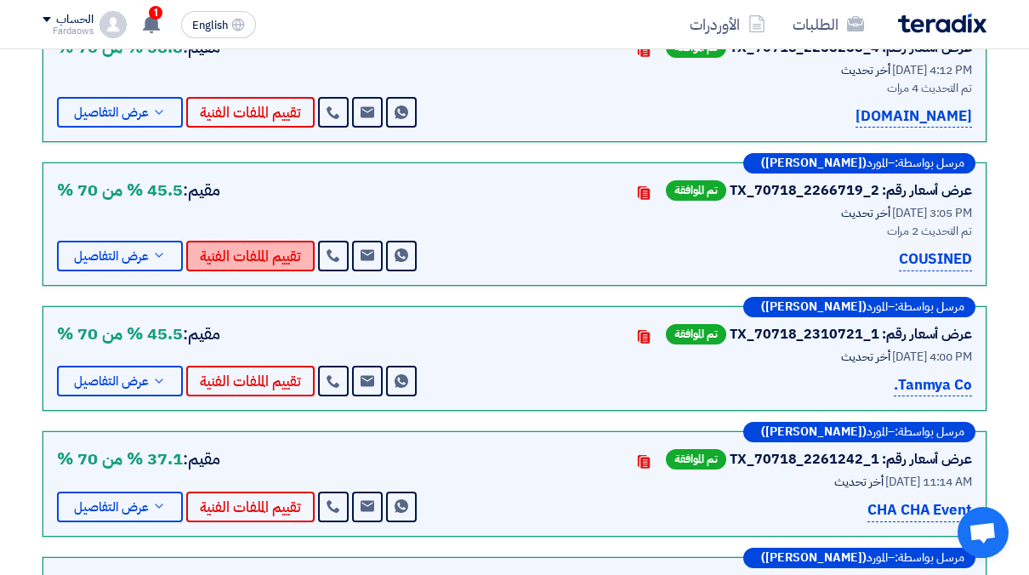
click at [259, 247] on button "تقييم الملفات الفنية" at bounding box center [250, 256] width 128 height 31
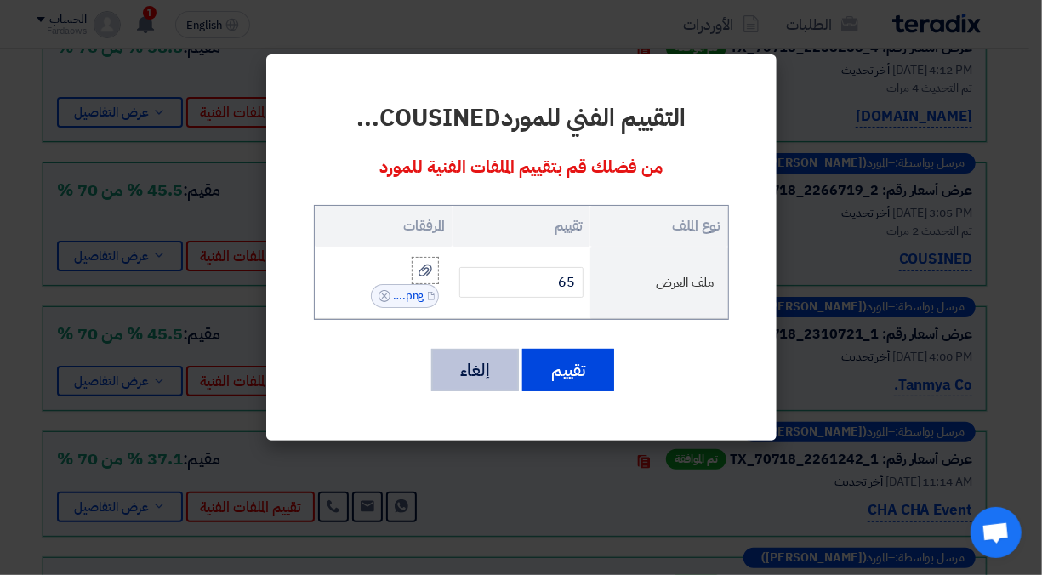
drag, startPoint x: 481, startPoint y: 367, endPoint x: 453, endPoint y: 356, distance: 29.9
click at [481, 367] on button "إلغاء" at bounding box center [475, 370] width 88 height 43
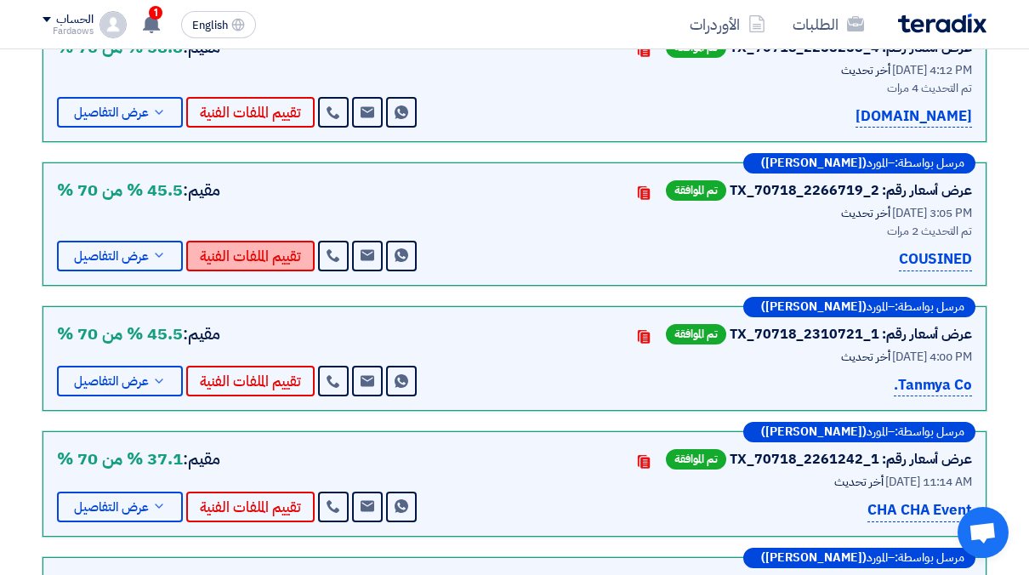
click at [248, 254] on button "تقييم الملفات الفنية" at bounding box center [250, 256] width 128 height 31
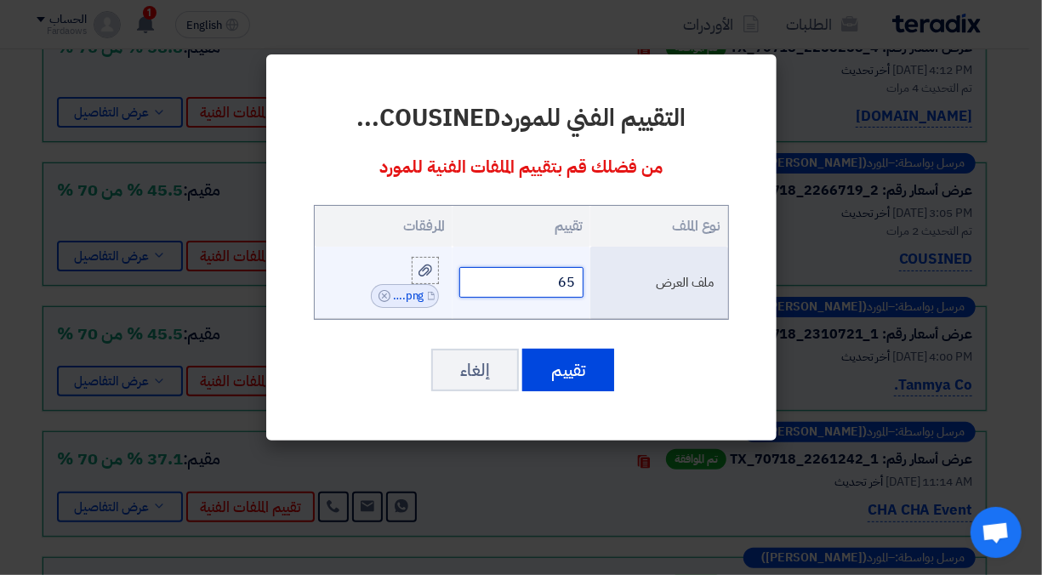
drag, startPoint x: 533, startPoint y: 281, endPoint x: 611, endPoint y: 277, distance: 77.5
click at [611, 277] on tr "ملف العرض 65 File COUSINED_1756030127812.png Cancel" at bounding box center [521, 283] width 413 height 72
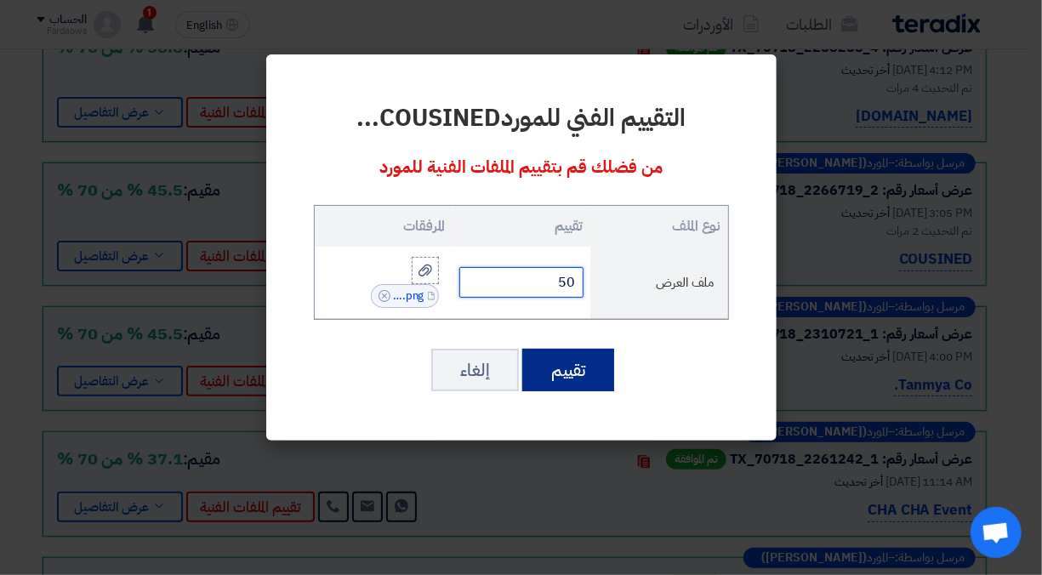
type input "50"
click at [572, 374] on button "تقييم" at bounding box center [568, 370] width 92 height 43
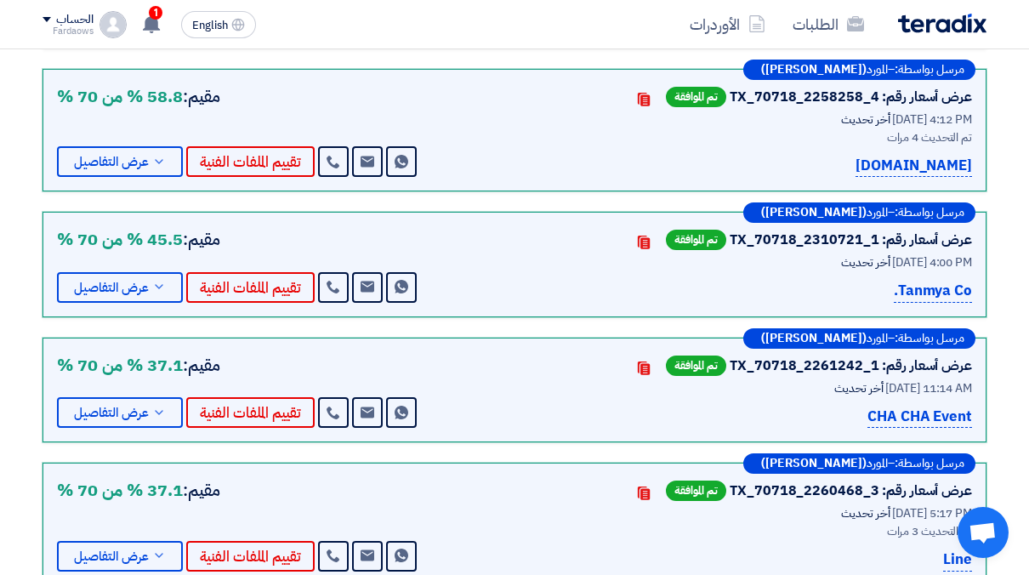
scroll to position [936, 0]
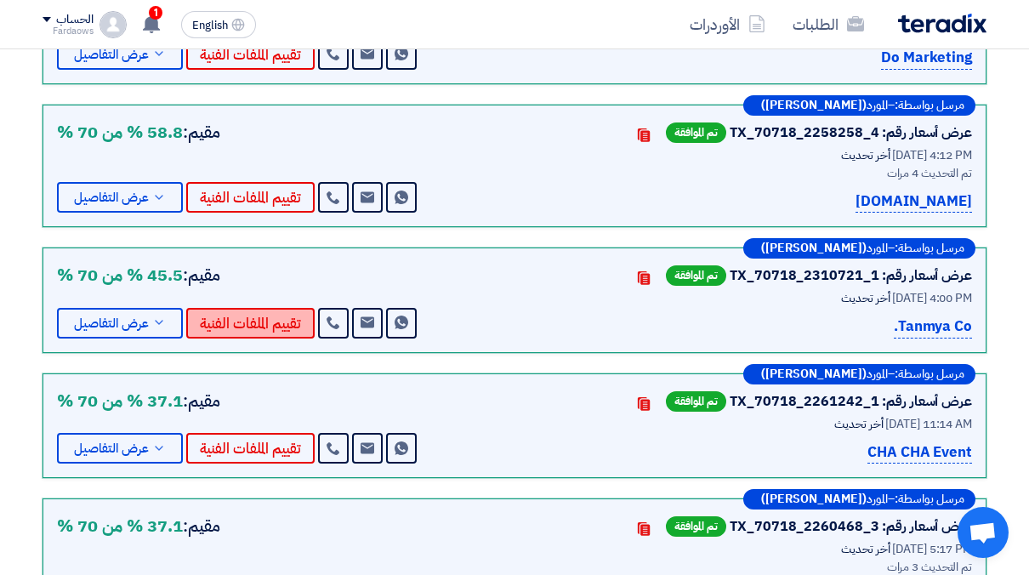
click at [261, 320] on button "تقييم الملفات الفنية" at bounding box center [250, 323] width 128 height 31
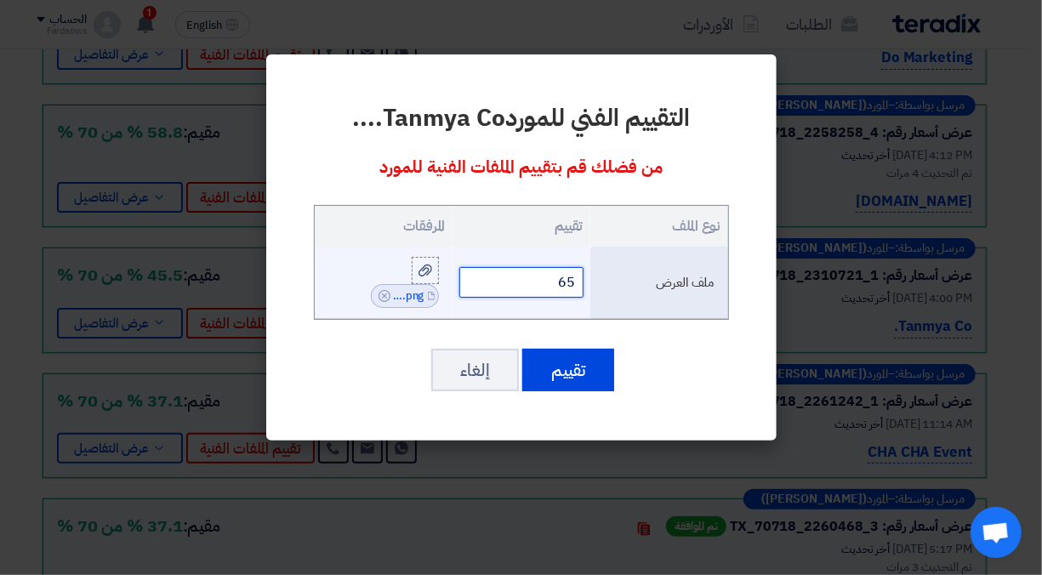
drag, startPoint x: 528, startPoint y: 285, endPoint x: 633, endPoint y: 277, distance: 104.9
click at [633, 277] on tr "ملف العرض 65 File Tanmya_Co_1756030200873.png Cancel" at bounding box center [521, 283] width 413 height 72
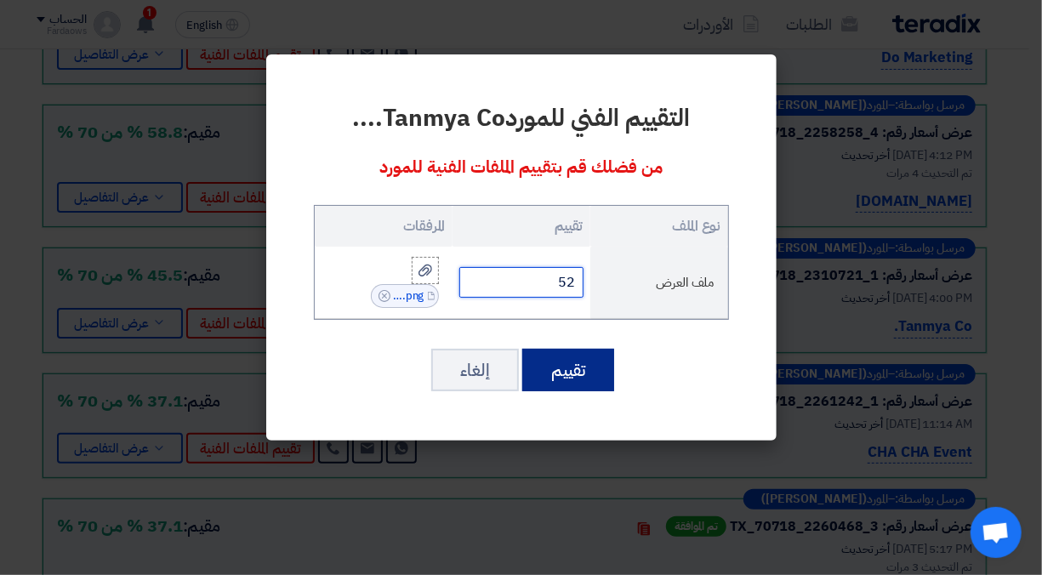
type input "52"
click at [569, 379] on button "تقييم" at bounding box center [568, 370] width 92 height 43
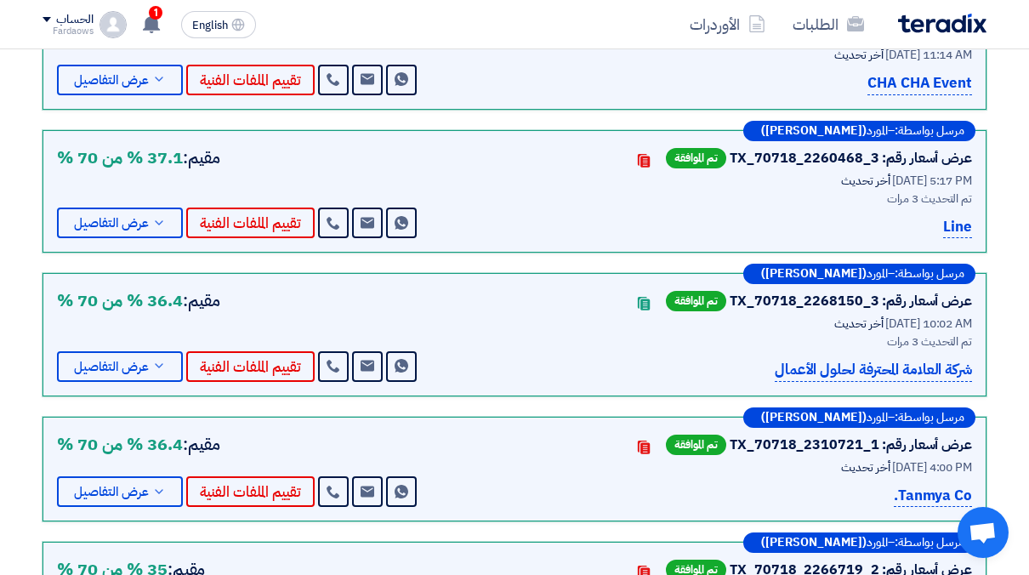
scroll to position [1106, 0]
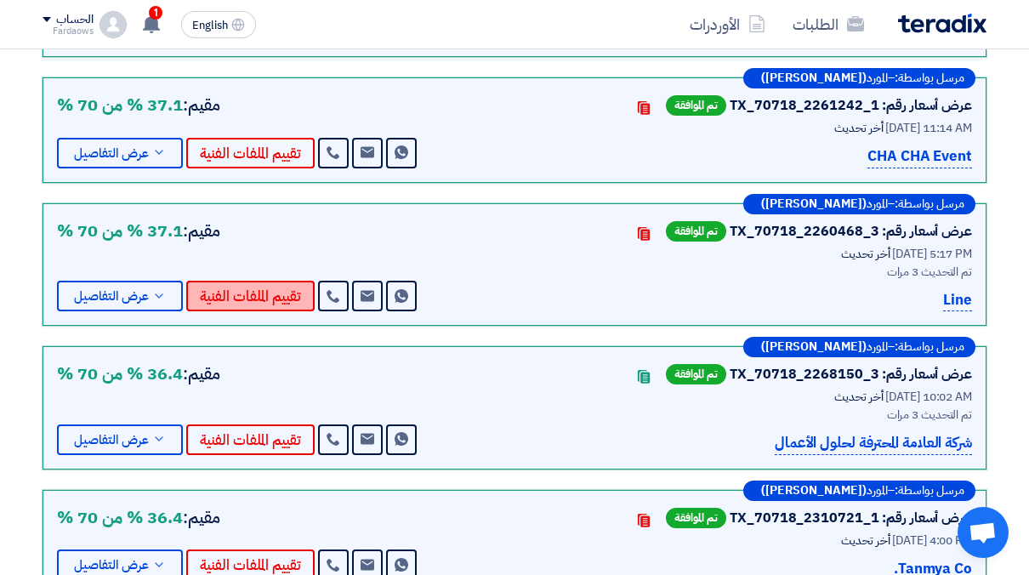
click at [231, 292] on button "تقييم الملفات الفنية" at bounding box center [250, 296] width 128 height 31
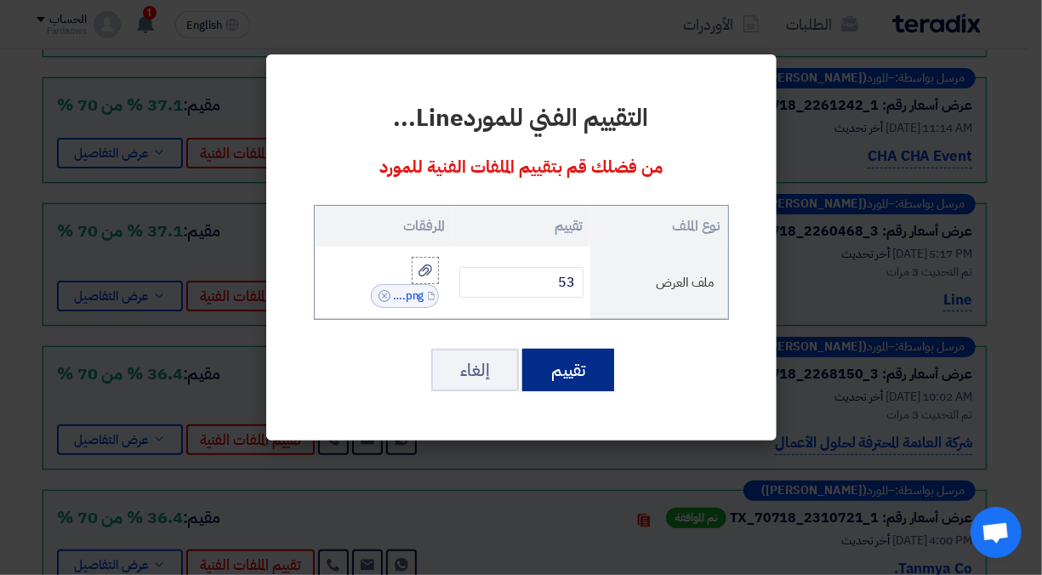
click at [567, 366] on button "تقييم" at bounding box center [568, 370] width 92 height 43
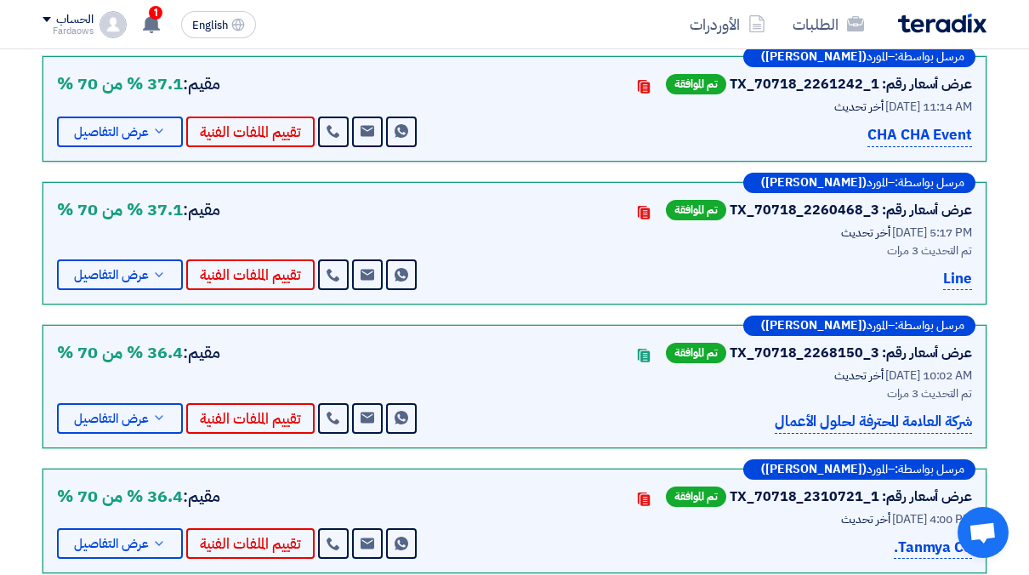
scroll to position [1191, 0]
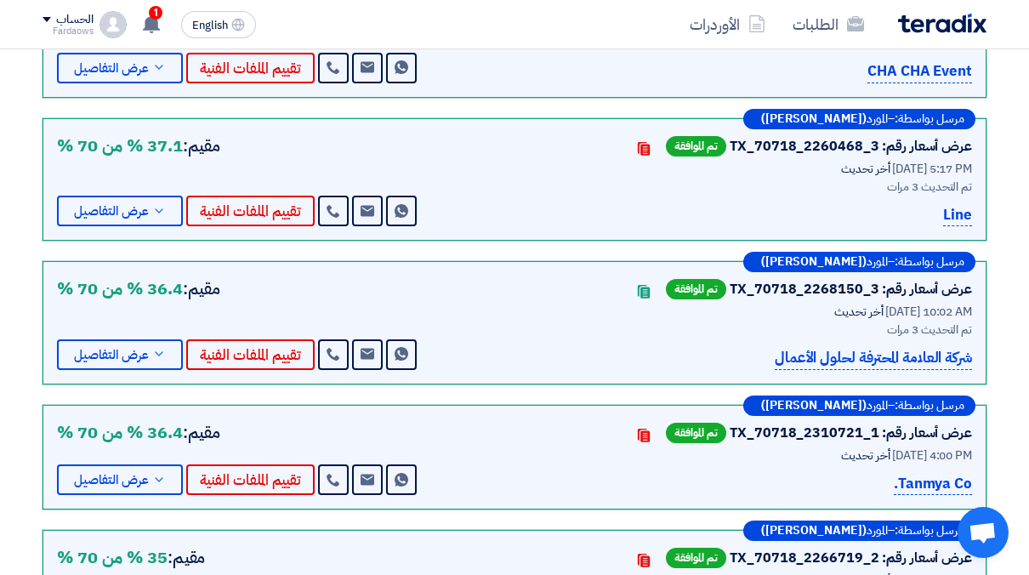
click at [848, 354] on p "شركة العلامة المحترفة لحلول الأعمال" at bounding box center [873, 358] width 197 height 23
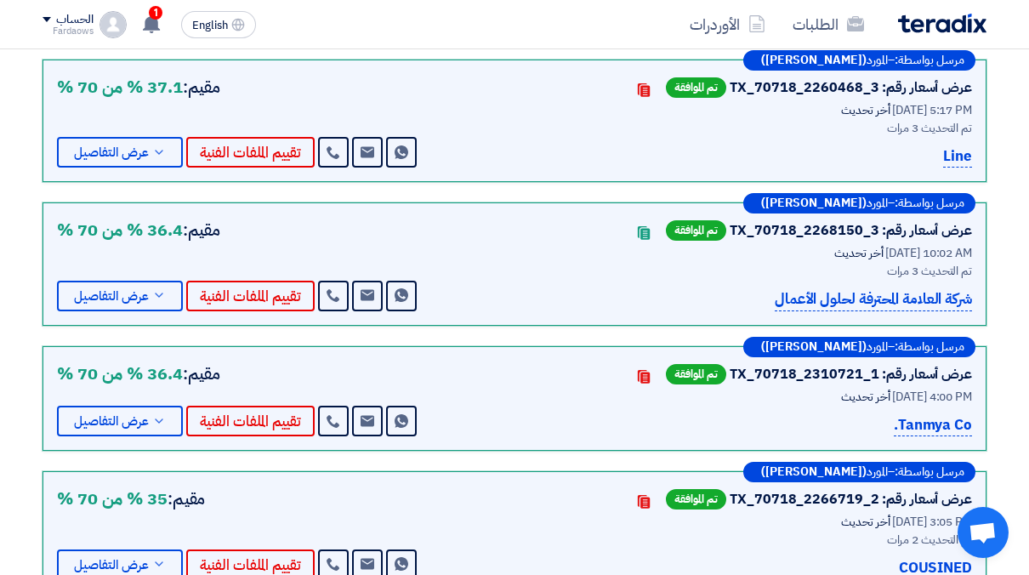
scroll to position [1276, 0]
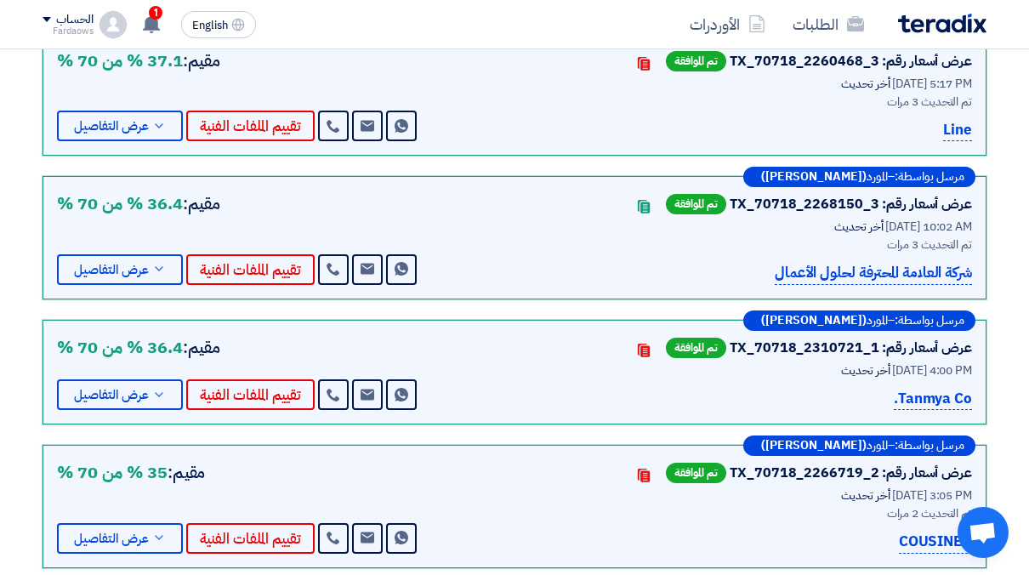
click at [812, 262] on p "شركة العلامة المحترفة لحلول الأعمال" at bounding box center [873, 273] width 197 height 23
drag, startPoint x: 775, startPoint y: 262, endPoint x: 977, endPoint y: 262, distance: 201.6
click at [977, 262] on div "مرسل بواسطة: – المورد (Ammar Aljaroudi) عرض أسعار رقم: TX_70718_2268150_3 تم ال…" at bounding box center [515, 237] width 944 height 123
drag, startPoint x: 976, startPoint y: 262, endPoint x: 892, endPoint y: 257, distance: 83.5
copy p "شركة العلامة المحترفة لحلول الأعمال"
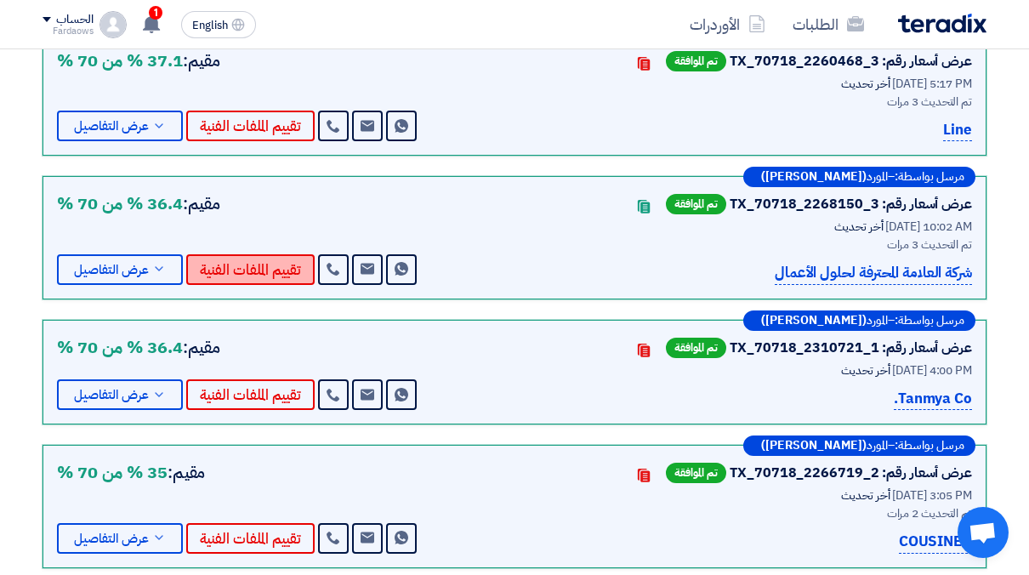
click at [259, 261] on button "تقييم الملفات الفنية" at bounding box center [250, 269] width 128 height 31
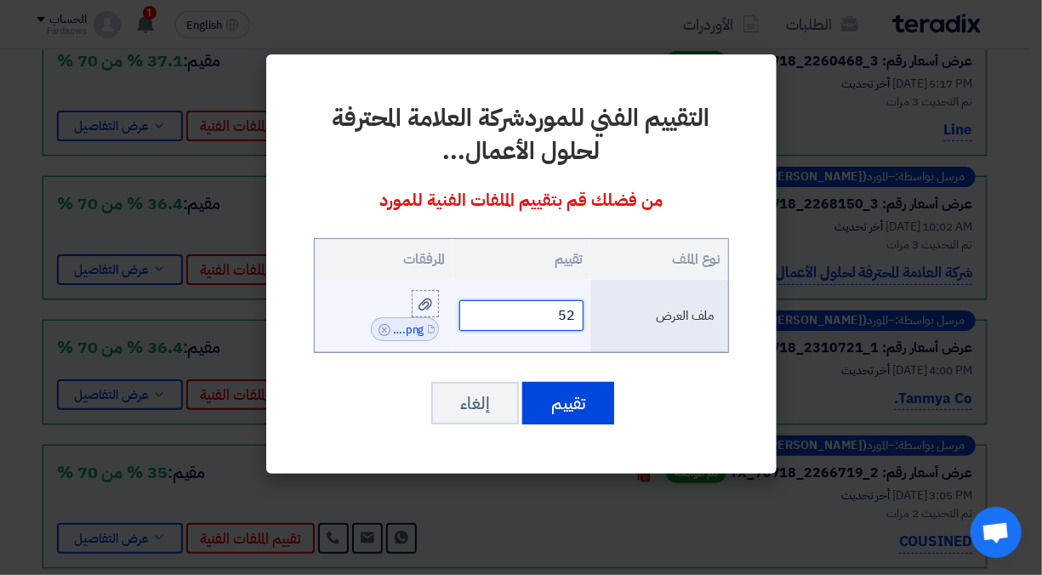
drag, startPoint x: 535, startPoint y: 316, endPoint x: 666, endPoint y: 331, distance: 131.9
click at [666, 331] on tr "ملف العرض 52 File Protag__1756029339745.png Cancel" at bounding box center [521, 316] width 413 height 72
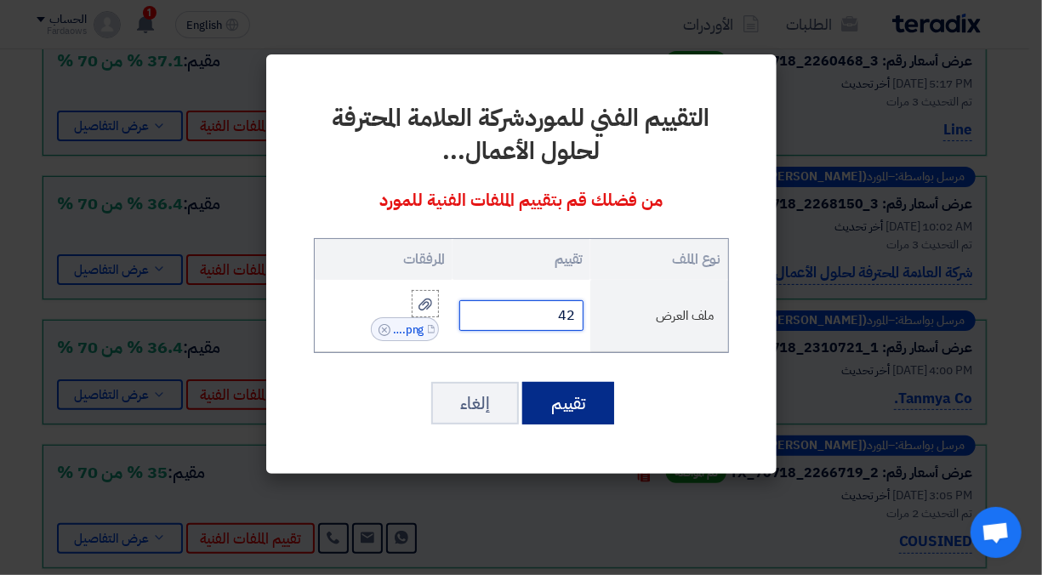
type input "42"
click at [562, 400] on button "تقييم" at bounding box center [568, 403] width 92 height 43
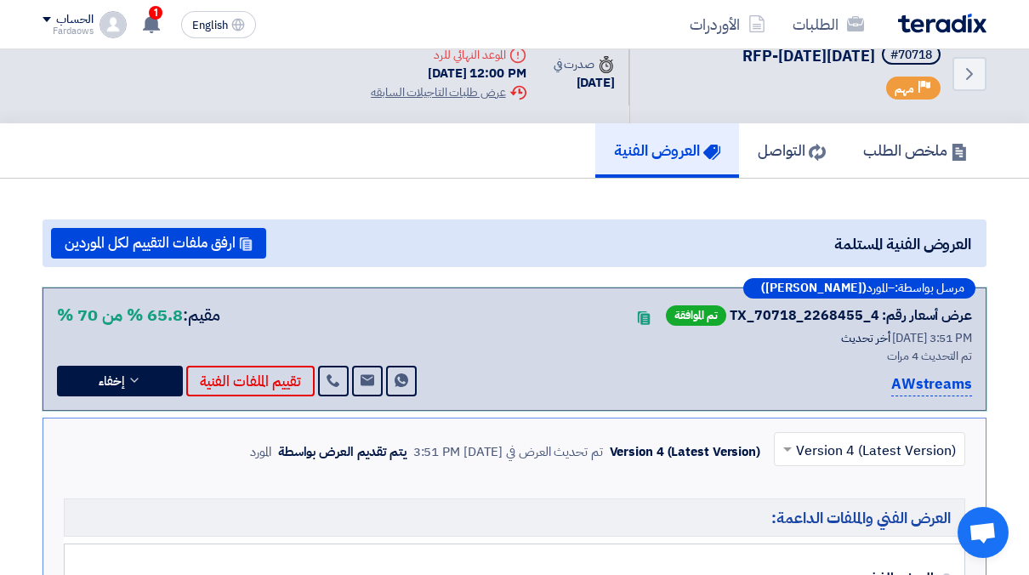
scroll to position [0, 0]
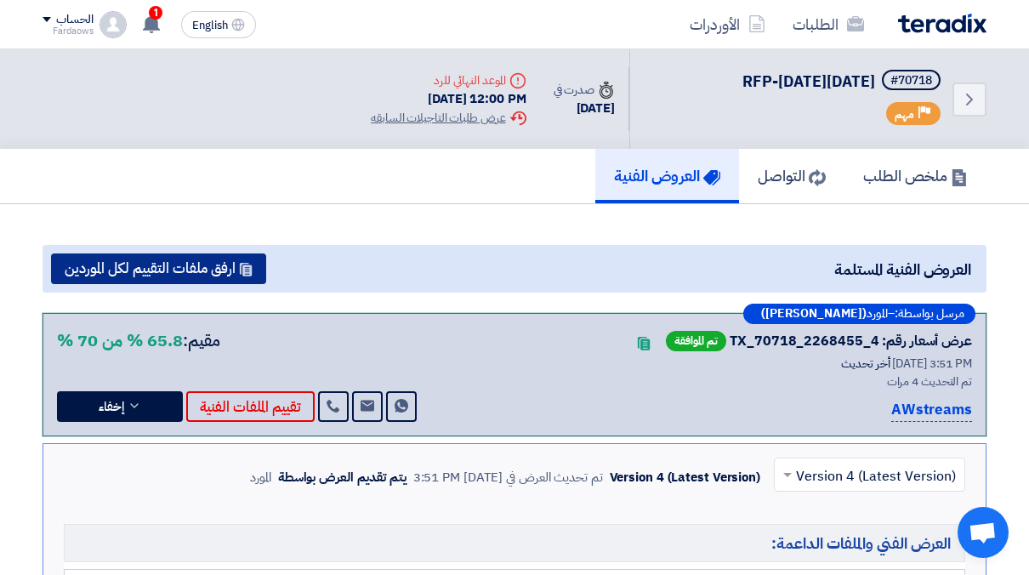
click at [214, 273] on button "ارفق ملفات التقييم لكل الموردين" at bounding box center [158, 269] width 215 height 31
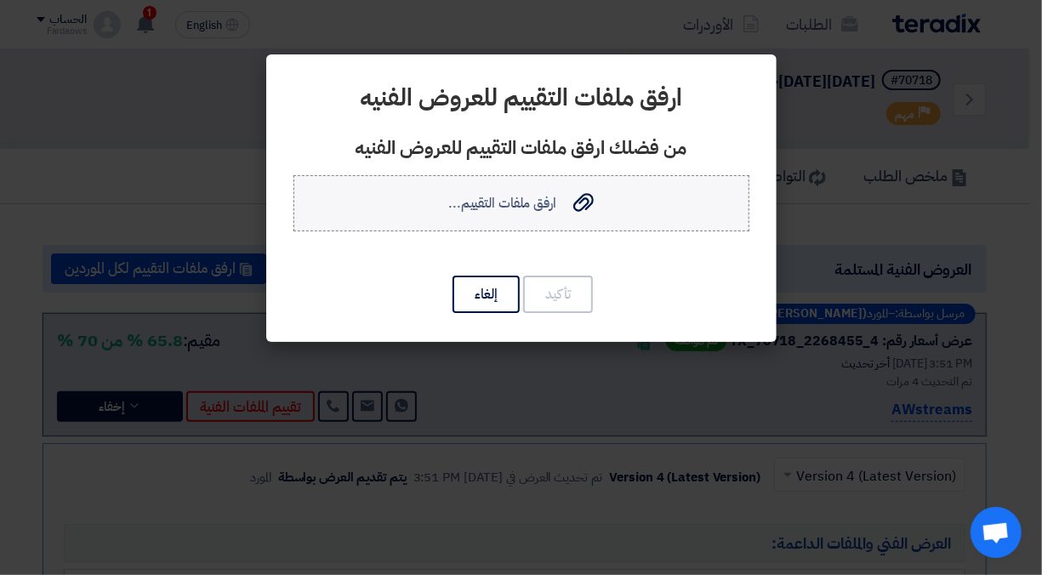
click at [530, 205] on span "ارفق ملفات التقييم..." at bounding box center [502, 203] width 108 height 20
click at [0, 0] on input "ارفق ملفات التقييم... ارفق ملفات التقييم..." at bounding box center [0, 0] width 0 height 0
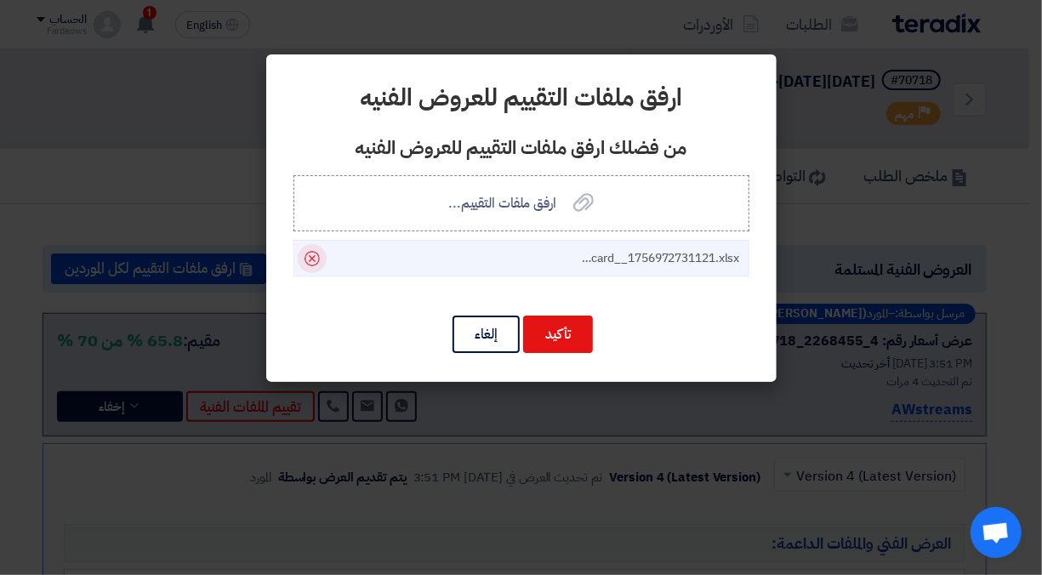
click at [305, 259] on use at bounding box center [312, 258] width 15 height 15
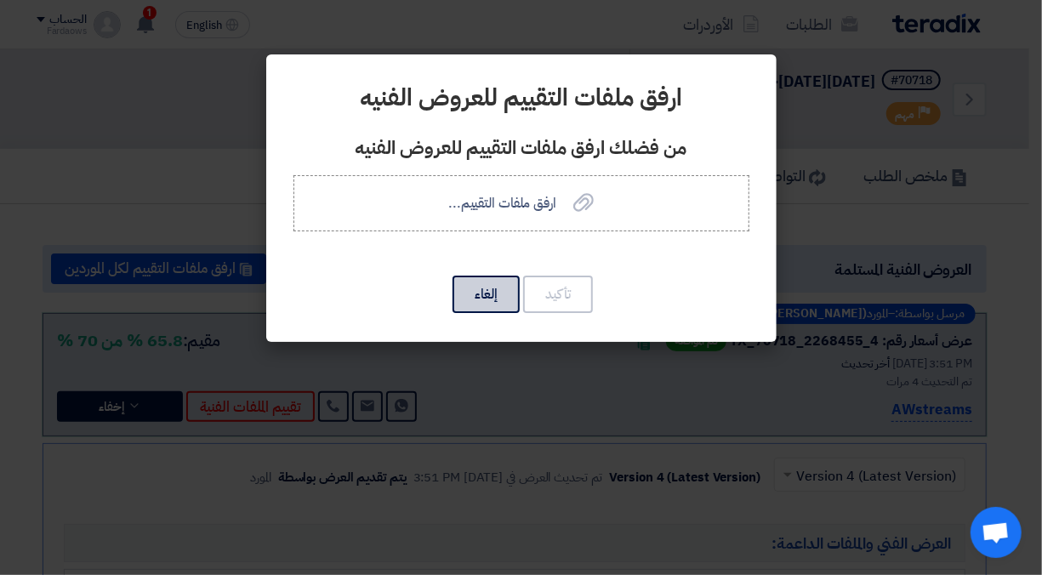
click at [476, 298] on button "إلغاء" at bounding box center [486, 294] width 67 height 37
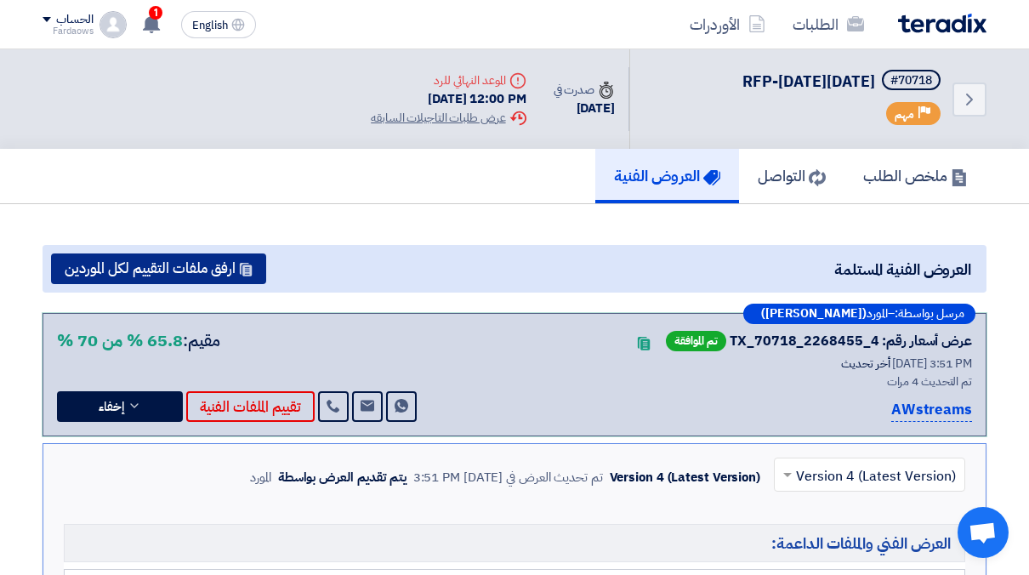
click at [193, 271] on button "ارفق ملفات التقييم لكل الموردين" at bounding box center [158, 269] width 215 height 31
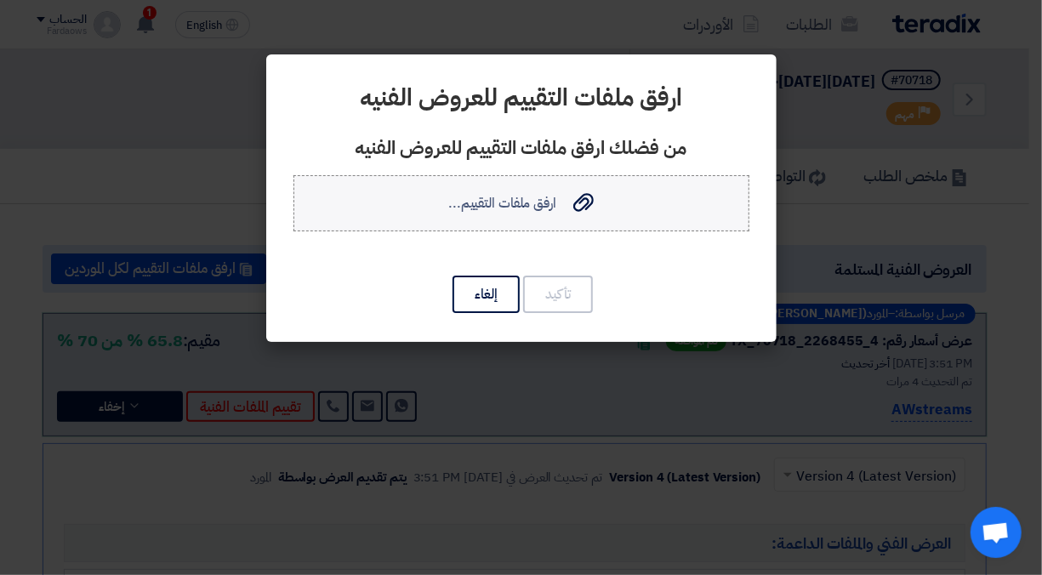
click at [517, 208] on span "ارفق ملفات التقييم..." at bounding box center [502, 203] width 108 height 20
click at [0, 0] on input "ارفق ملفات التقييم... ارفق ملفات التقييم..." at bounding box center [0, 0] width 0 height 0
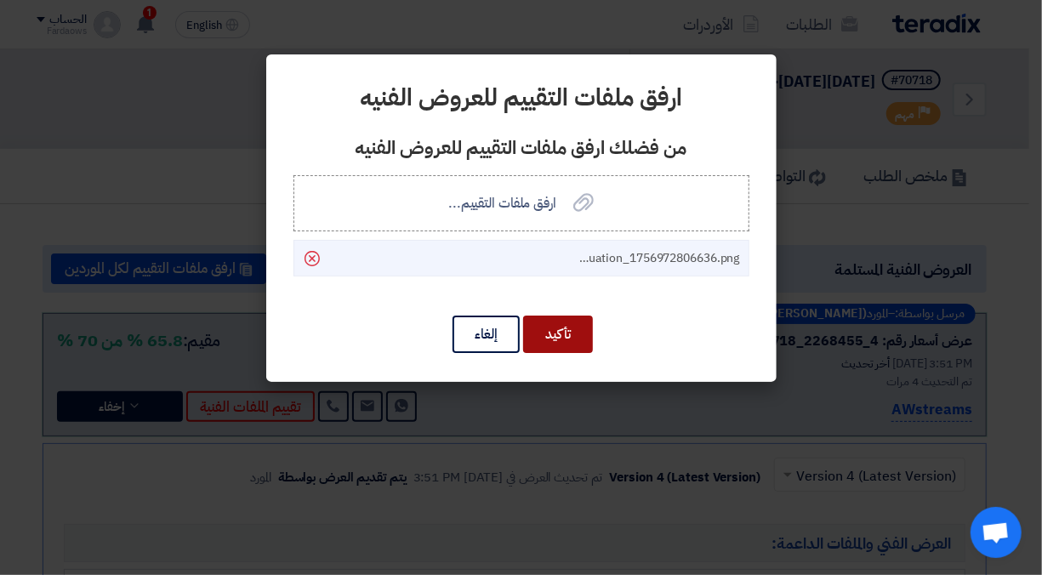
click at [564, 334] on button "تأكيد" at bounding box center [558, 334] width 70 height 37
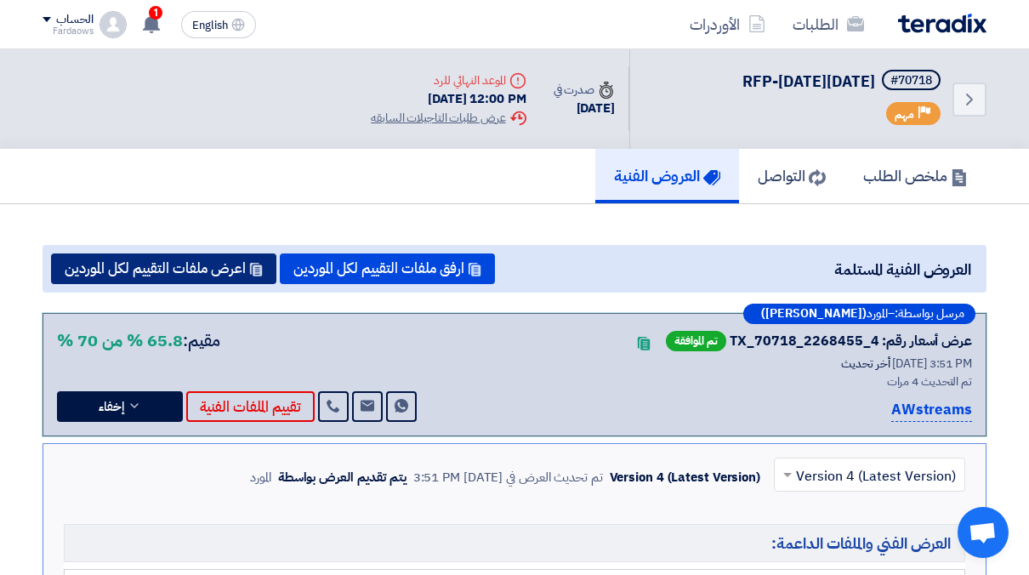
click at [181, 272] on button "اعرض ملفات التقييم لكل الموردين" at bounding box center [163, 269] width 225 height 31
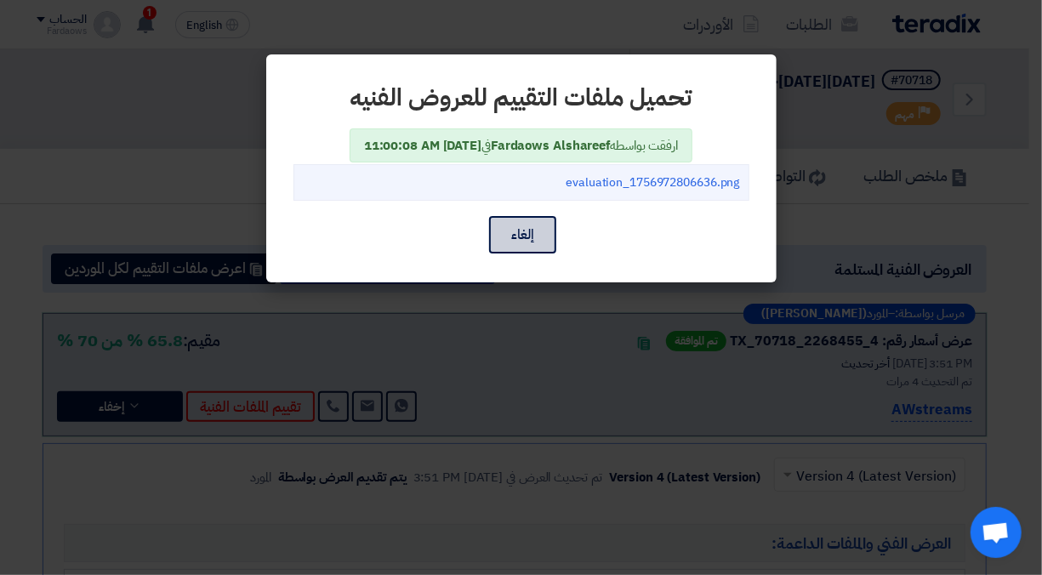
click at [532, 231] on button "إلغاء" at bounding box center [522, 234] width 67 height 37
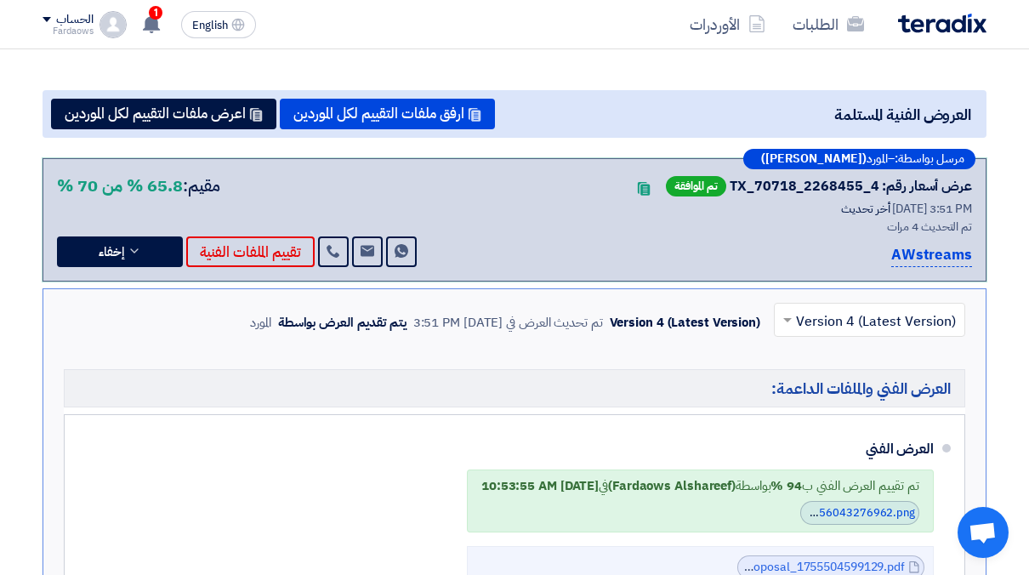
scroll to position [170, 0]
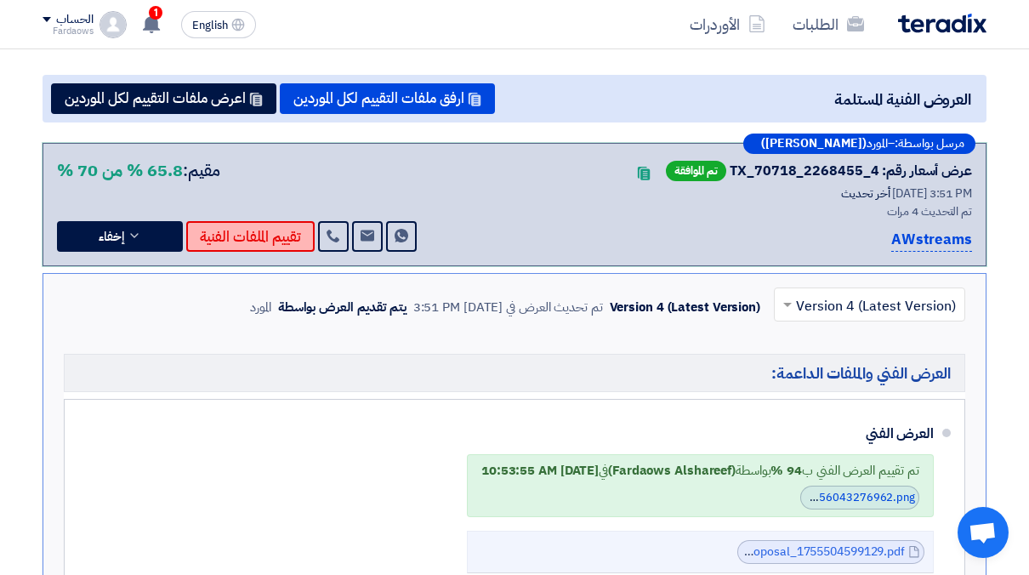
click at [260, 234] on button "تقييم الملفات الفنية" at bounding box center [250, 236] width 128 height 31
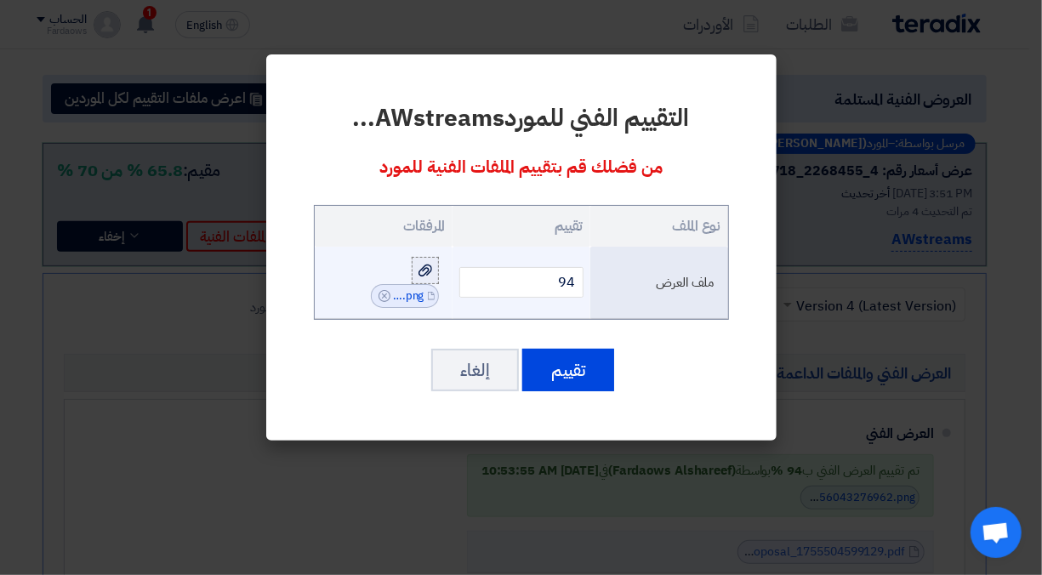
click at [425, 270] on use at bounding box center [426, 271] width 14 height 12
click at [0, 0] on input "file" at bounding box center [0, 0] width 0 height 0
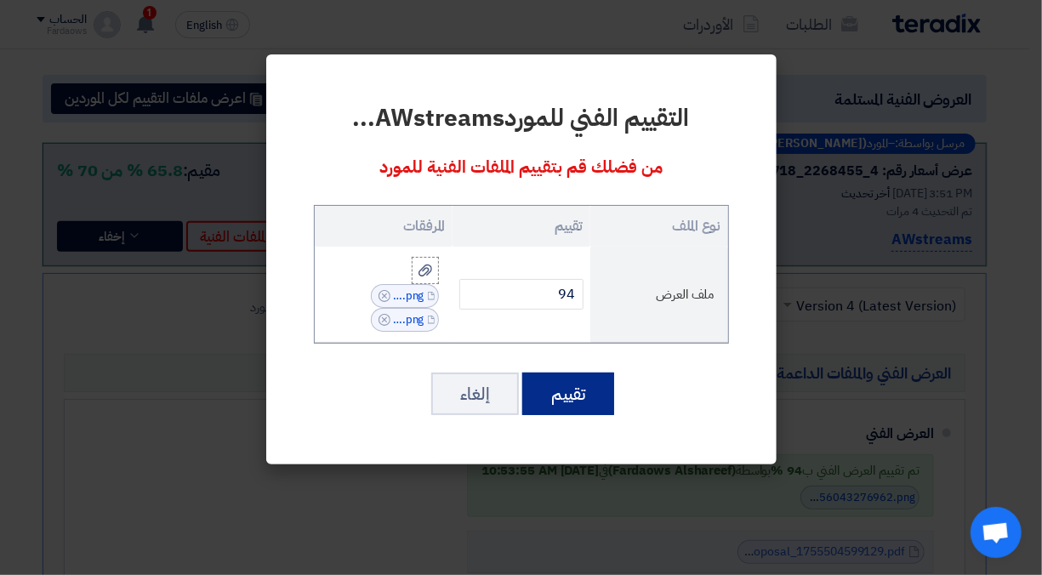
click at [568, 398] on button "تقييم" at bounding box center [568, 394] width 92 height 43
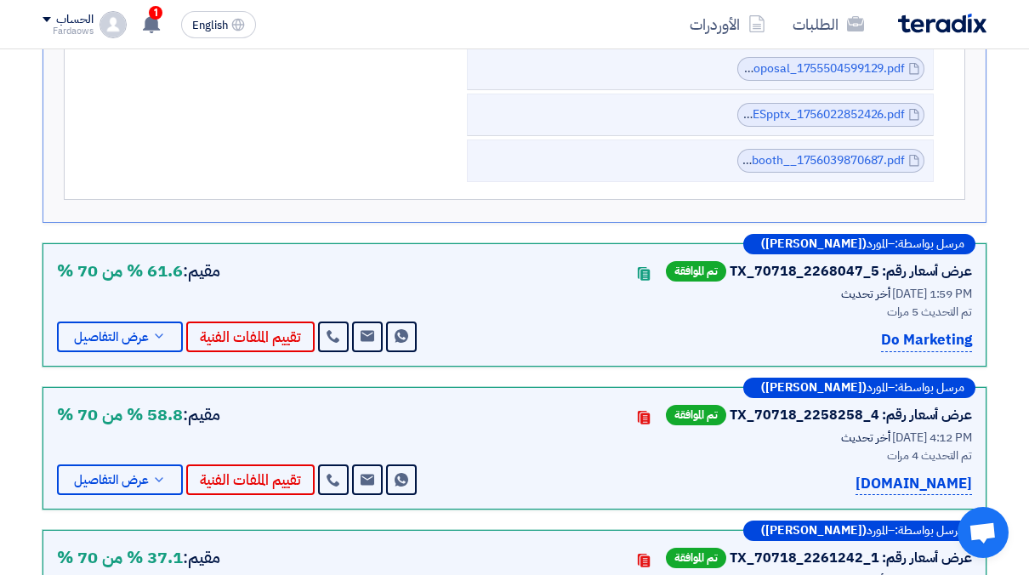
scroll to position [681, 0]
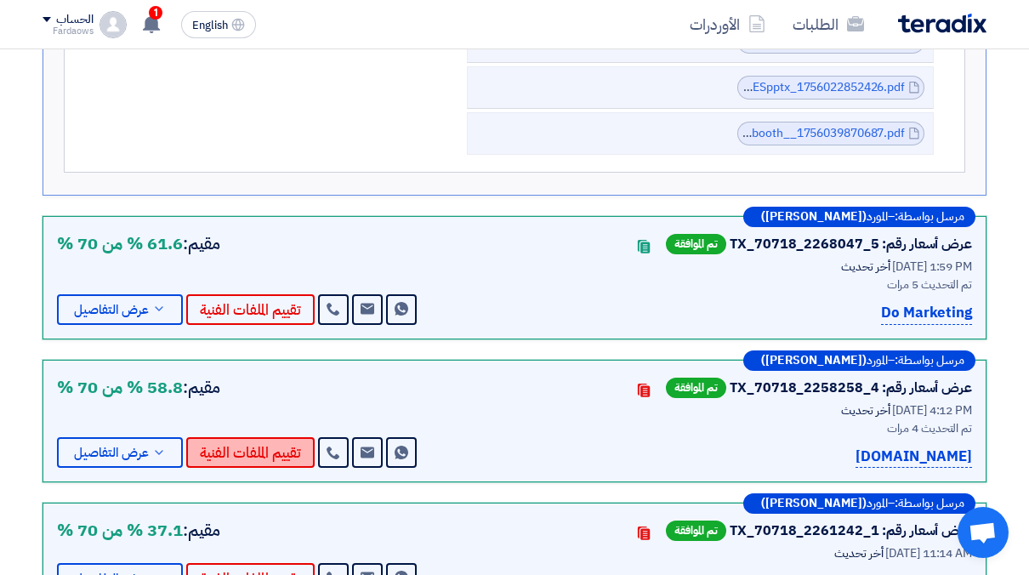
click at [244, 446] on button "تقييم الملفات الفنية" at bounding box center [250, 452] width 128 height 31
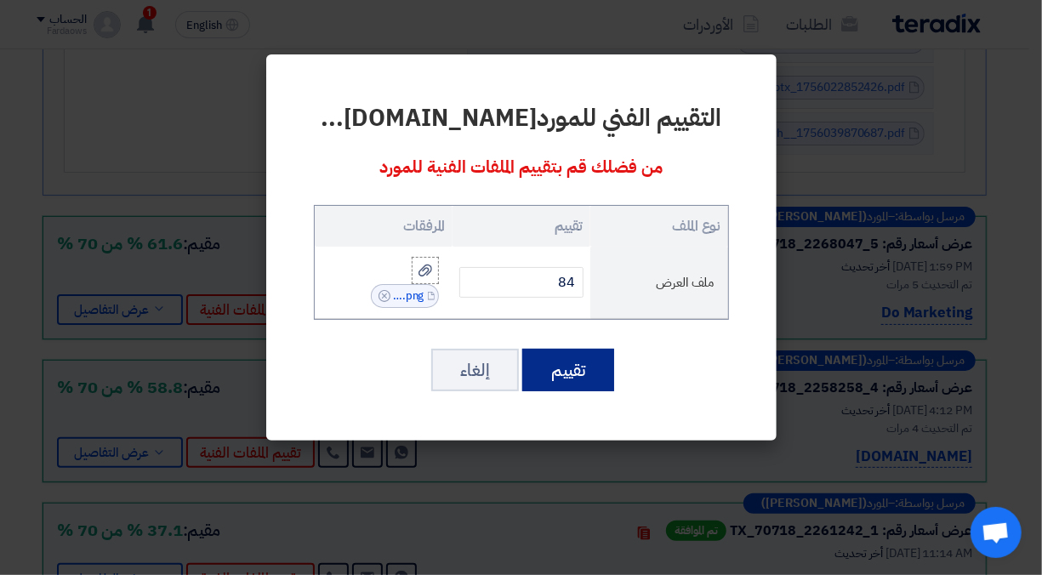
click at [563, 366] on button "تقييم" at bounding box center [568, 370] width 92 height 43
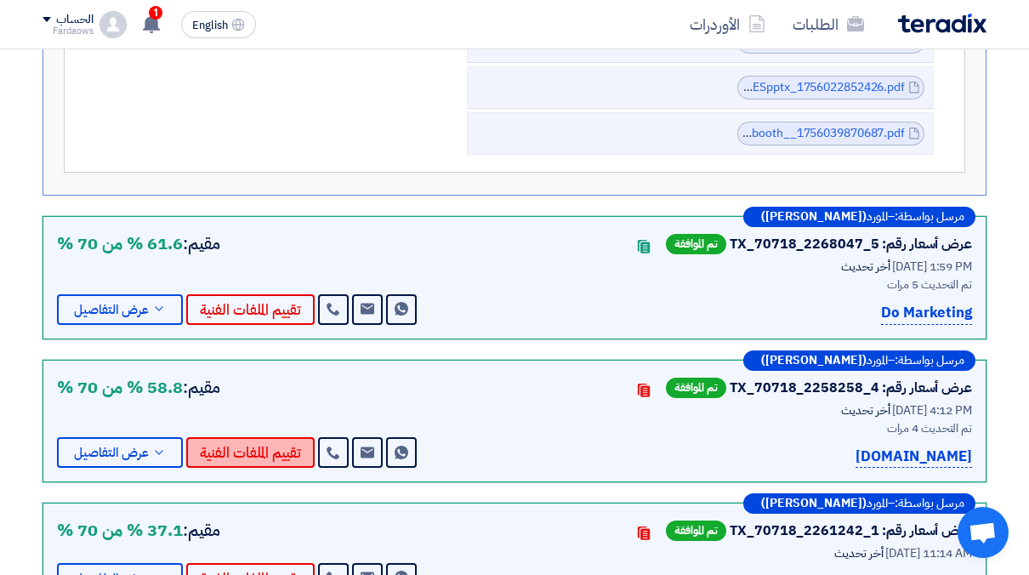
click at [248, 443] on button "تقييم الملفات الفنية" at bounding box center [250, 452] width 128 height 31
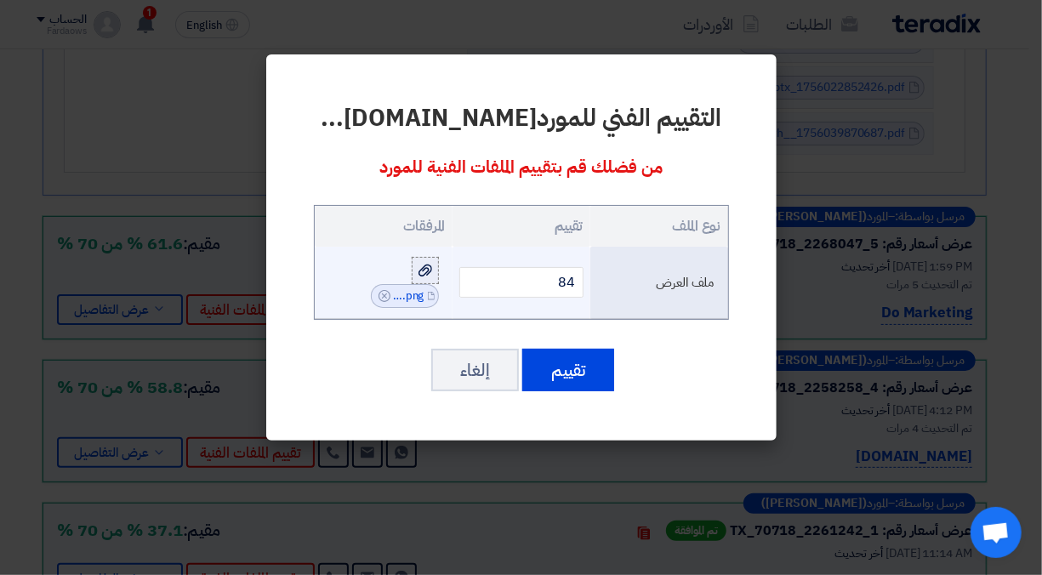
click at [426, 274] on icon at bounding box center [426, 271] width 14 height 14
click at [0, 0] on input "file" at bounding box center [0, 0] width 0 height 0
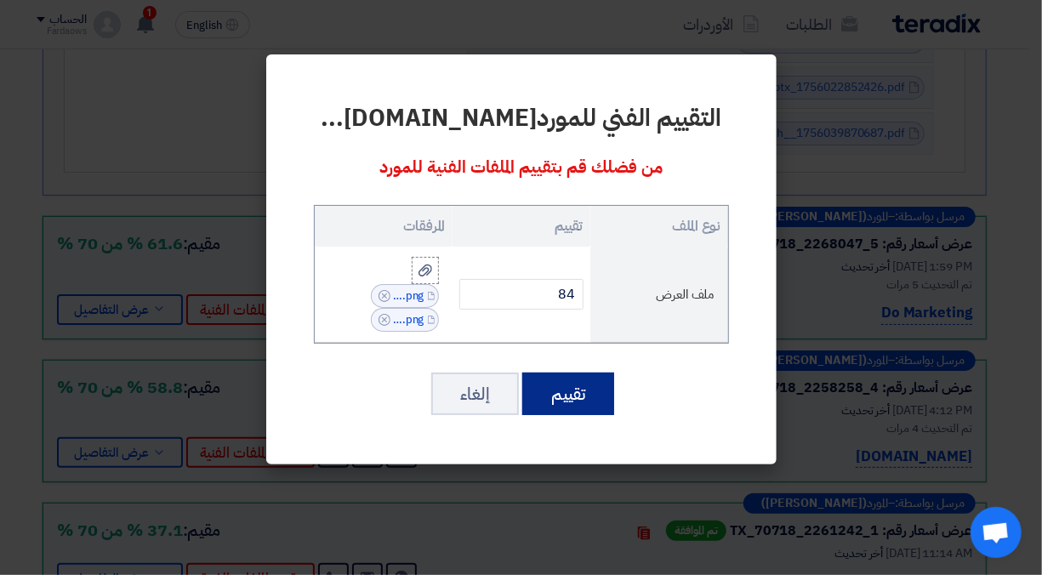
click at [567, 388] on button "تقييم" at bounding box center [568, 394] width 92 height 43
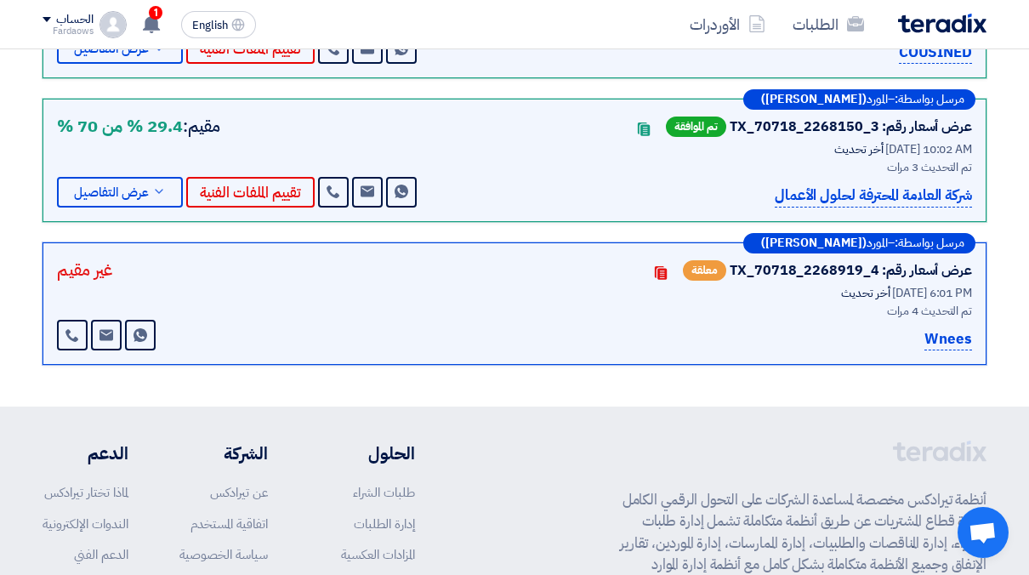
scroll to position [1616, 0]
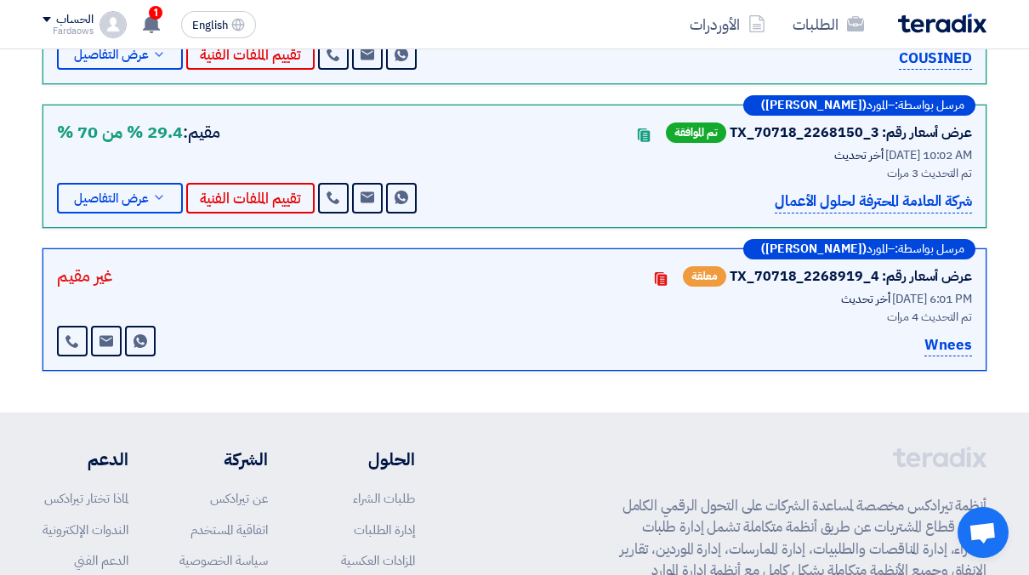
click at [329, 312] on div "عرض أسعار رقم: TX_70718_2268919_4 معلقة Contacts أخر تحديث 26 Aug 2025, 6:01 PM…" at bounding box center [514, 310] width 915 height 94
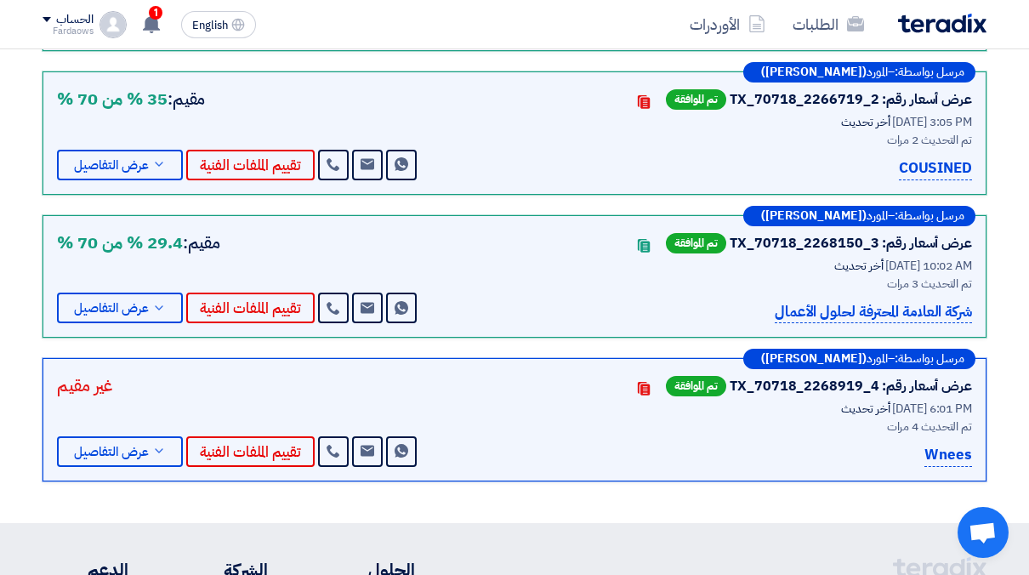
scroll to position [1140, 0]
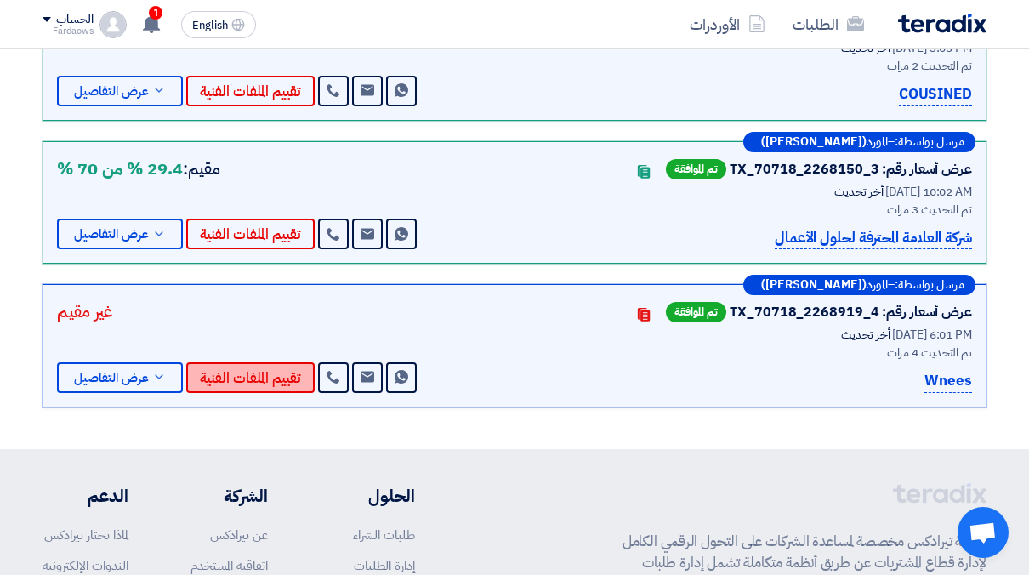
click at [250, 368] on button "تقييم الملفات الفنية" at bounding box center [250, 377] width 128 height 31
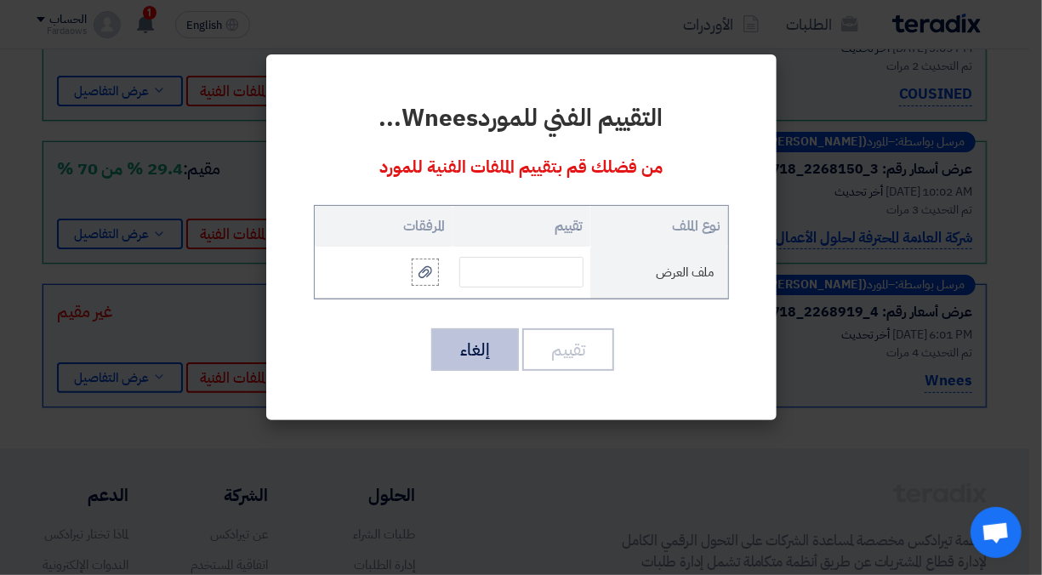
click at [464, 368] on button "إلغاء" at bounding box center [475, 349] width 88 height 43
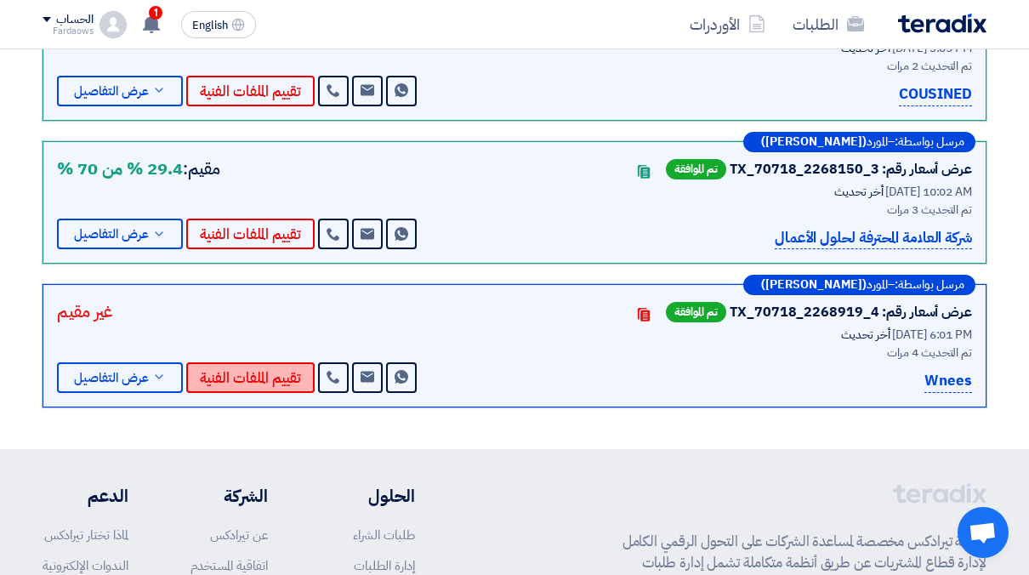
click at [244, 370] on button "تقييم الملفات الفنية" at bounding box center [250, 377] width 128 height 31
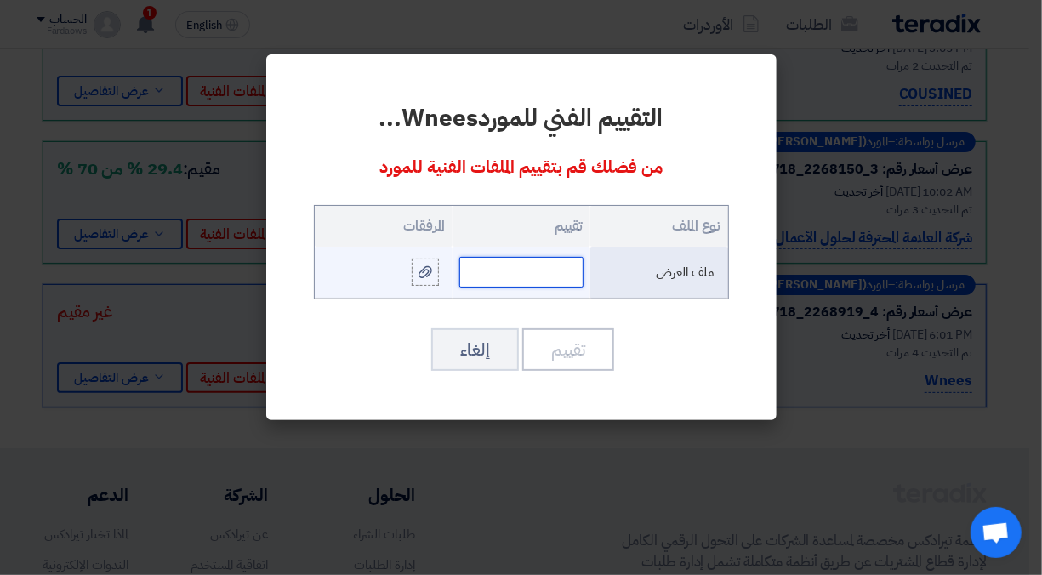
click at [503, 274] on input "text" at bounding box center [521, 272] width 124 height 31
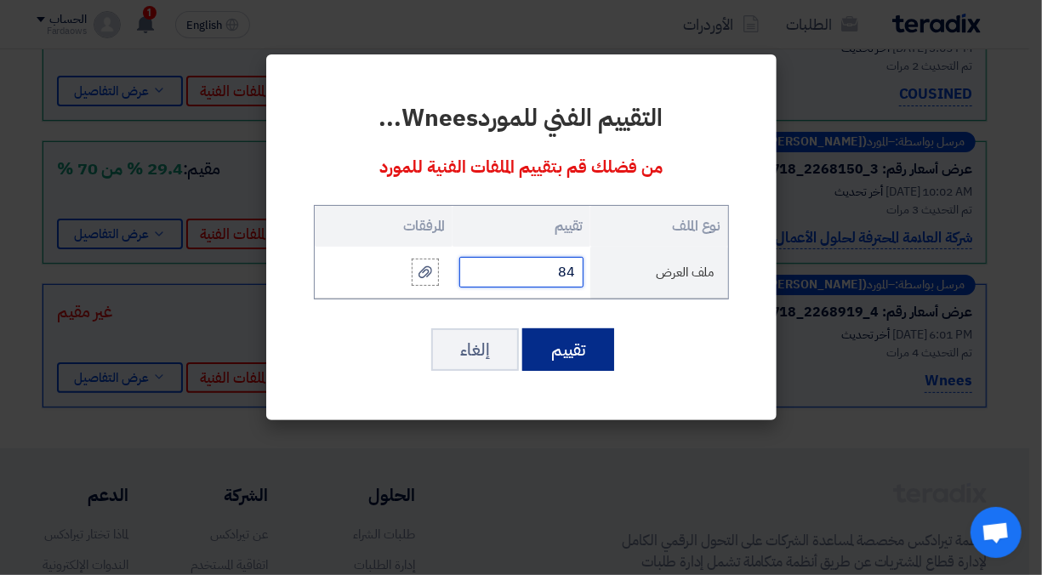
type input "84"
click at [561, 357] on button "تقييم" at bounding box center [568, 349] width 92 height 43
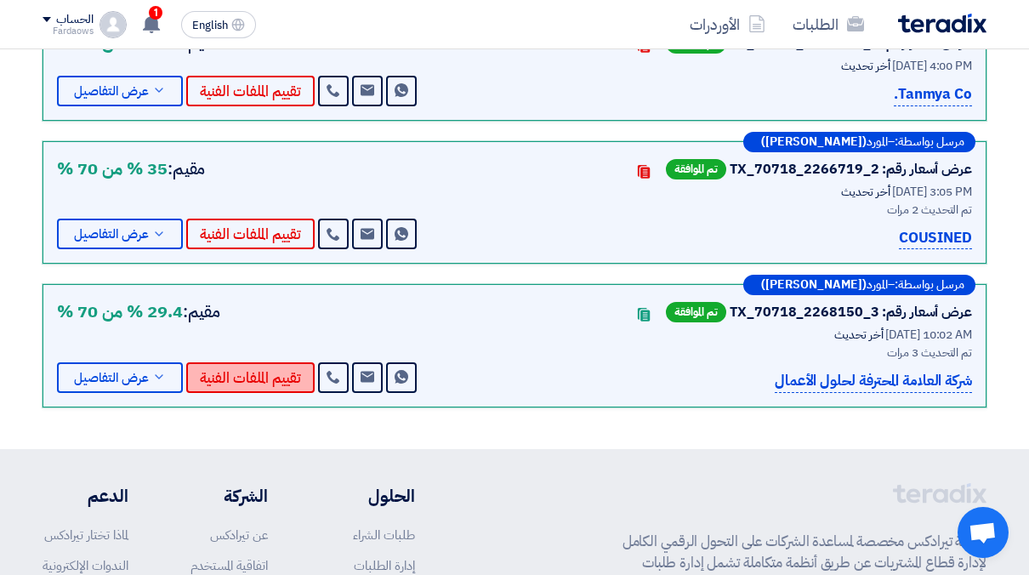
click at [217, 364] on button "تقييم الملفات الفنية" at bounding box center [250, 377] width 128 height 31
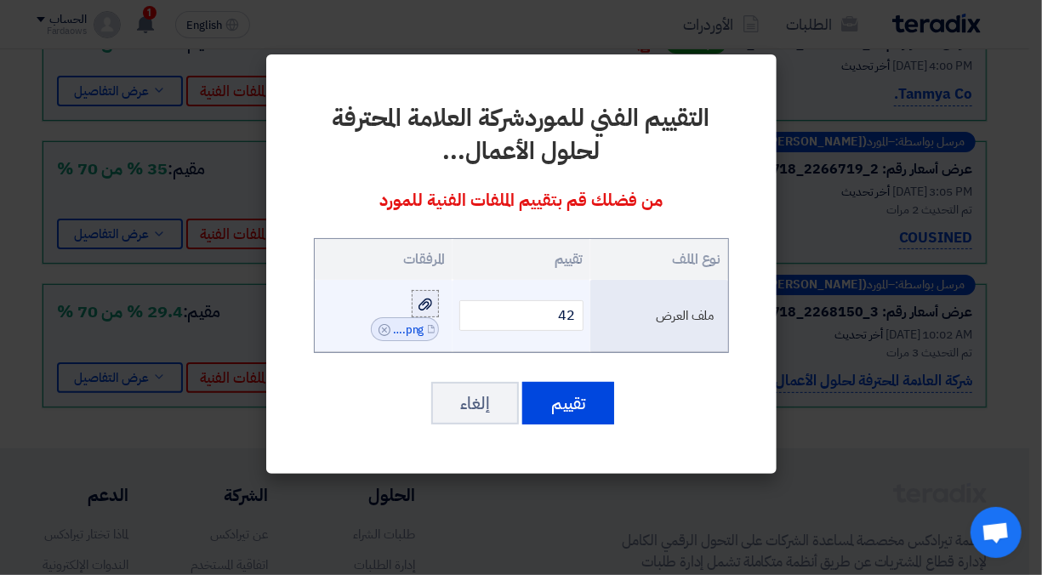
click at [421, 301] on icon at bounding box center [426, 305] width 14 height 14
click at [0, 0] on input "file" at bounding box center [0, 0] width 0 height 0
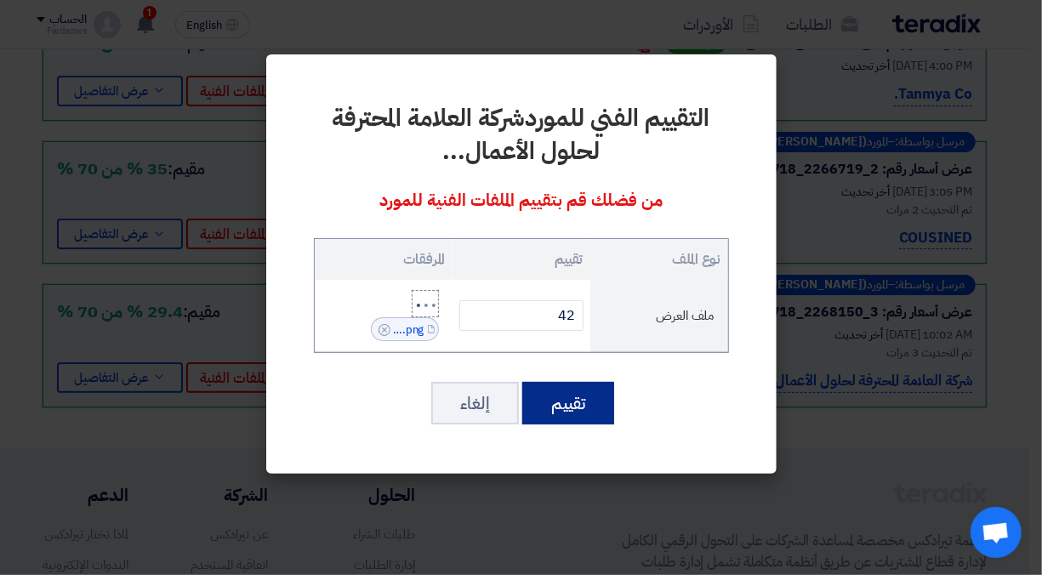
click at [561, 404] on div "تقييم إلغاء" at bounding box center [521, 403] width 415 height 46
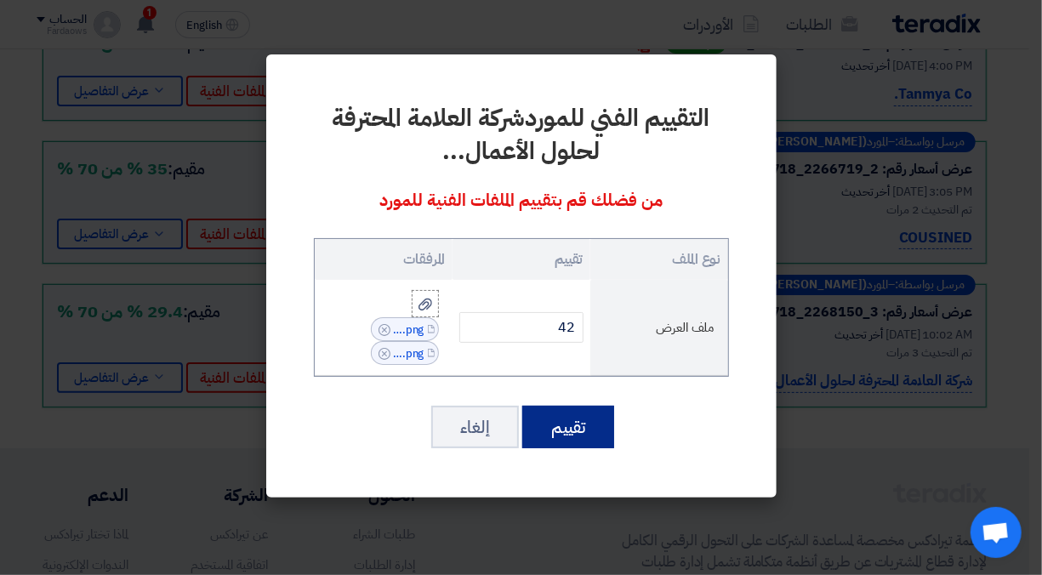
click at [562, 428] on button "تقييم" at bounding box center [568, 427] width 92 height 43
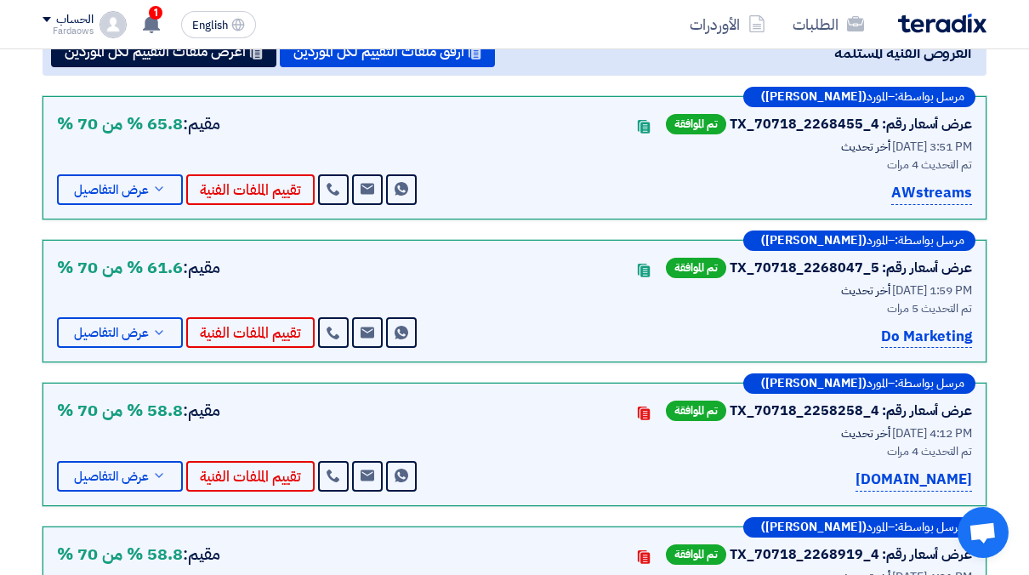
scroll to position [425, 0]
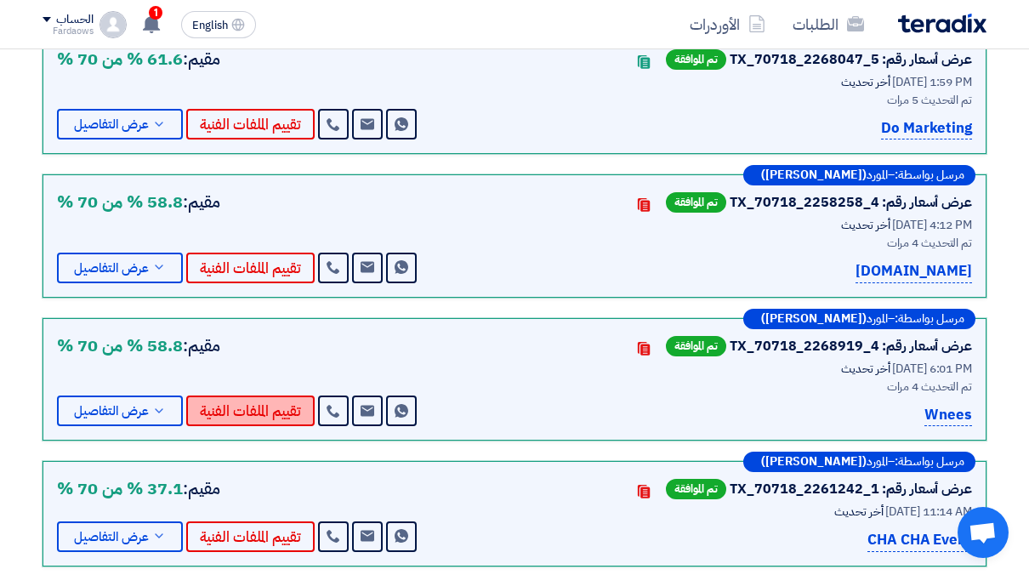
click at [238, 403] on button "تقييم الملفات الفنية" at bounding box center [250, 411] width 128 height 31
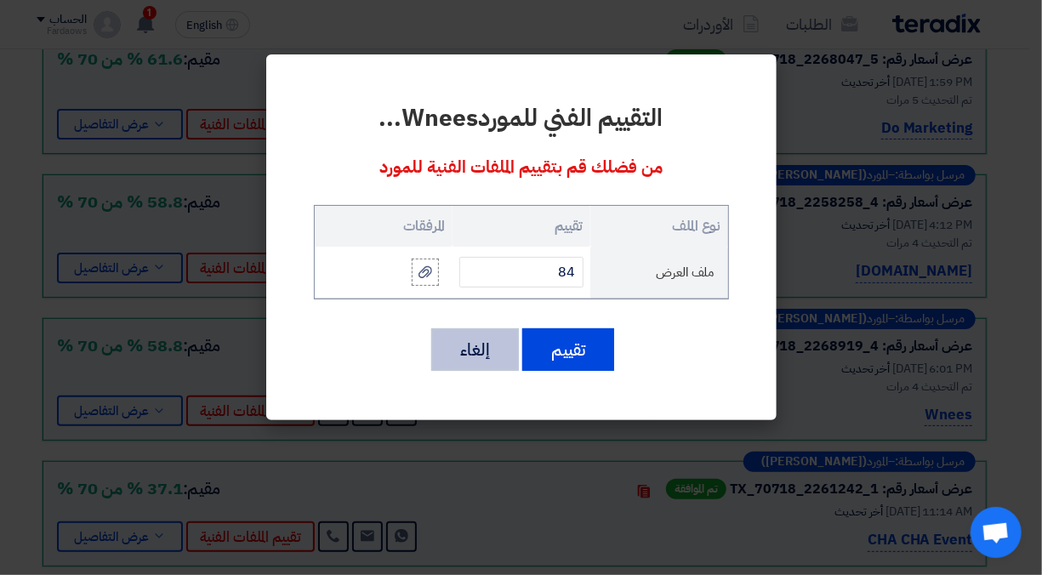
click at [478, 357] on button "إلغاء" at bounding box center [475, 349] width 88 height 43
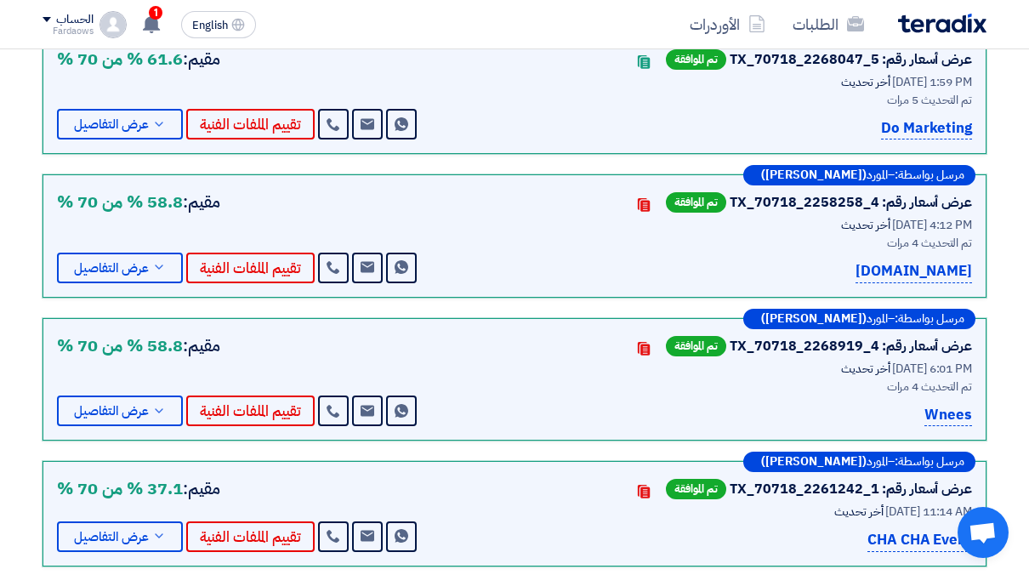
scroll to position [0, 0]
